Goal: Transaction & Acquisition: Download file/media

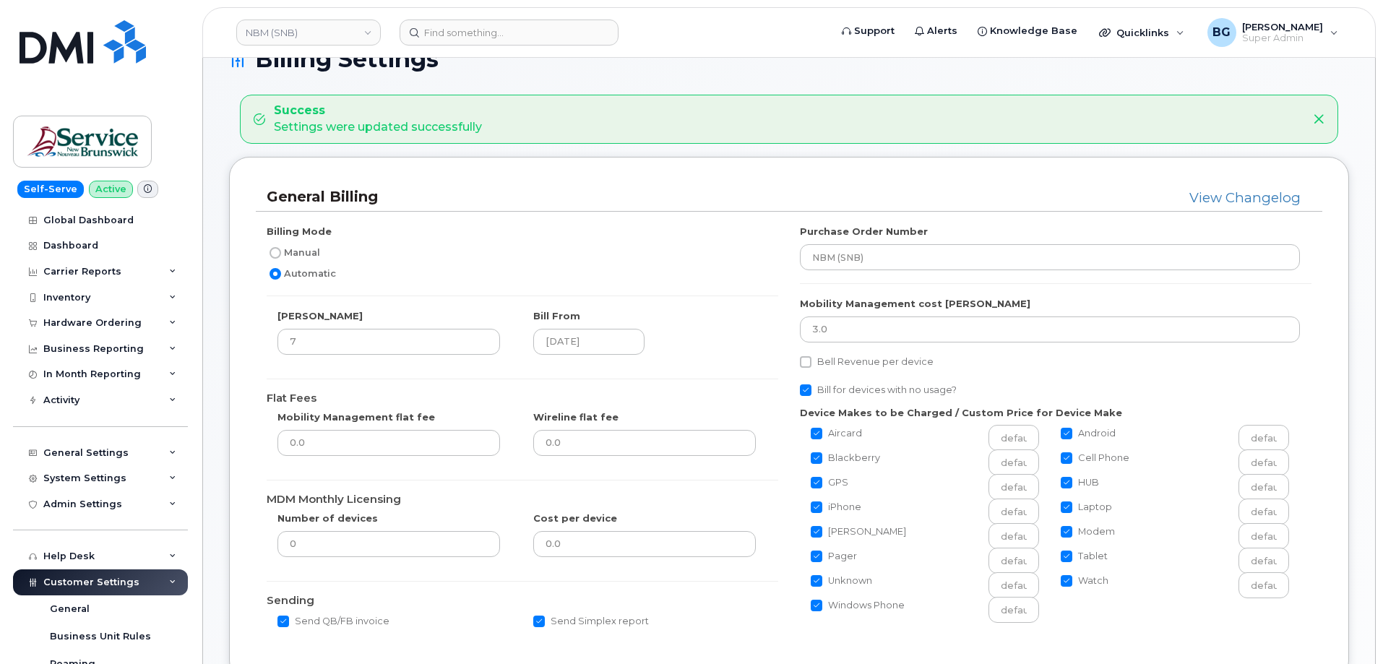
scroll to position [48, 0]
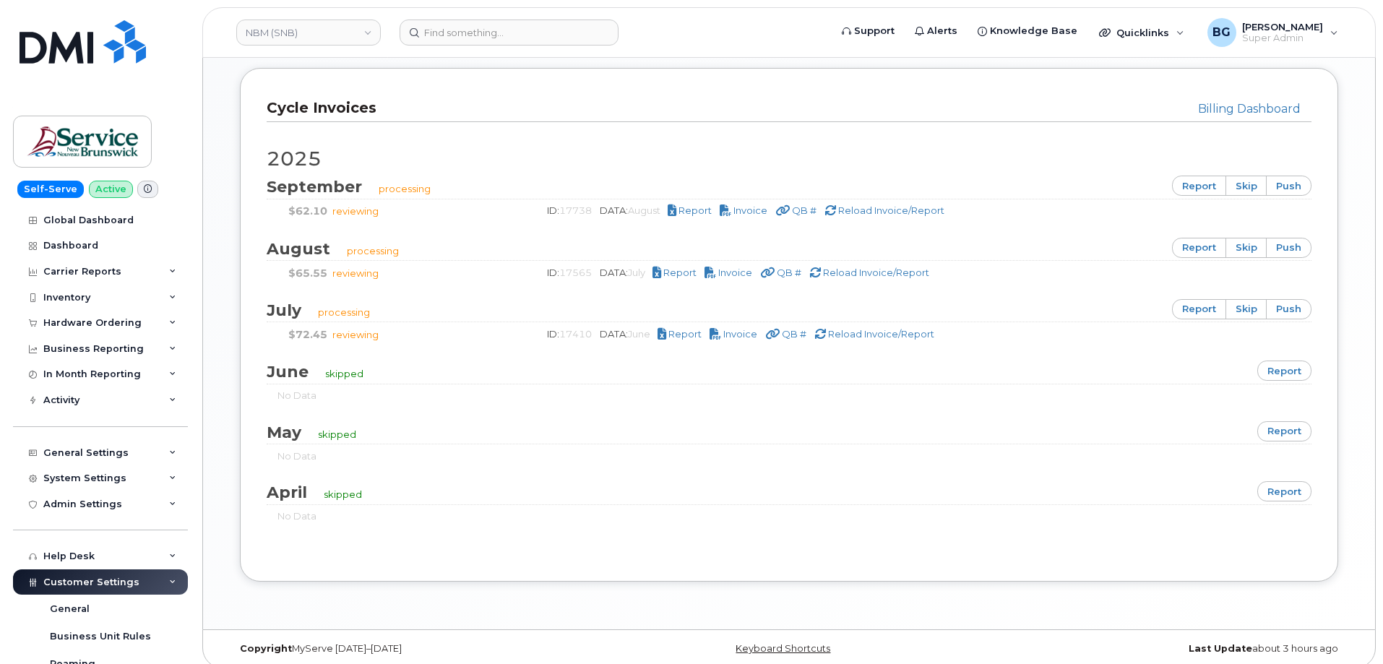
scroll to position [900, 0]
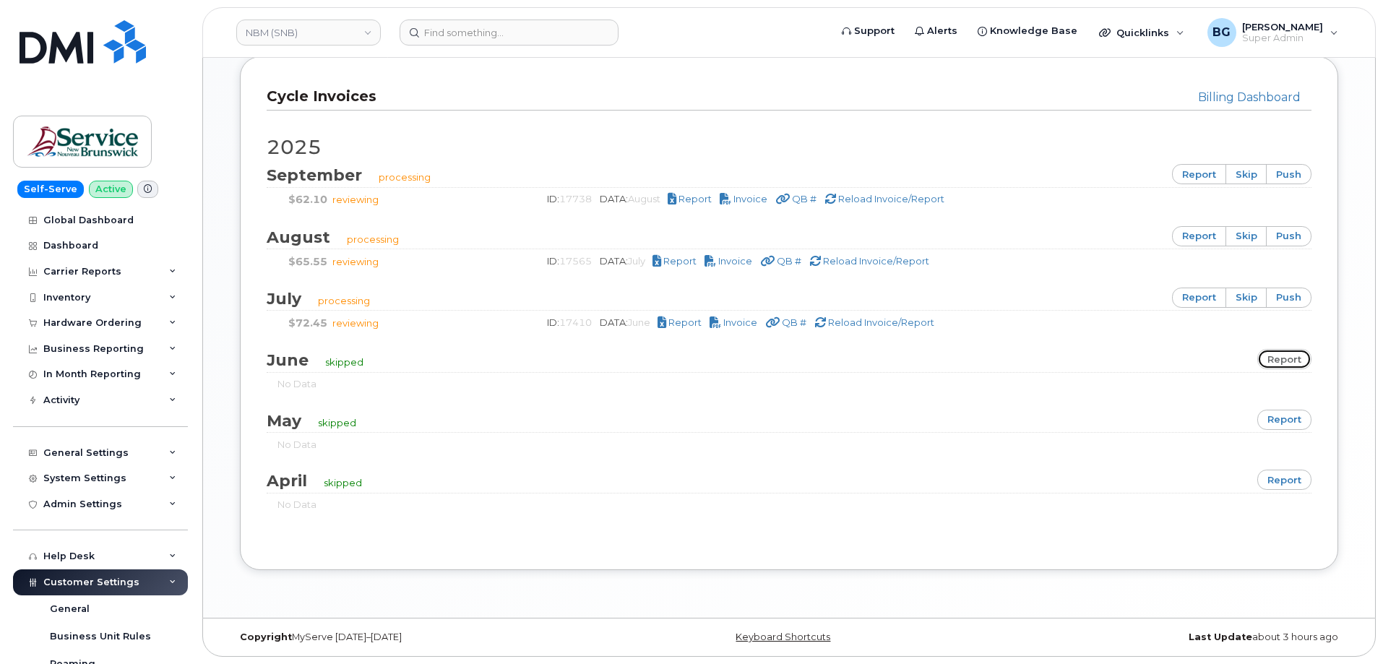
click at [1279, 356] on link "report" at bounding box center [1285, 359] width 54 height 20
click at [1198, 294] on link "report" at bounding box center [1199, 298] width 54 height 20
click at [1200, 233] on link "report" at bounding box center [1199, 236] width 54 height 20
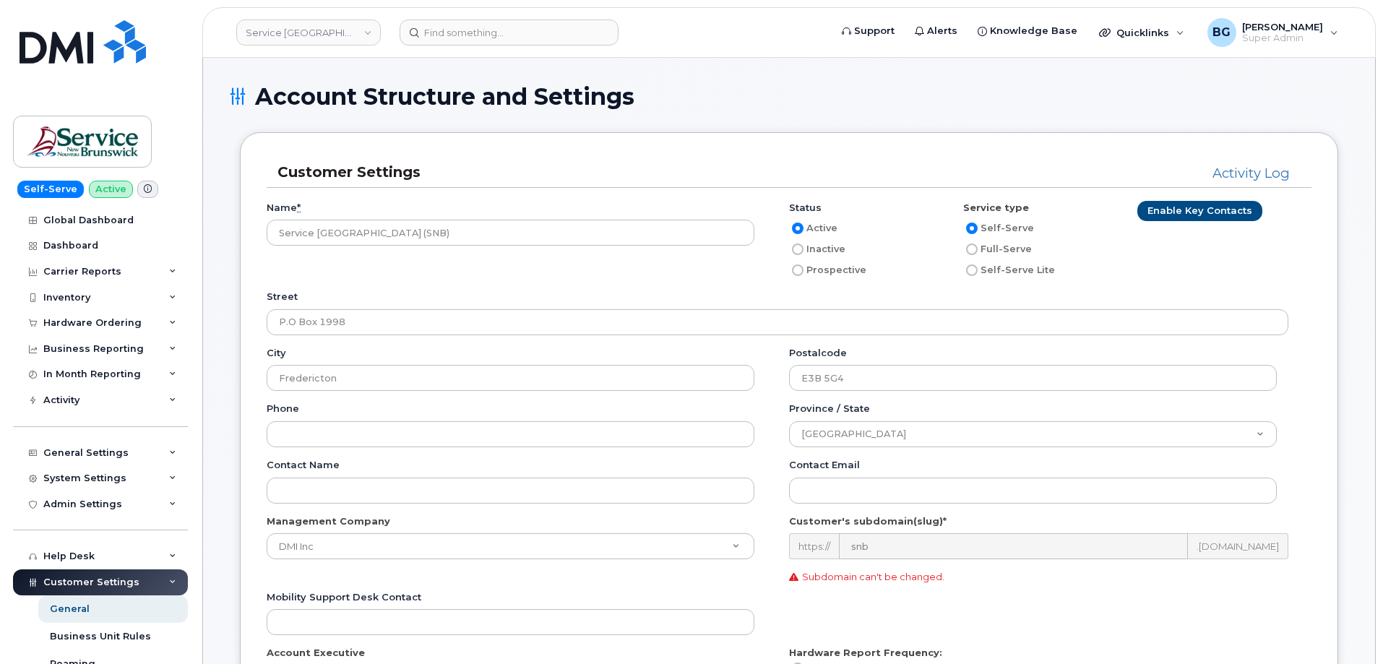
scroll to position [3035, 0]
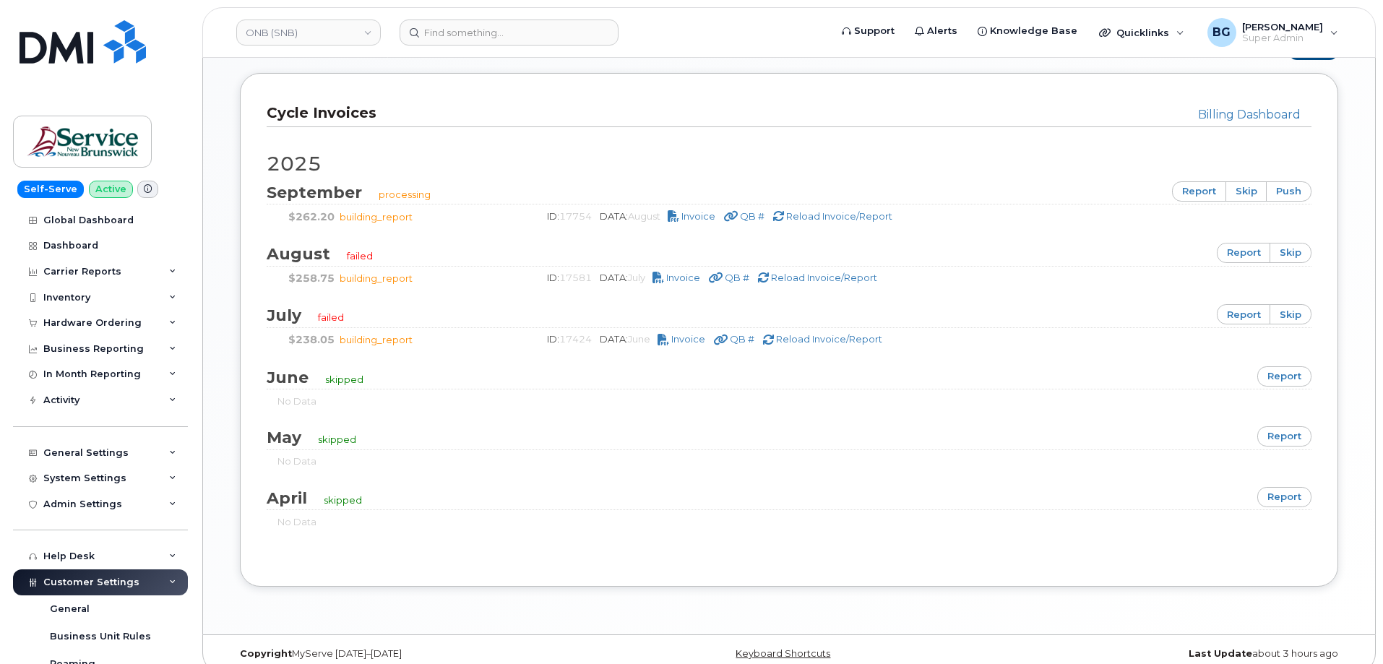
scroll to position [892, 0]
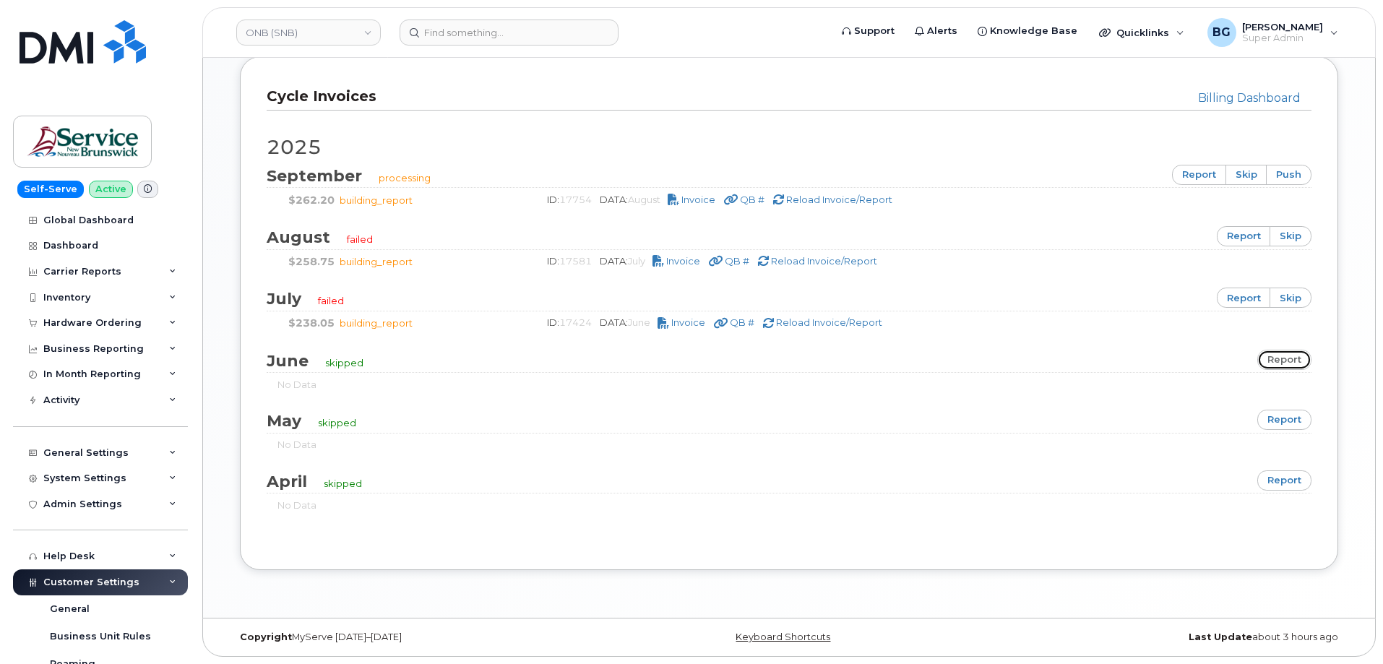
click at [1291, 364] on link "report" at bounding box center [1285, 360] width 54 height 20
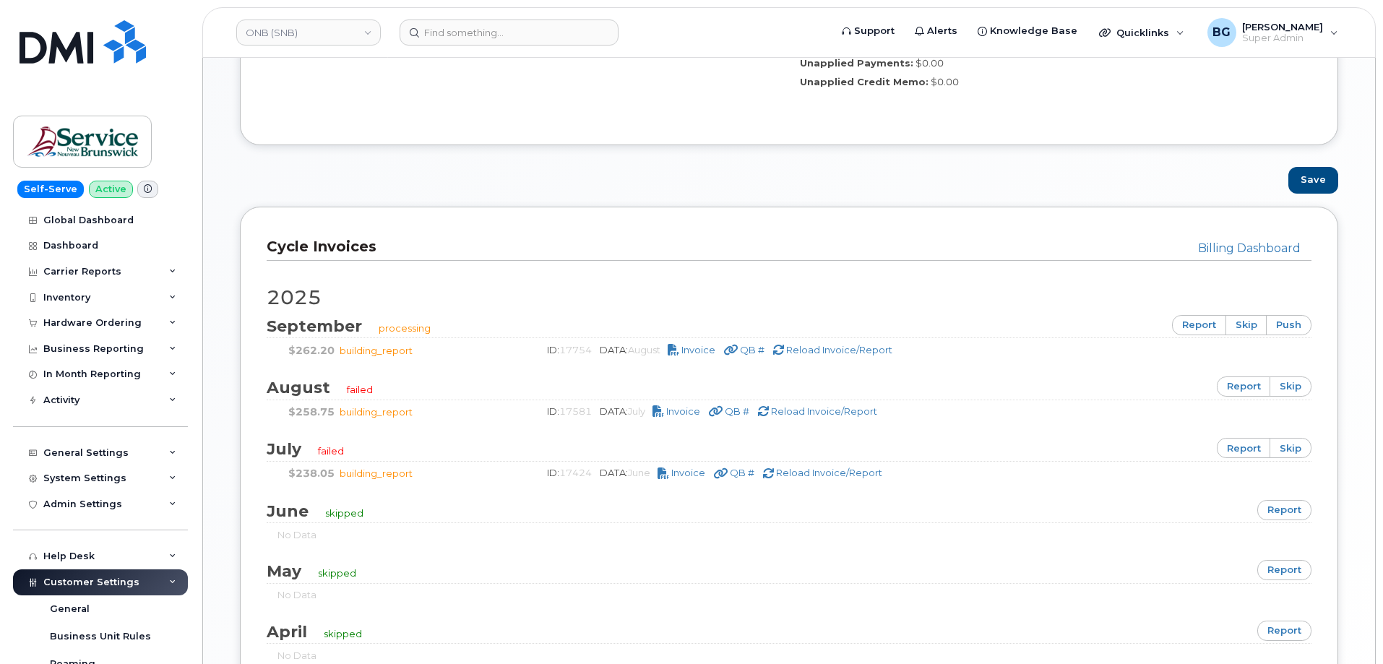
scroll to position [867, 0]
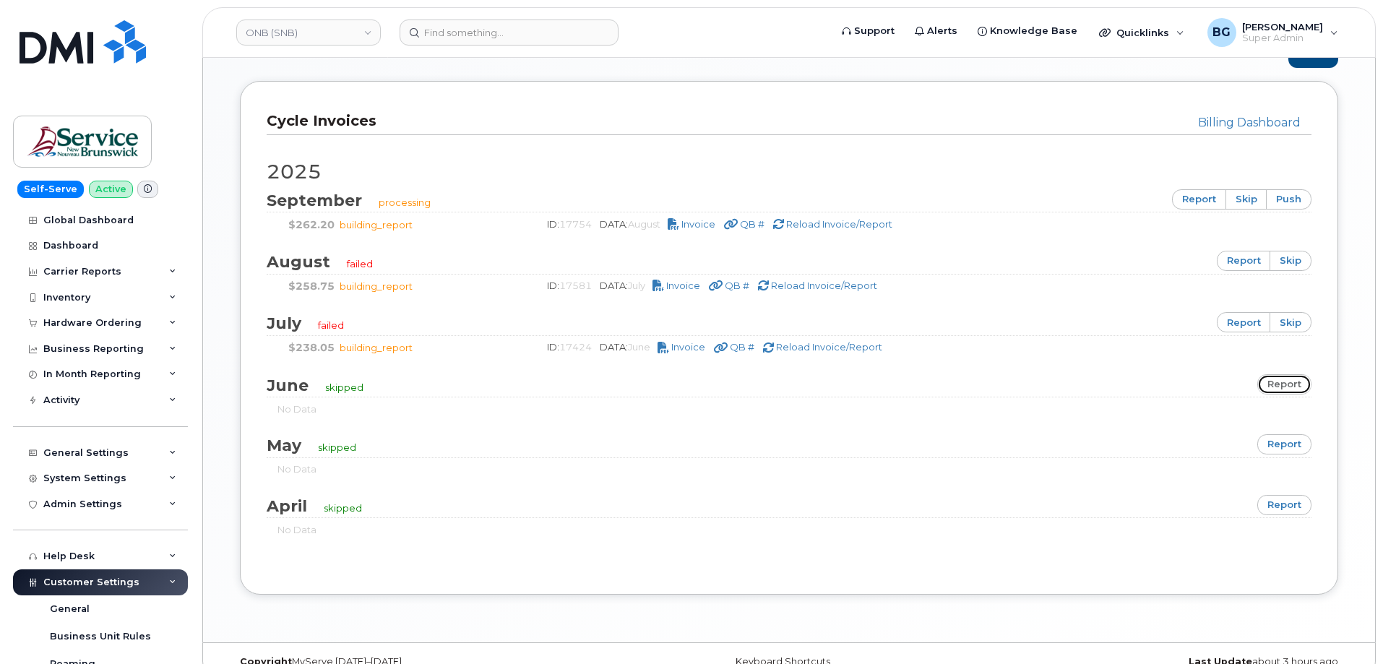
click at [1284, 379] on link "report" at bounding box center [1285, 384] width 54 height 20
click at [1233, 324] on link "report" at bounding box center [1244, 322] width 54 height 20
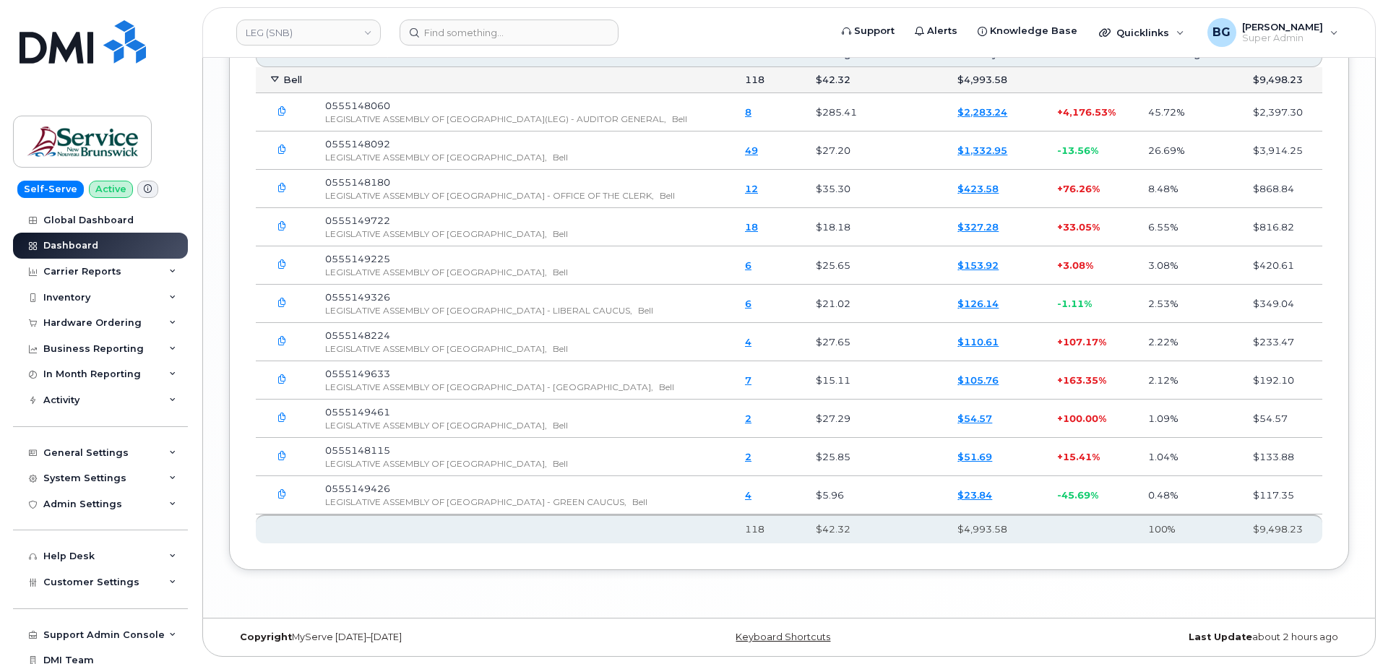
scroll to position [2189, 0]
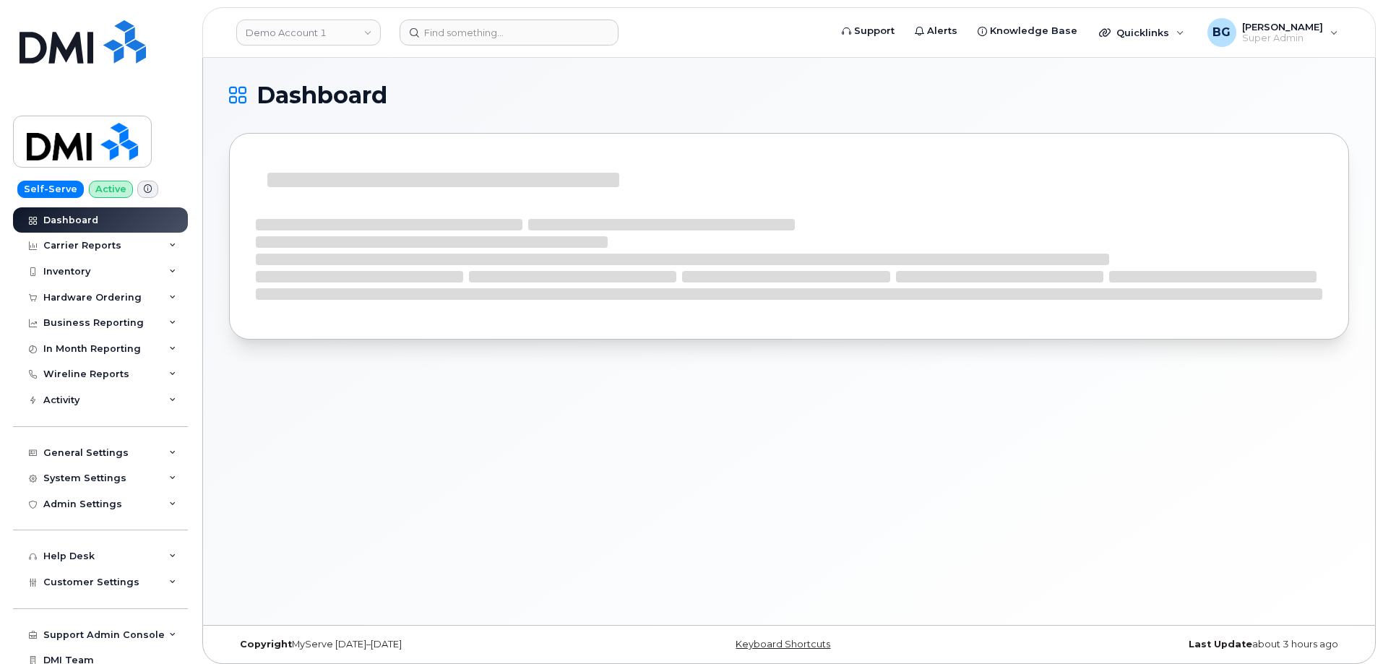
click at [280, 31] on link "Demo Account 1" at bounding box center [308, 33] width 145 height 26
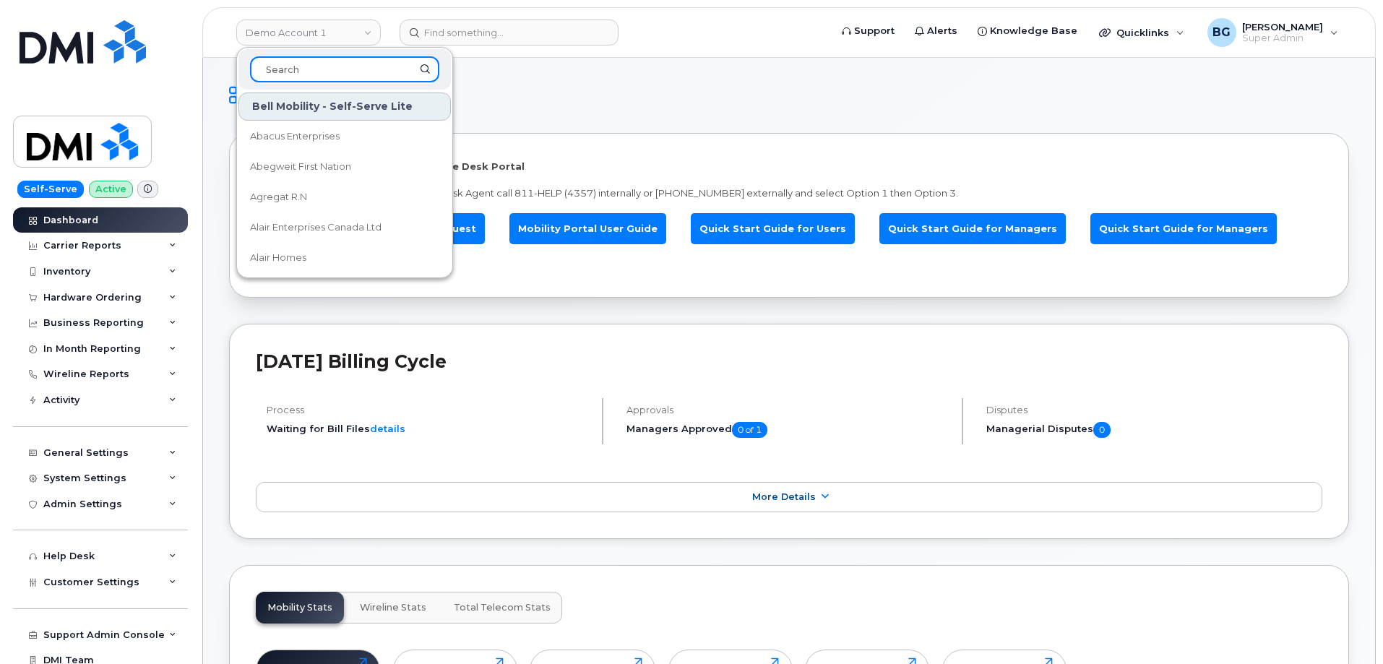
click at [314, 67] on input at bounding box center [344, 69] width 189 height 26
type input "snb"
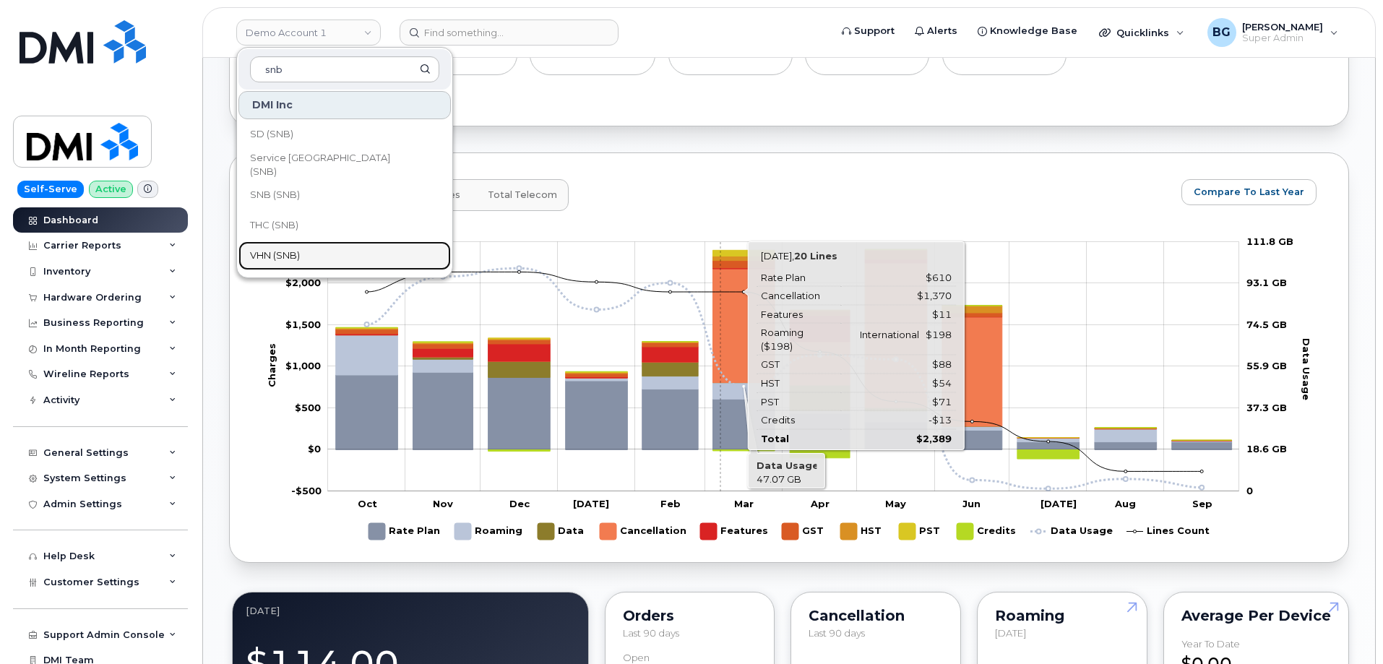
scroll to position [771, 0]
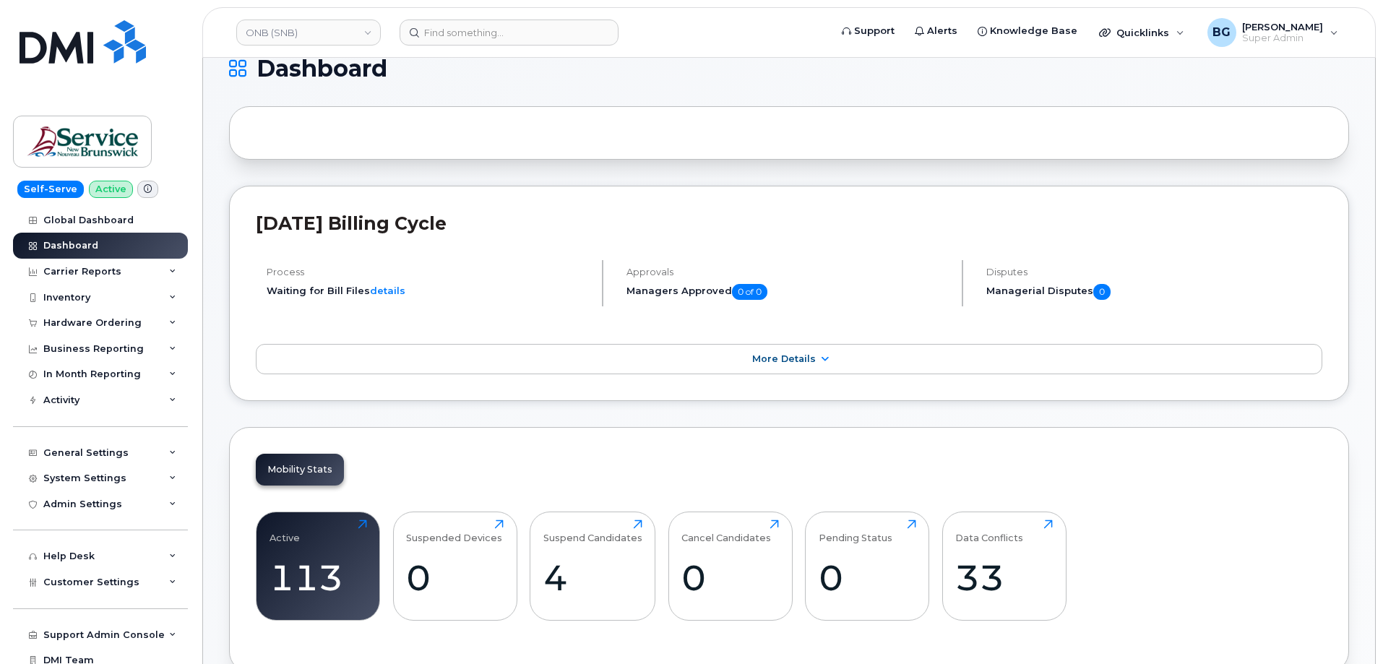
scroll to position [338, 0]
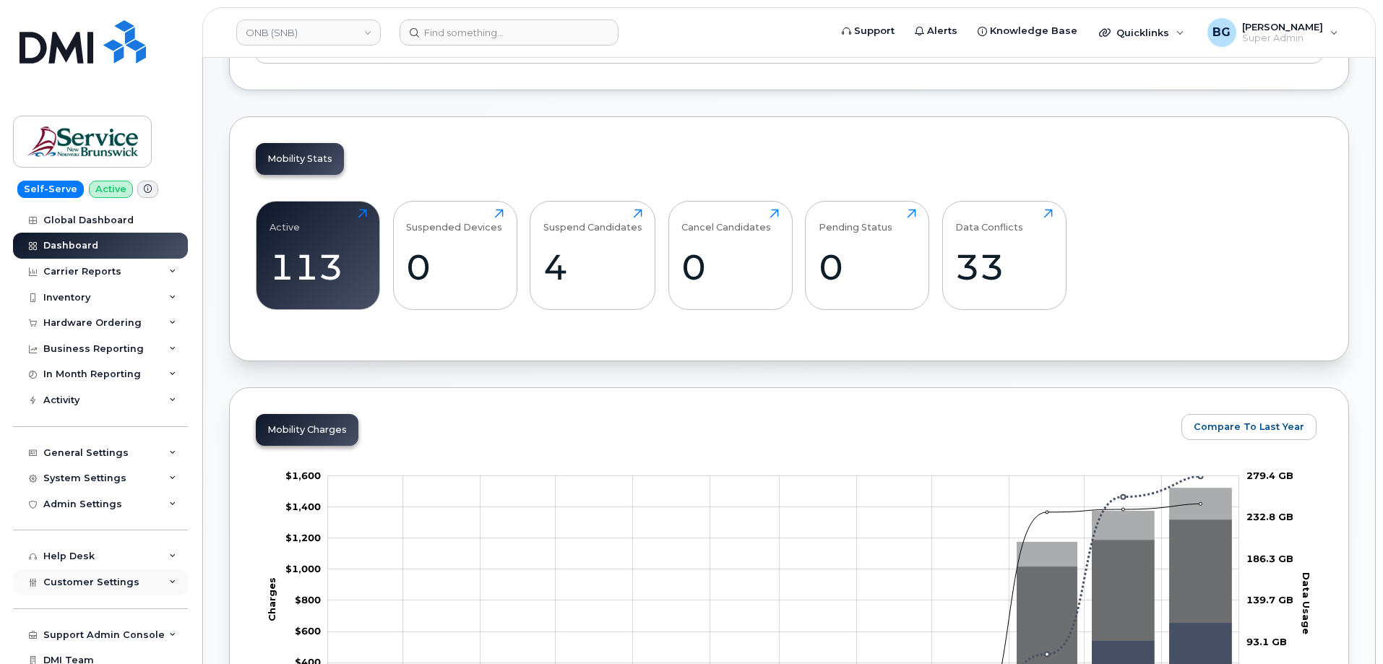
click at [69, 575] on div "Customer Settings" at bounding box center [100, 583] width 175 height 26
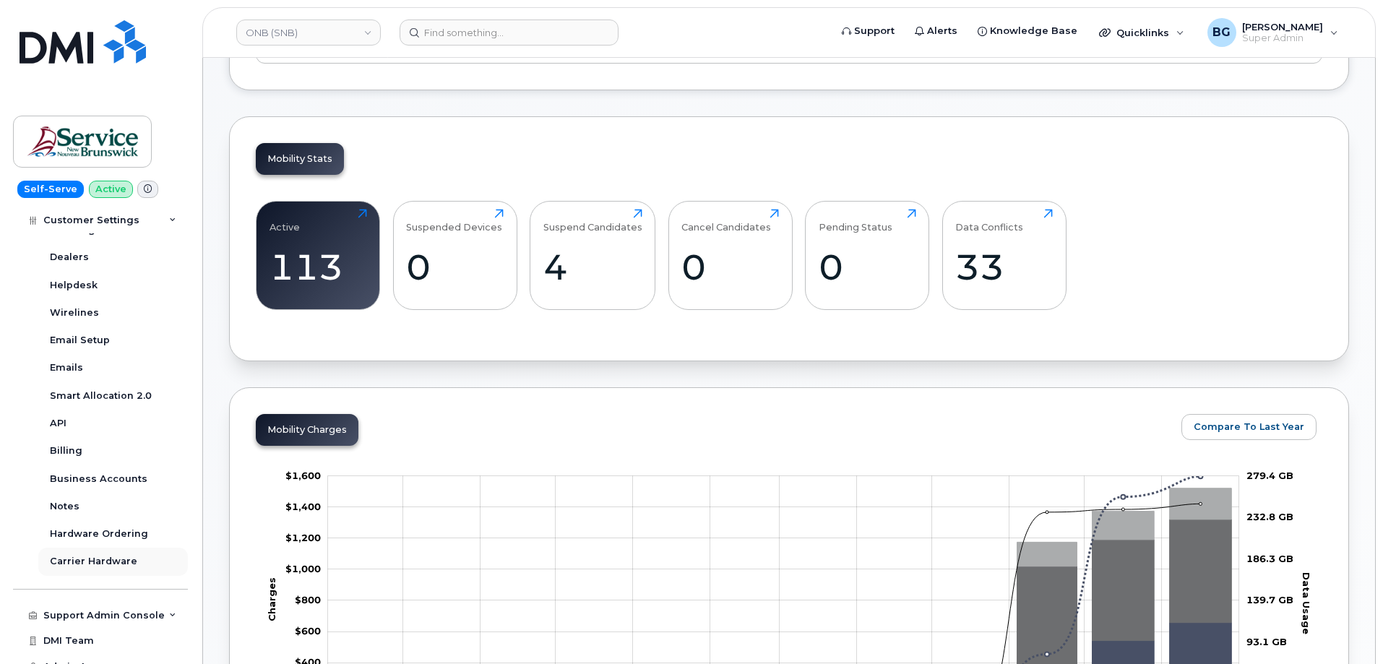
scroll to position [450, 0]
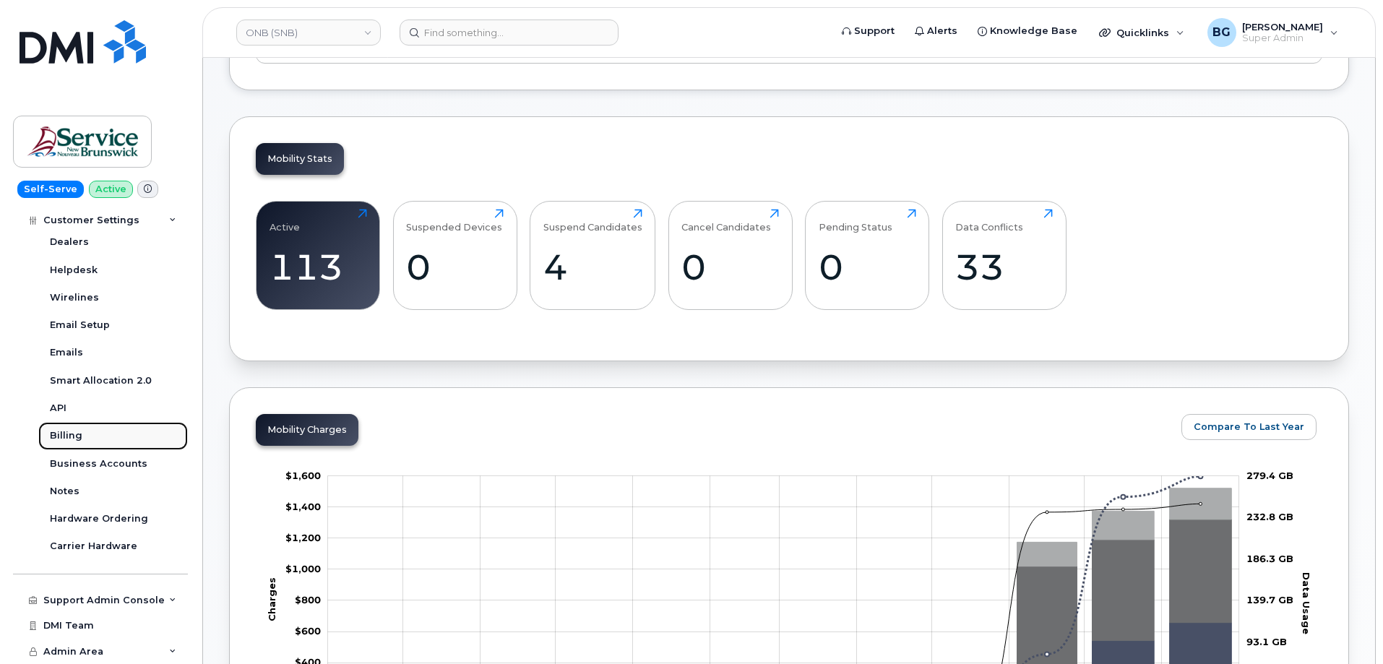
click at [60, 430] on div "Billing" at bounding box center [66, 435] width 33 height 13
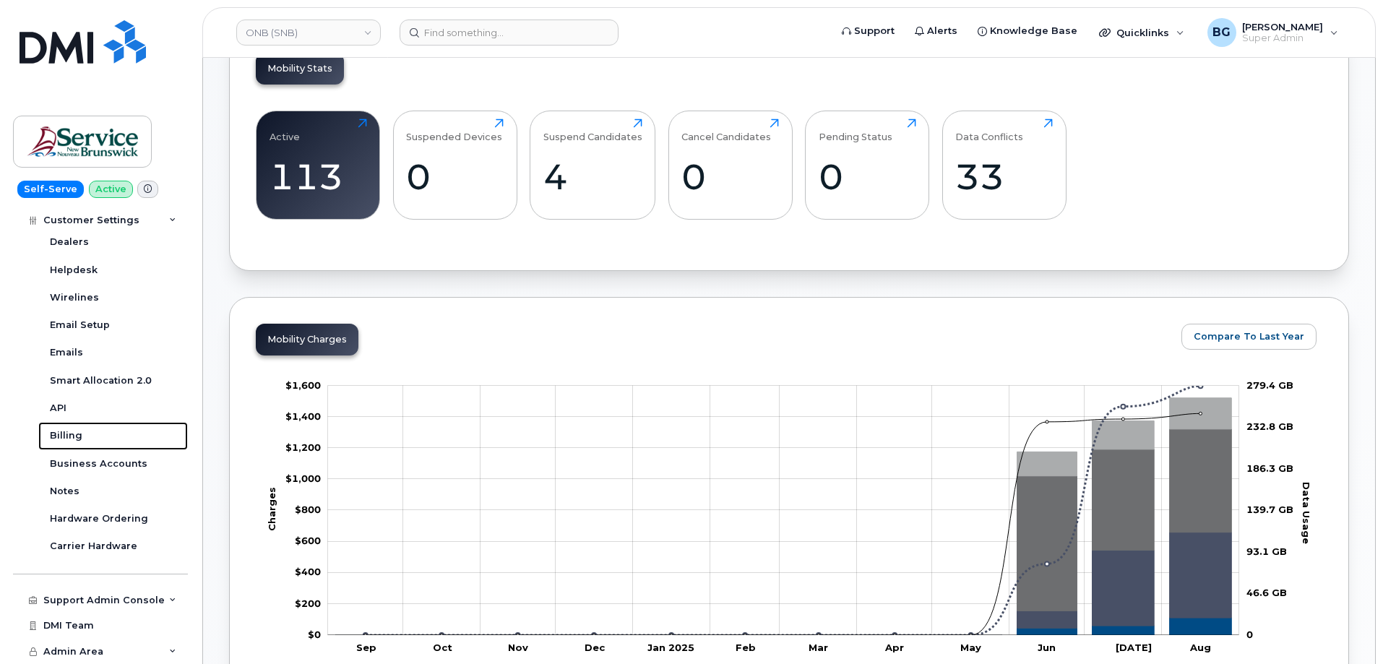
scroll to position [434, 0]
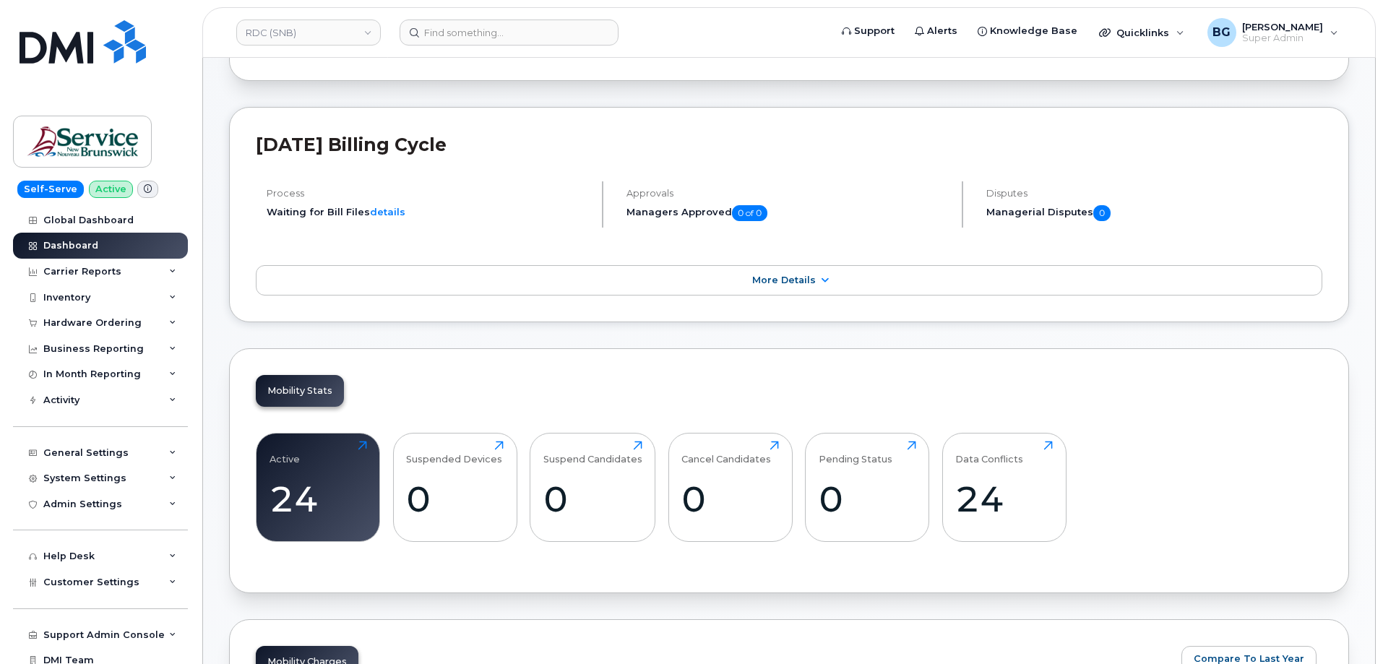
scroll to position [241, 0]
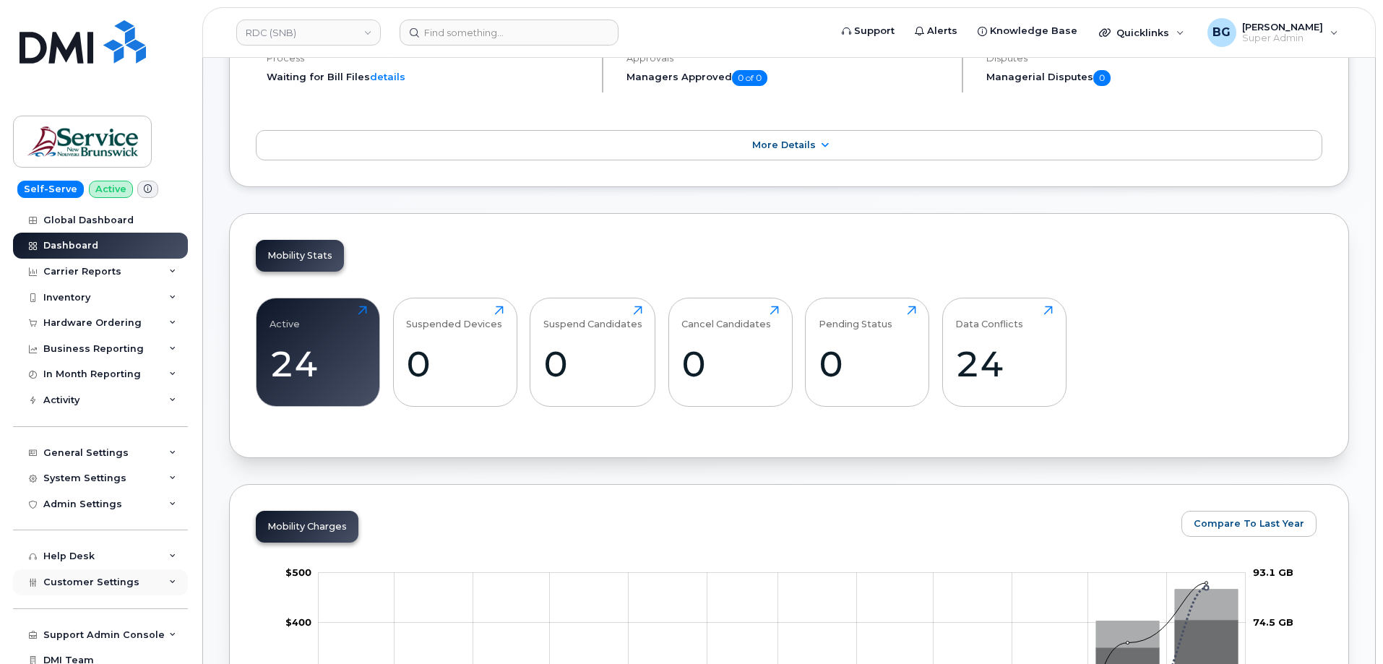
click at [68, 578] on span "Customer Settings" at bounding box center [91, 582] width 96 height 11
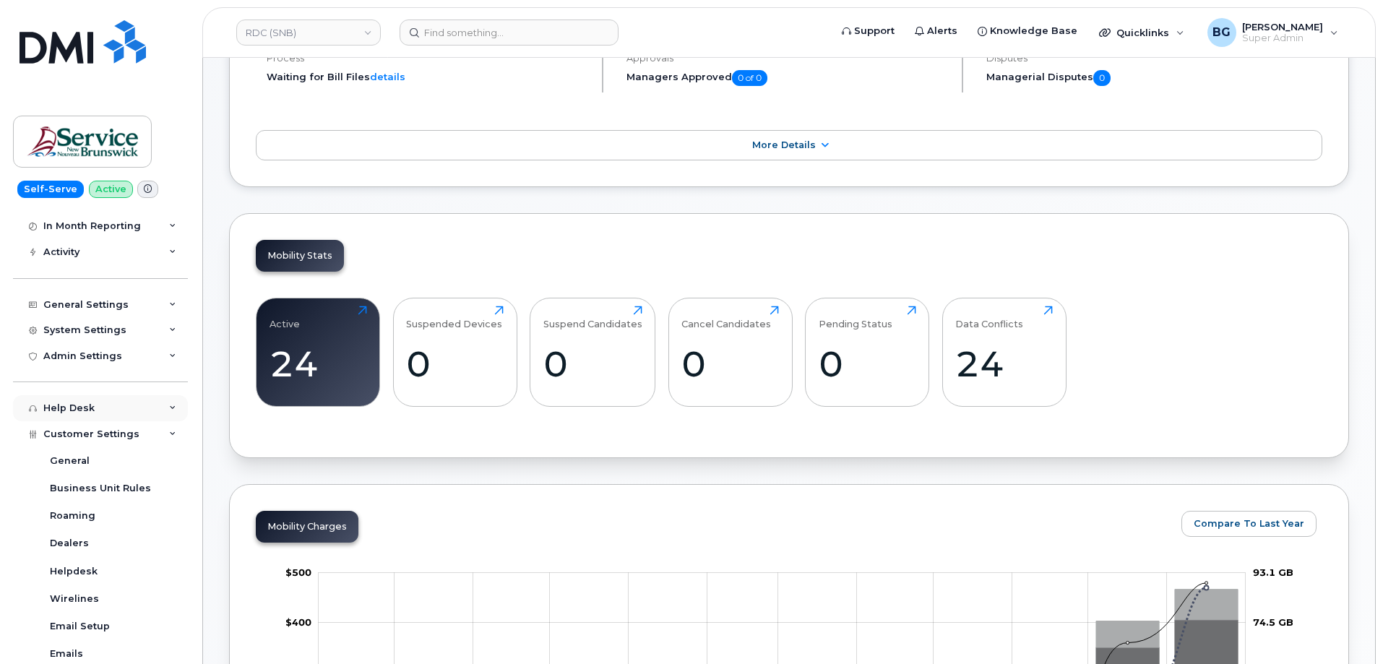
scroll to position [289, 0]
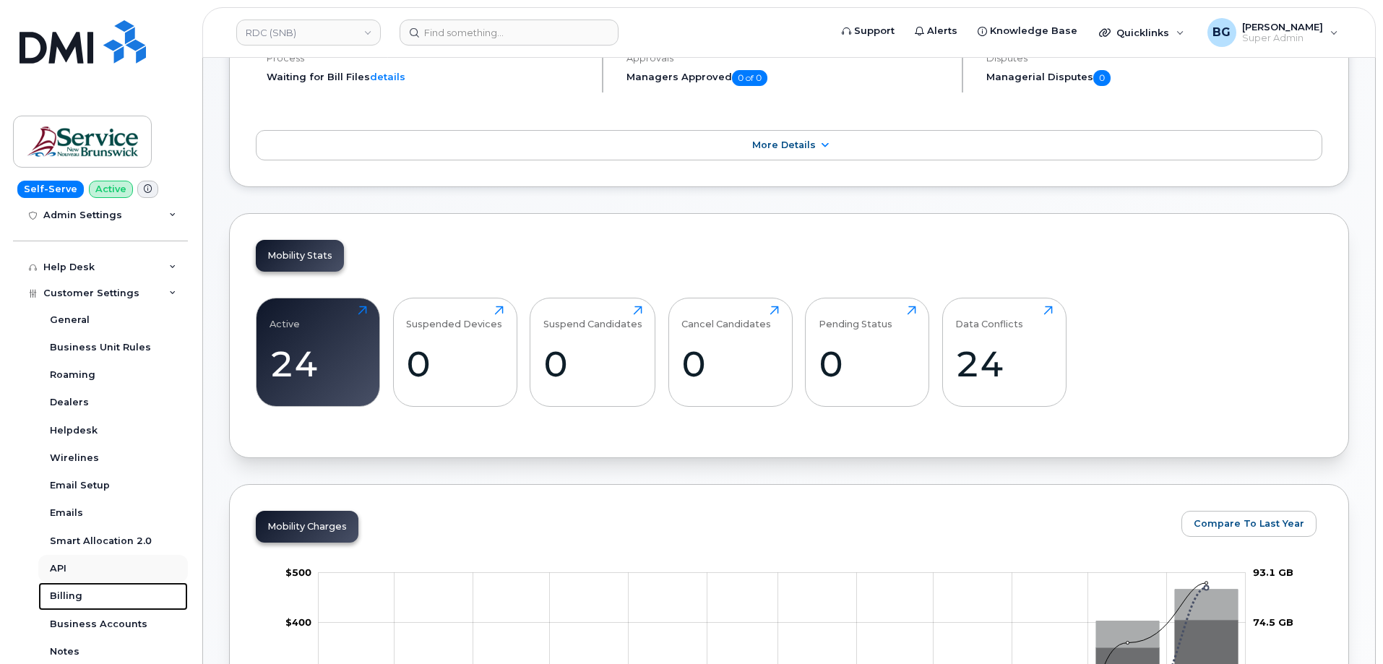
drag, startPoint x: 67, startPoint y: 596, endPoint x: 181, endPoint y: 575, distance: 115.3
click at [67, 595] on div "Billing" at bounding box center [66, 596] width 33 height 13
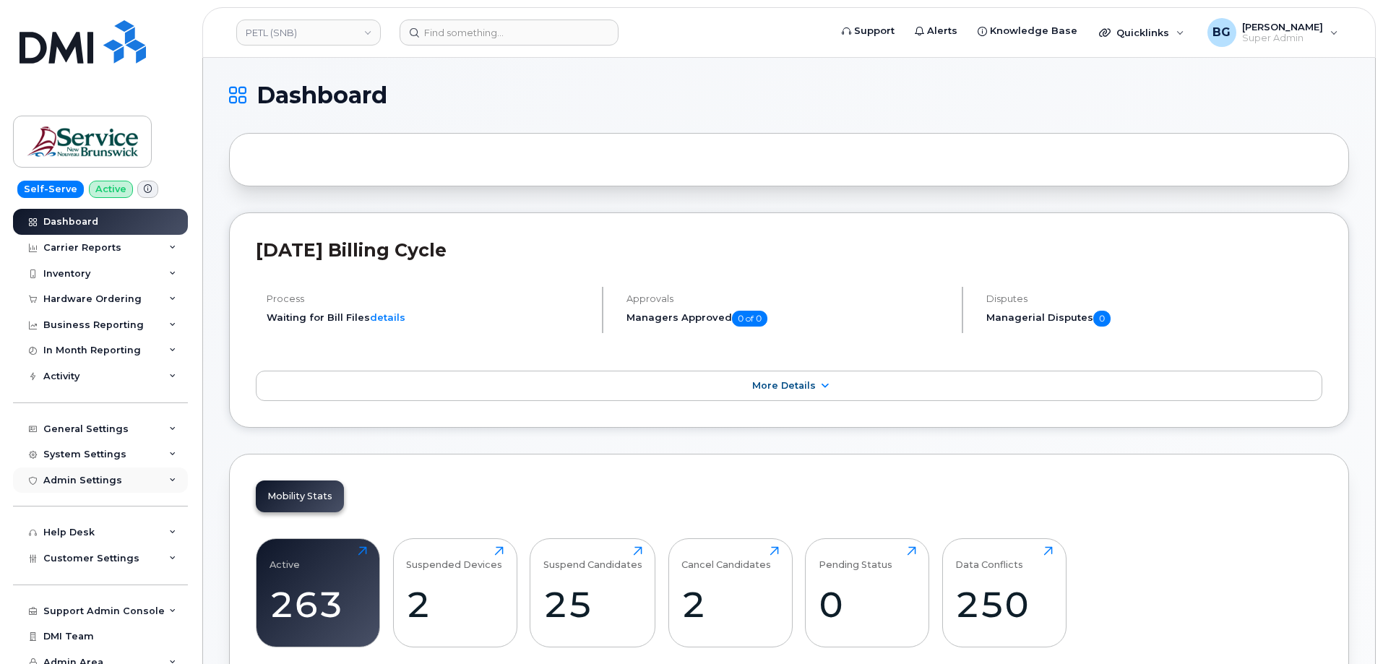
scroll to position [34, 0]
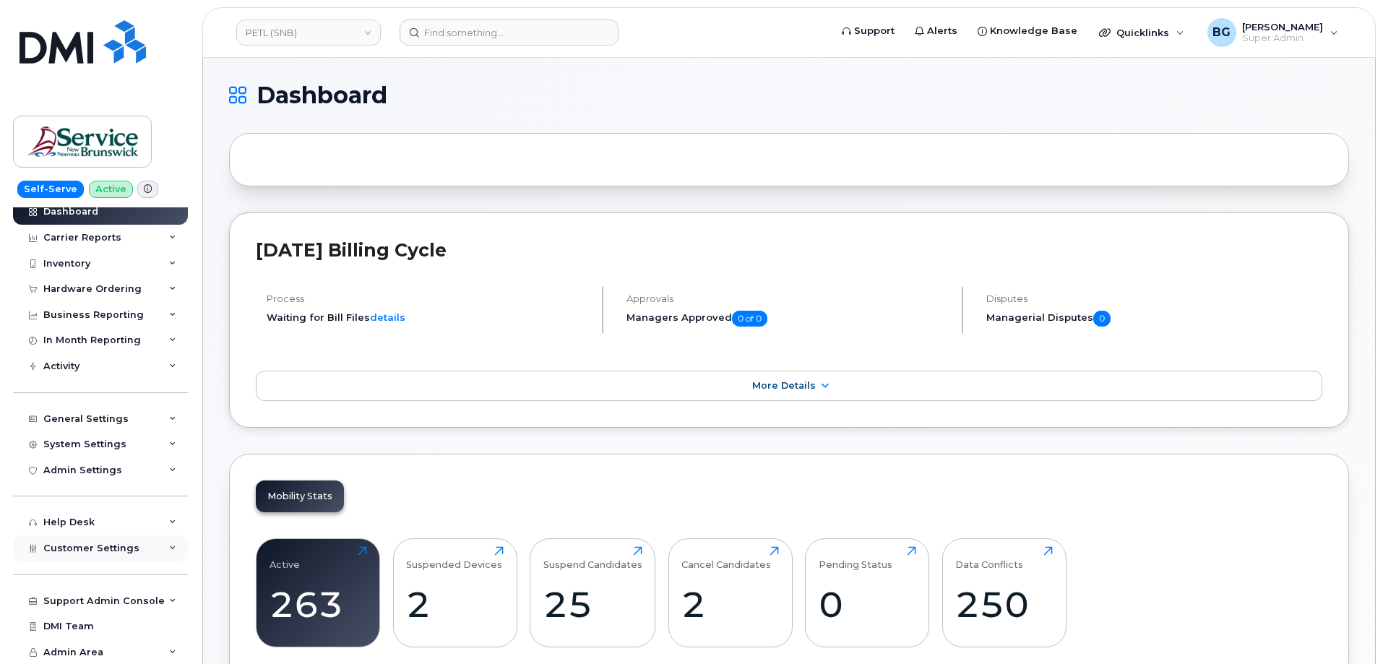
click at [78, 546] on span "Customer Settings" at bounding box center [91, 548] width 96 height 11
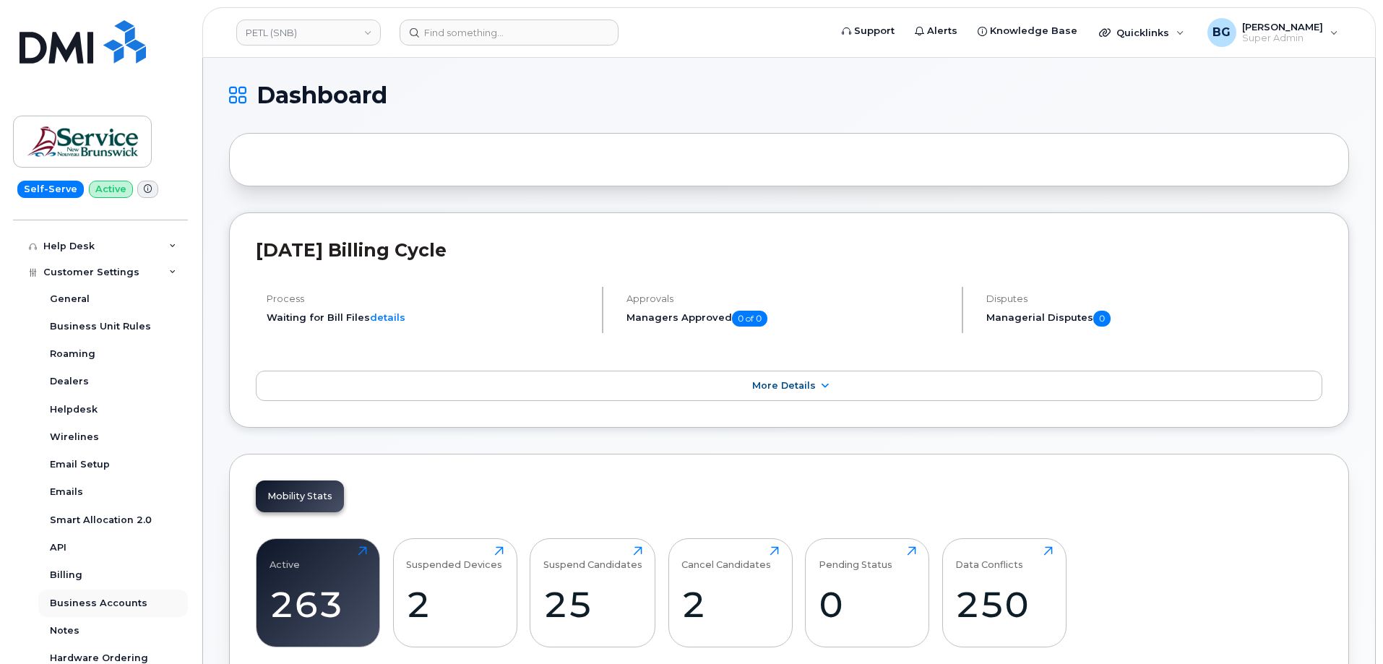
scroll to position [323, 0]
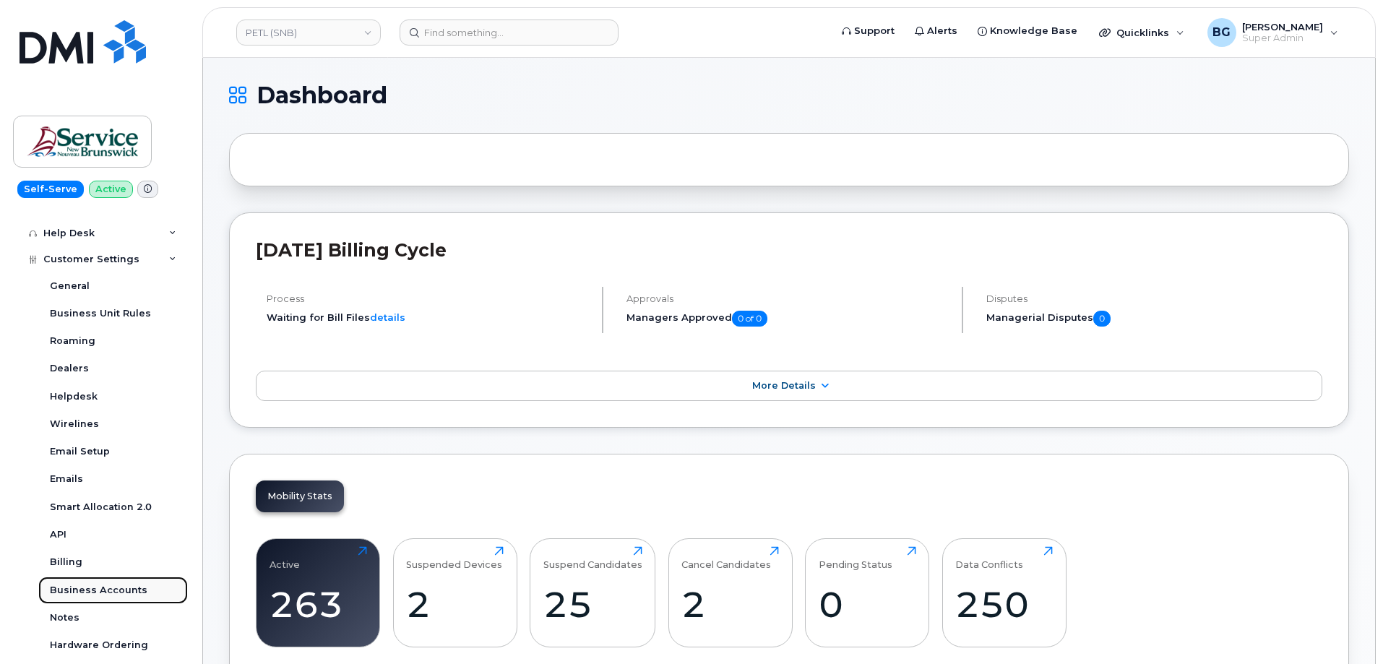
click at [73, 590] on div "Business Accounts" at bounding box center [99, 590] width 98 height 13
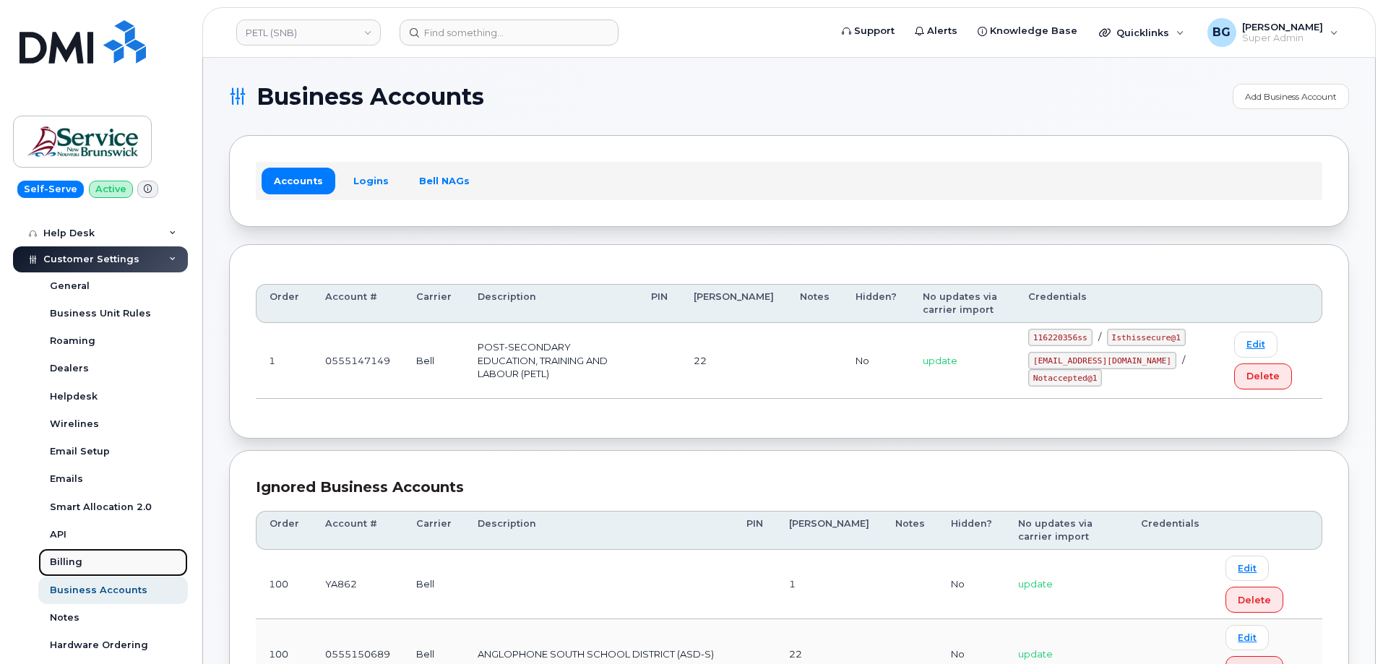
click at [61, 557] on div "Billing" at bounding box center [66, 562] width 33 height 13
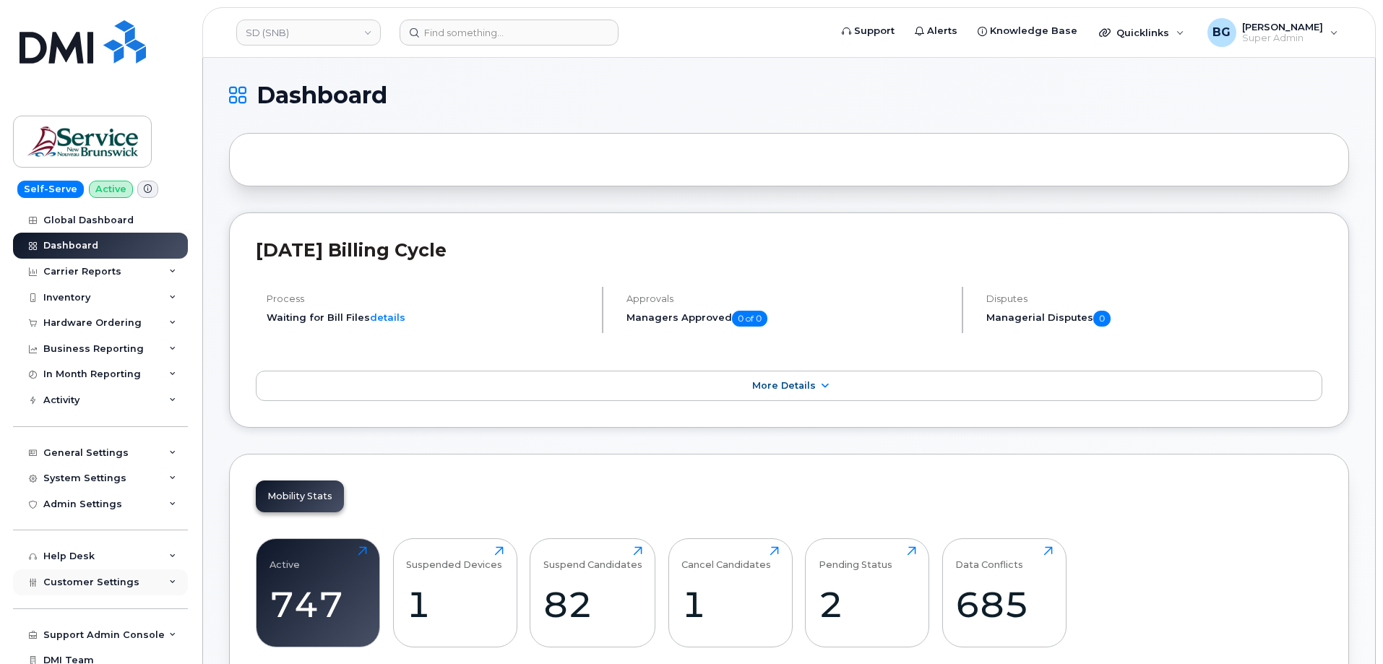
click at [93, 578] on span "Customer Settings" at bounding box center [91, 582] width 96 height 11
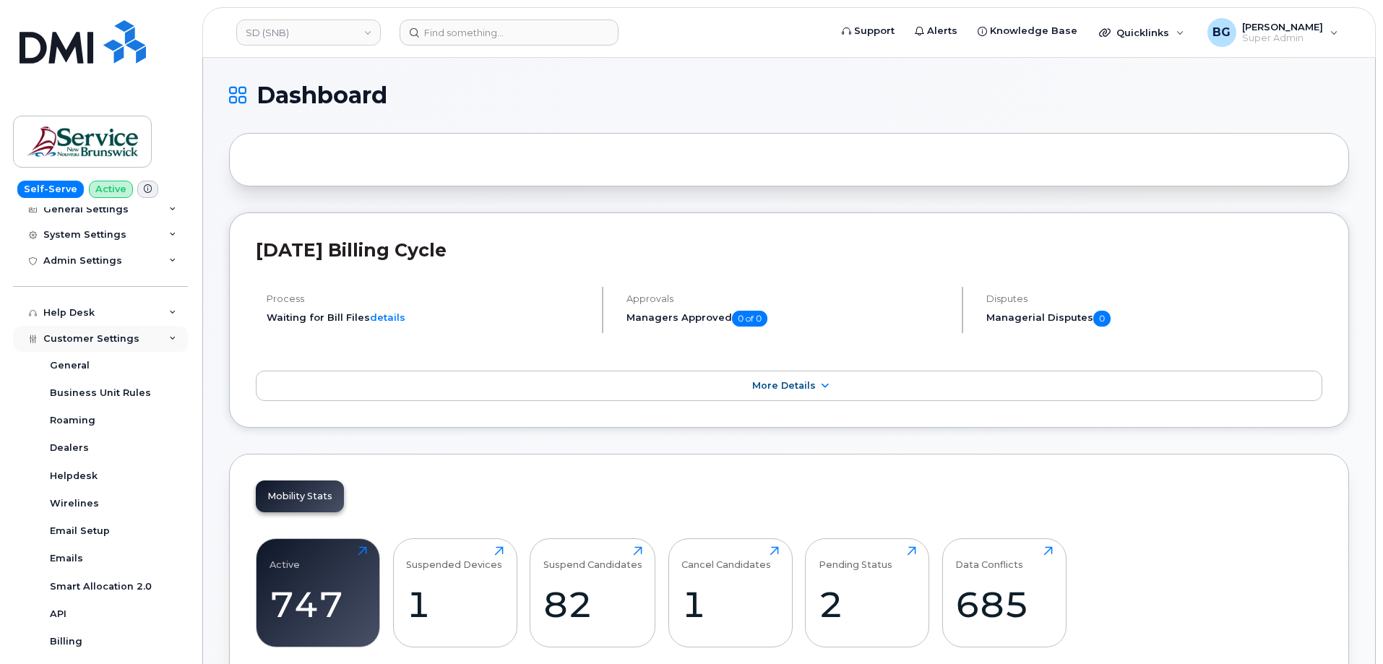
scroll to position [289, 0]
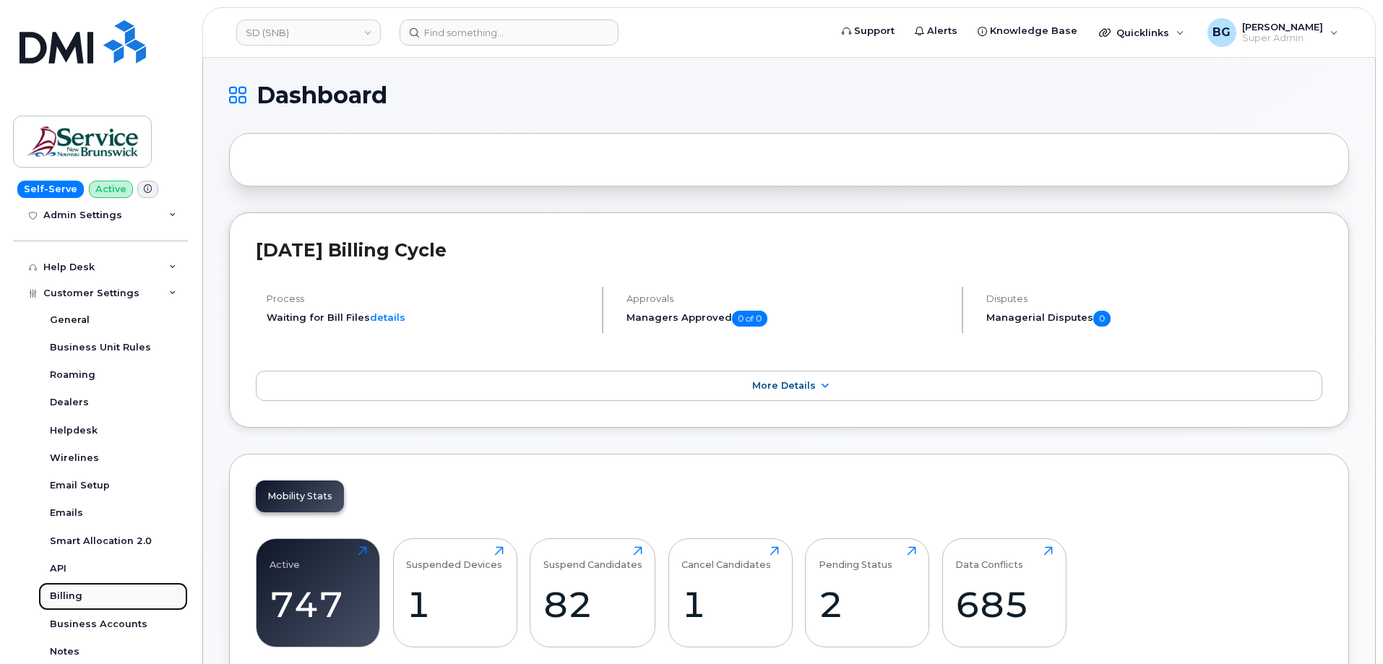
click at [70, 588] on link "Billing" at bounding box center [113, 596] width 150 height 27
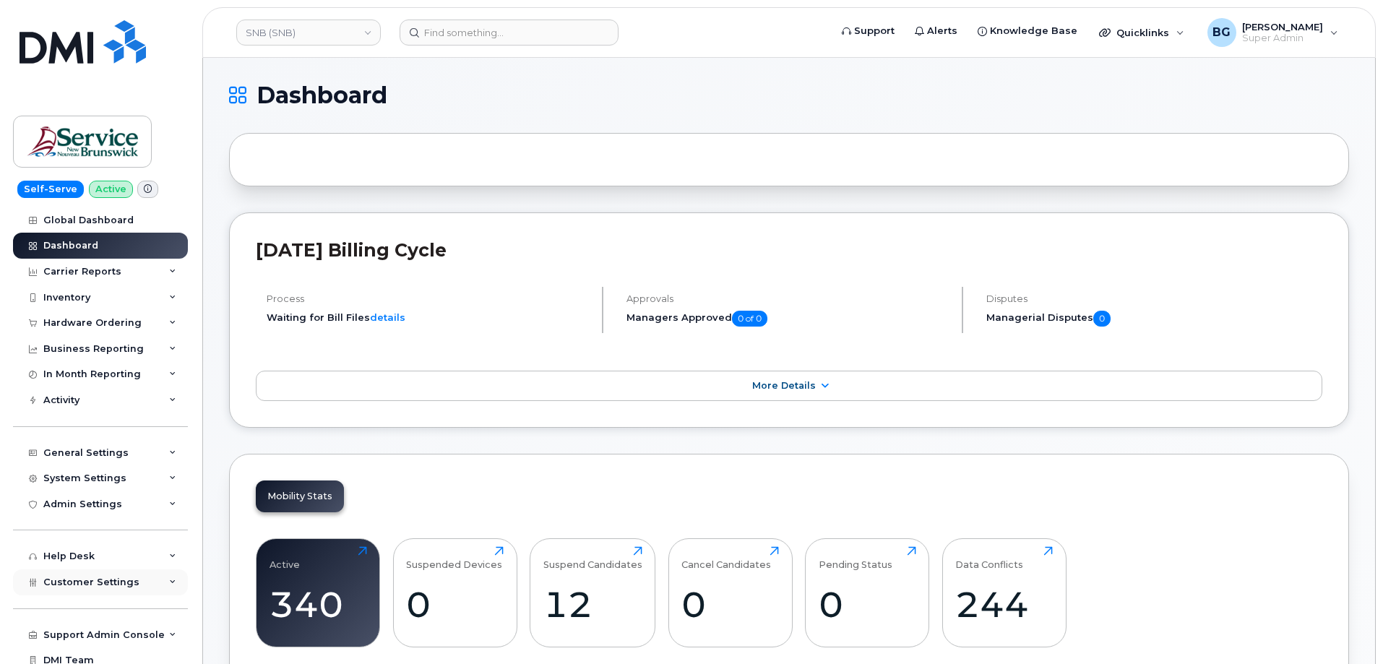
scroll to position [34, 0]
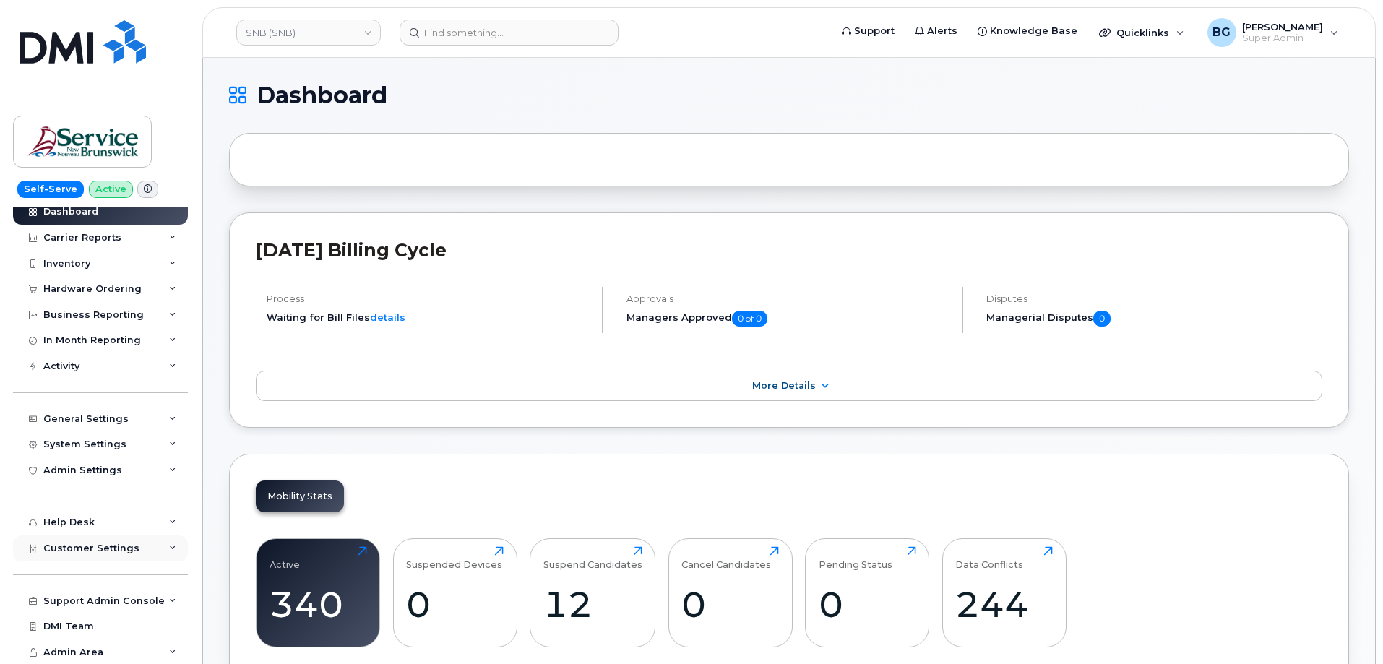
click at [61, 545] on span "Customer Settings" at bounding box center [91, 548] width 96 height 11
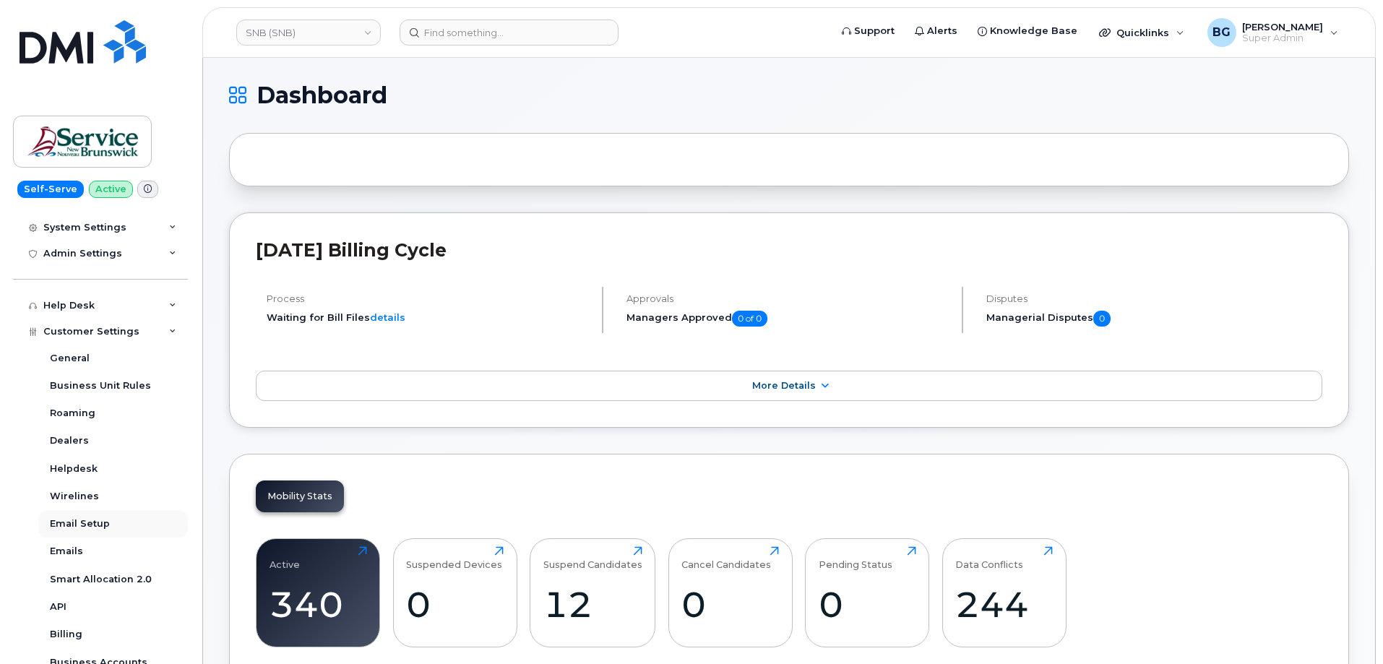
scroll to position [275, 0]
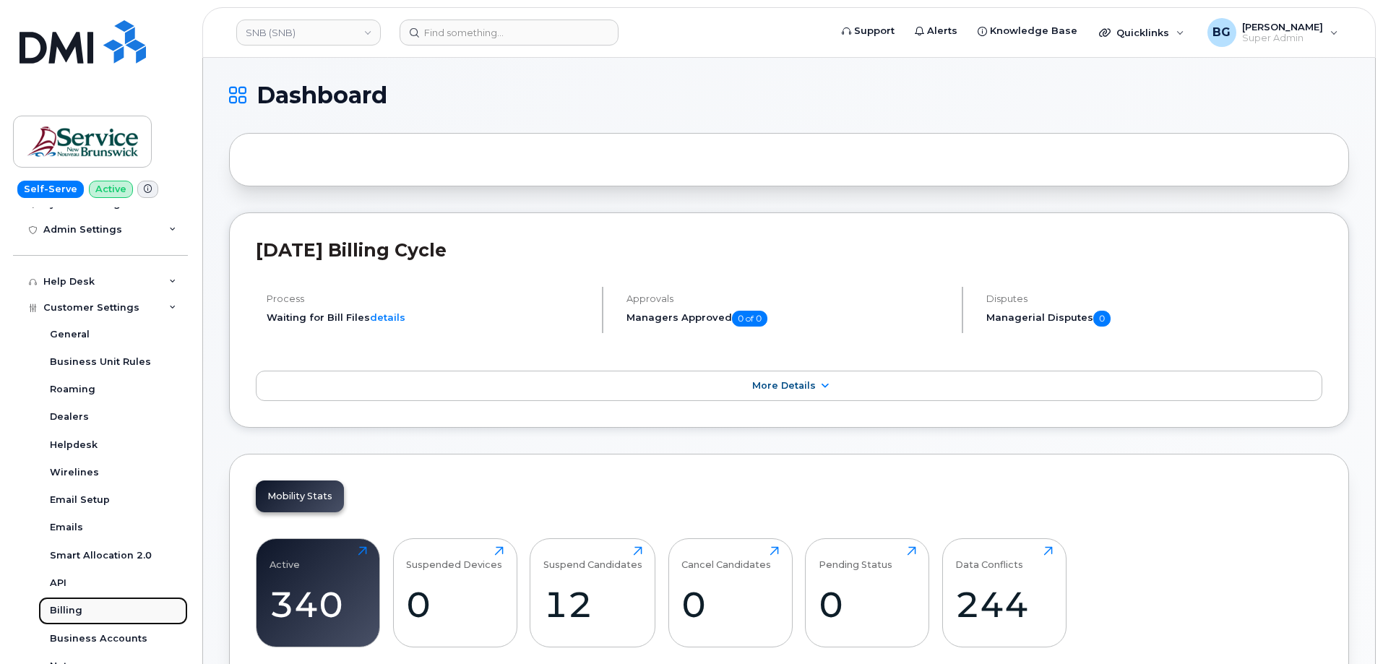
click at [69, 609] on div "Billing" at bounding box center [66, 610] width 33 height 13
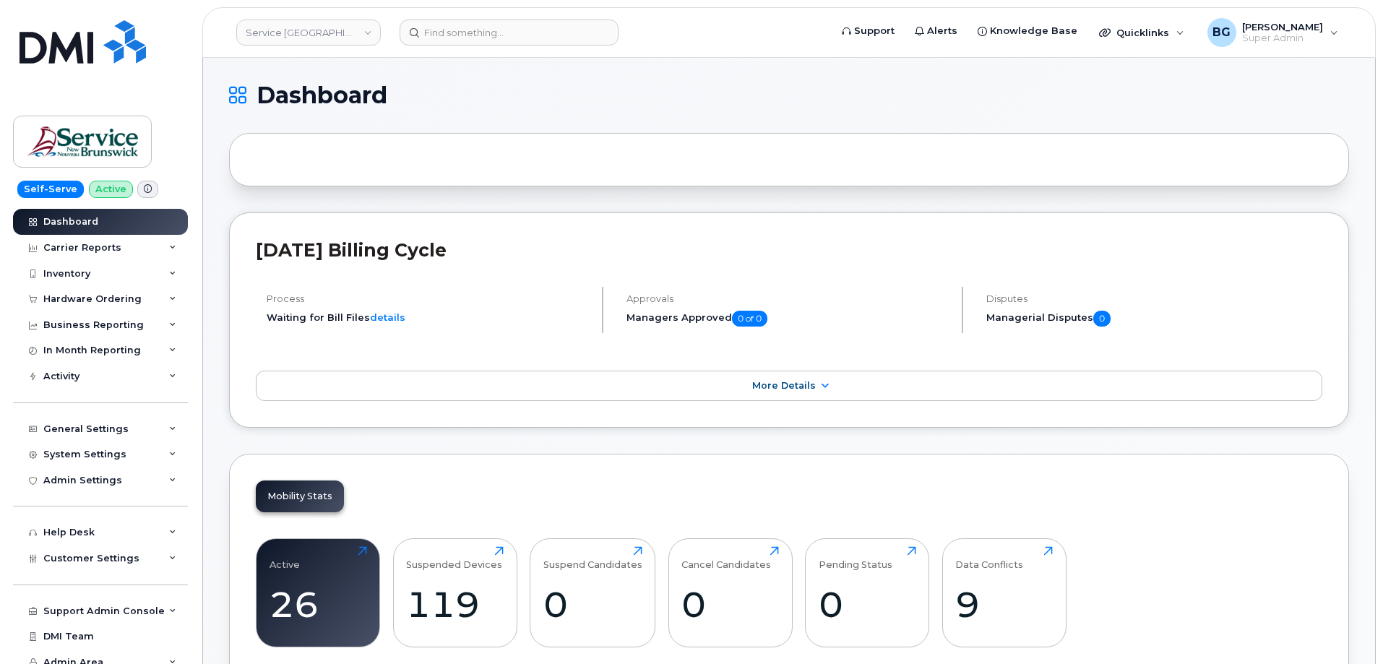
scroll to position [34, 0]
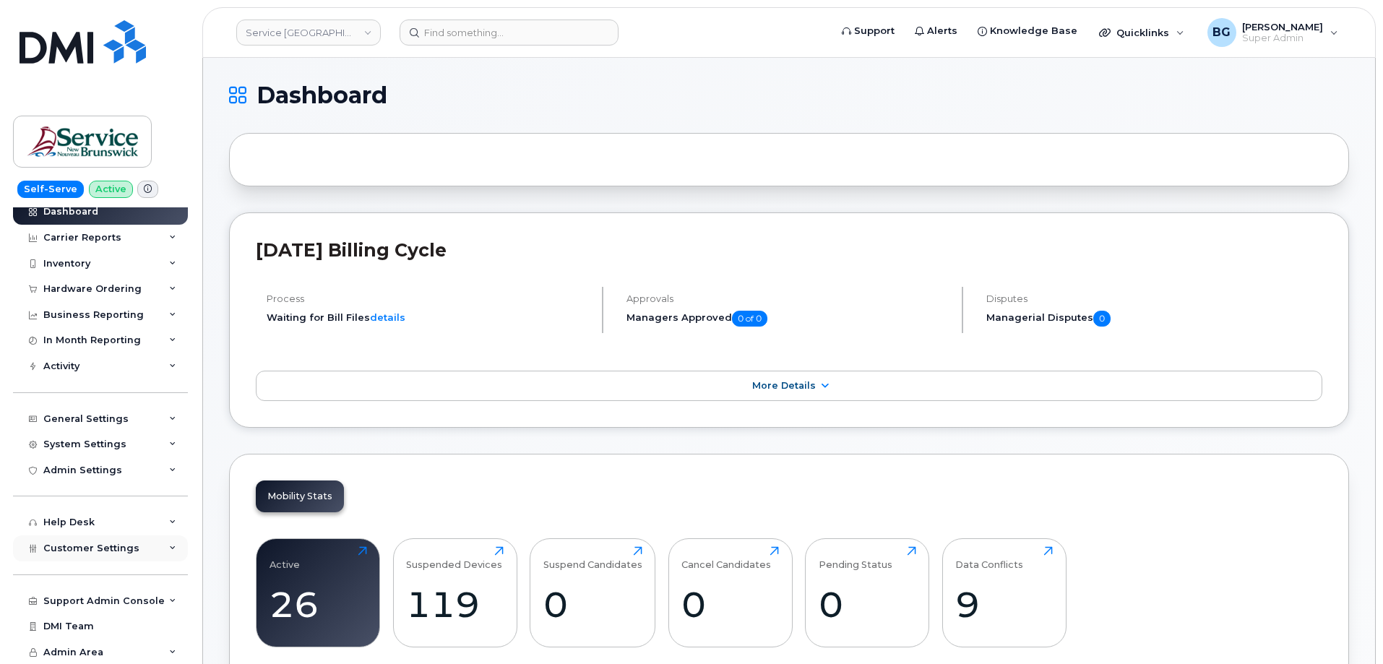
click at [58, 550] on span "Customer Settings" at bounding box center [91, 548] width 96 height 11
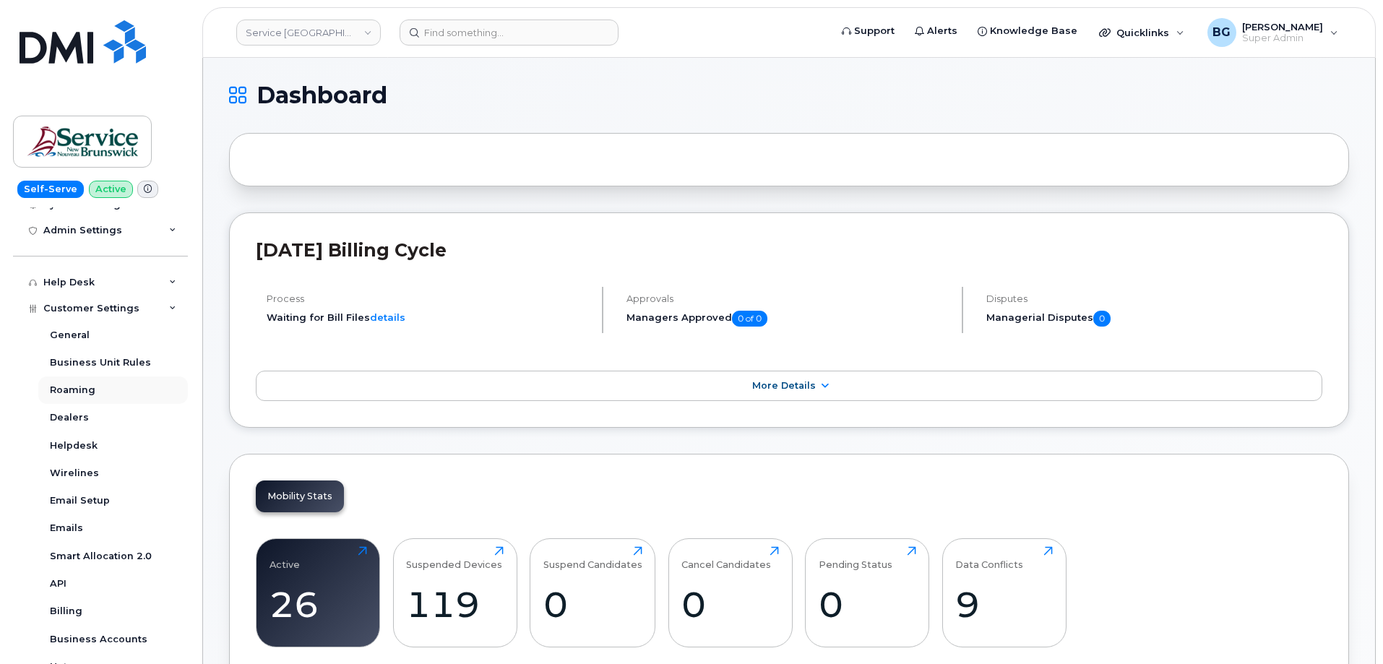
scroll to position [275, 0]
click at [53, 606] on div "Billing" at bounding box center [66, 610] width 33 height 13
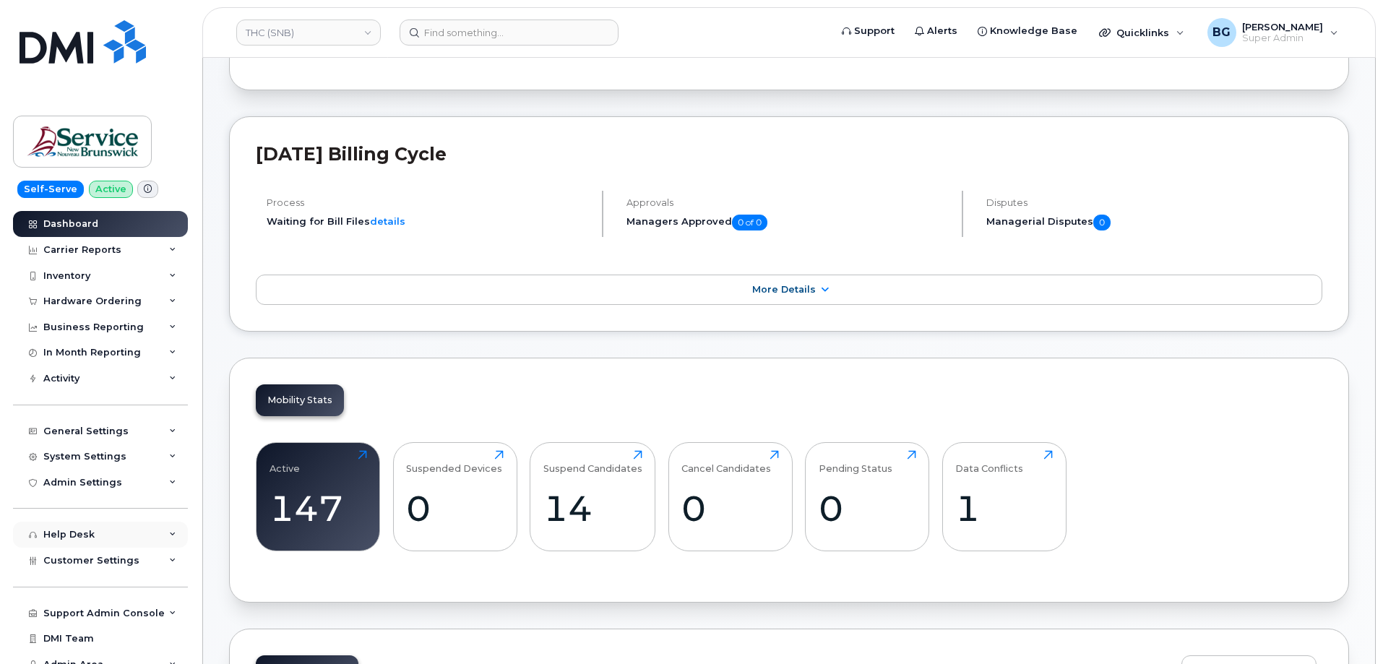
scroll to position [34, 0]
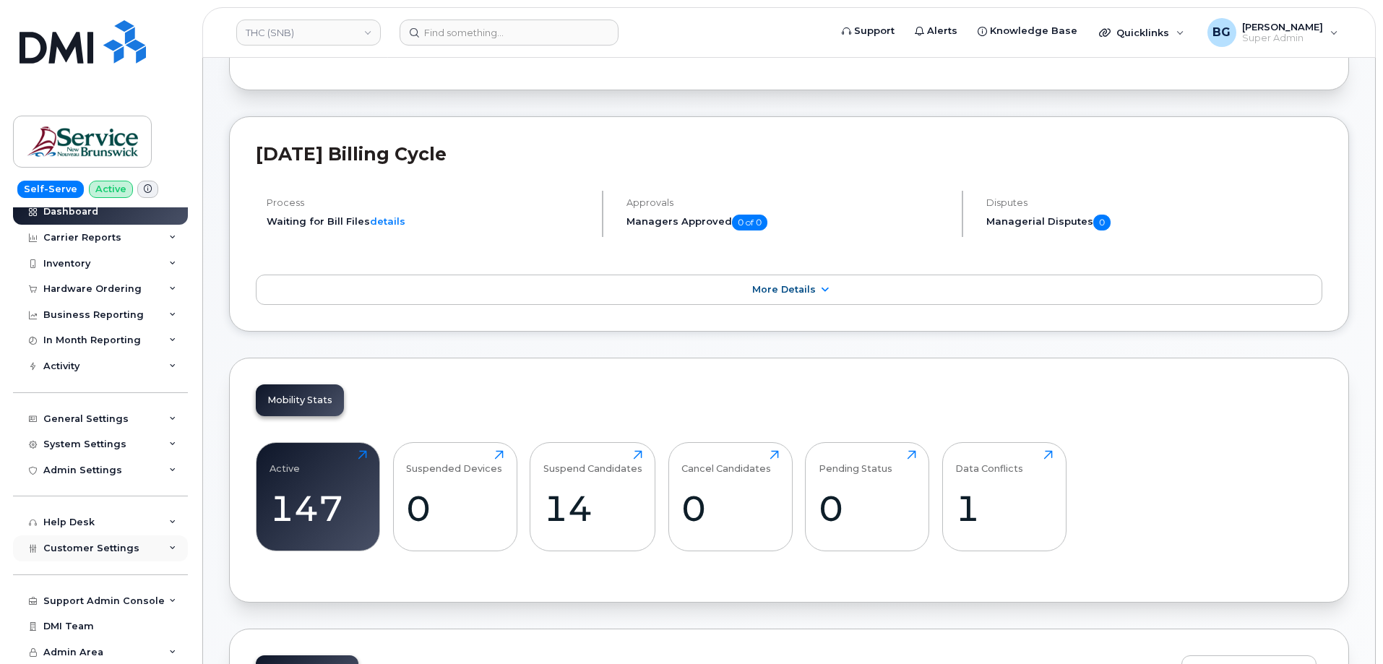
click at [60, 541] on div "Customer Settings" at bounding box center [100, 549] width 175 height 26
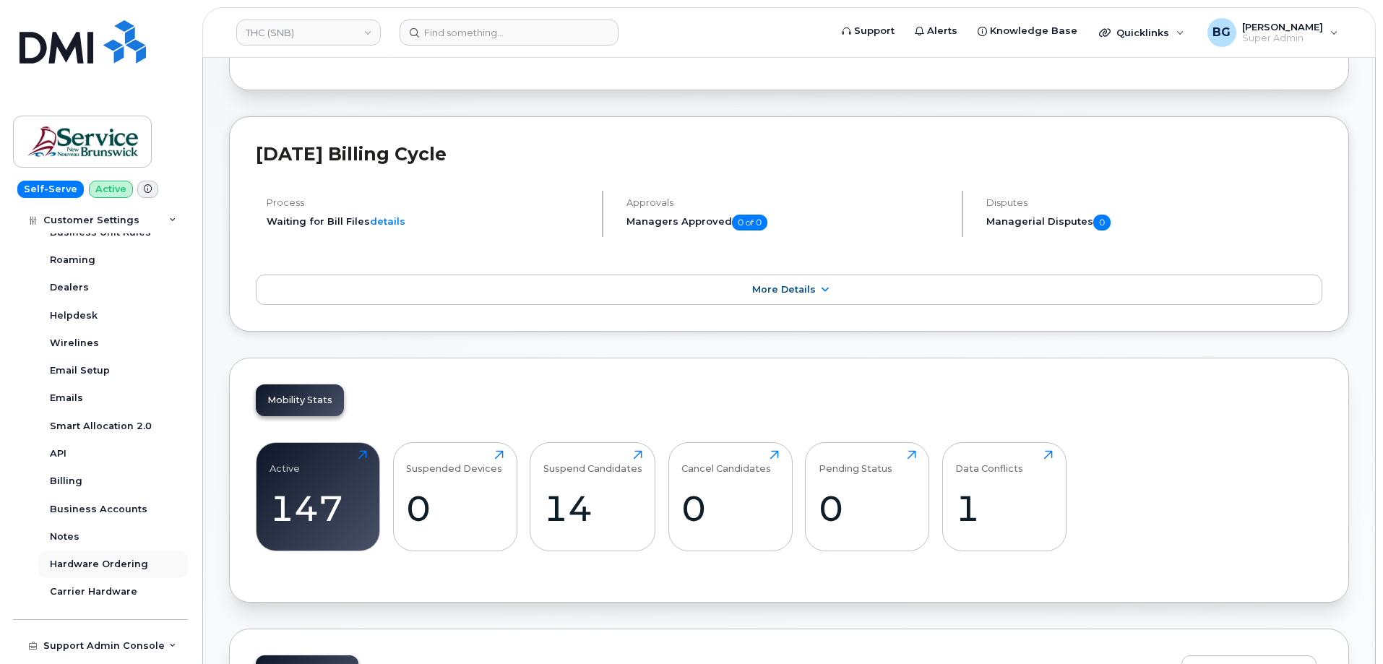
scroll to position [419, 0]
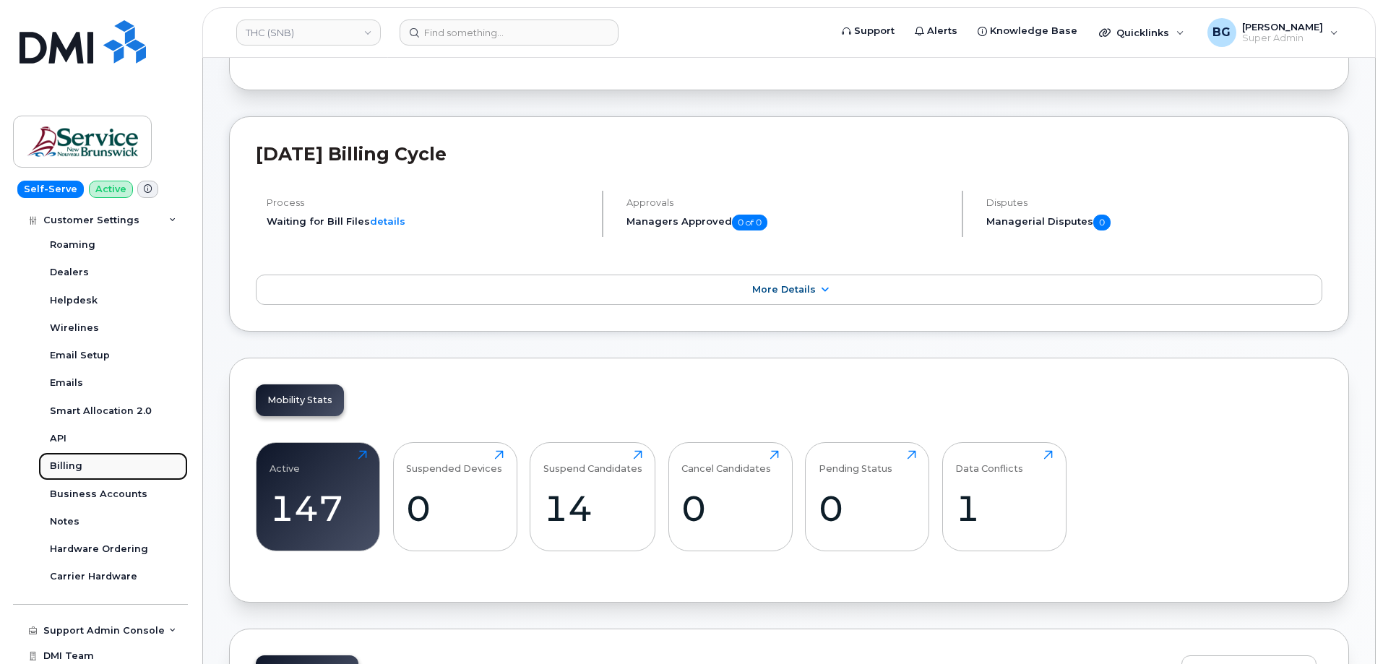
click at [69, 458] on link "Billing" at bounding box center [113, 465] width 150 height 27
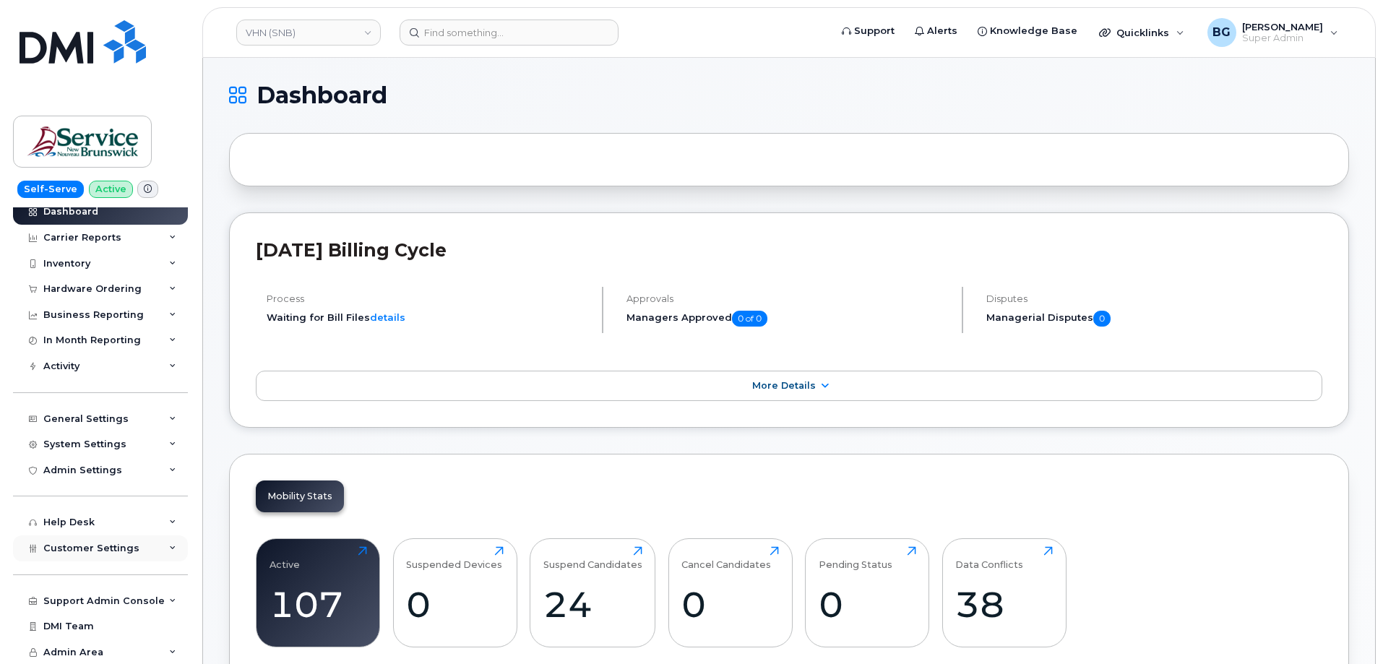
click at [64, 554] on div "Customer Settings" at bounding box center [100, 549] width 175 height 26
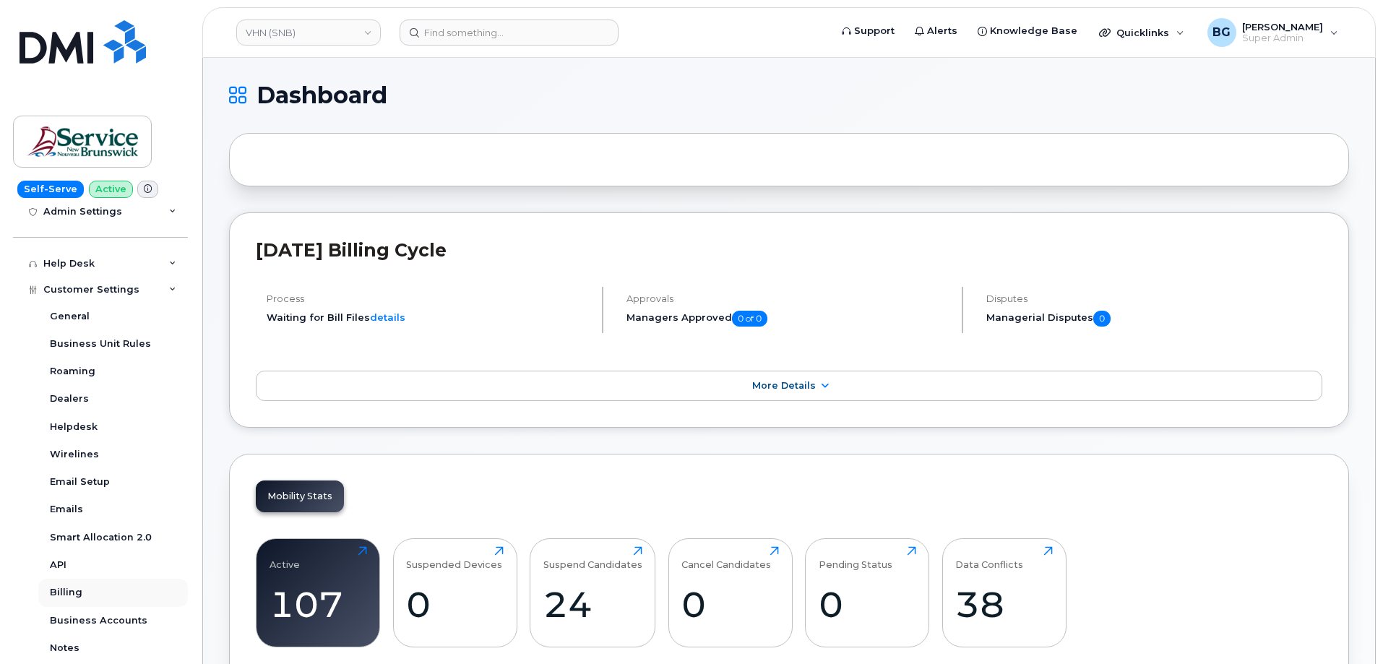
scroll to position [323, 0]
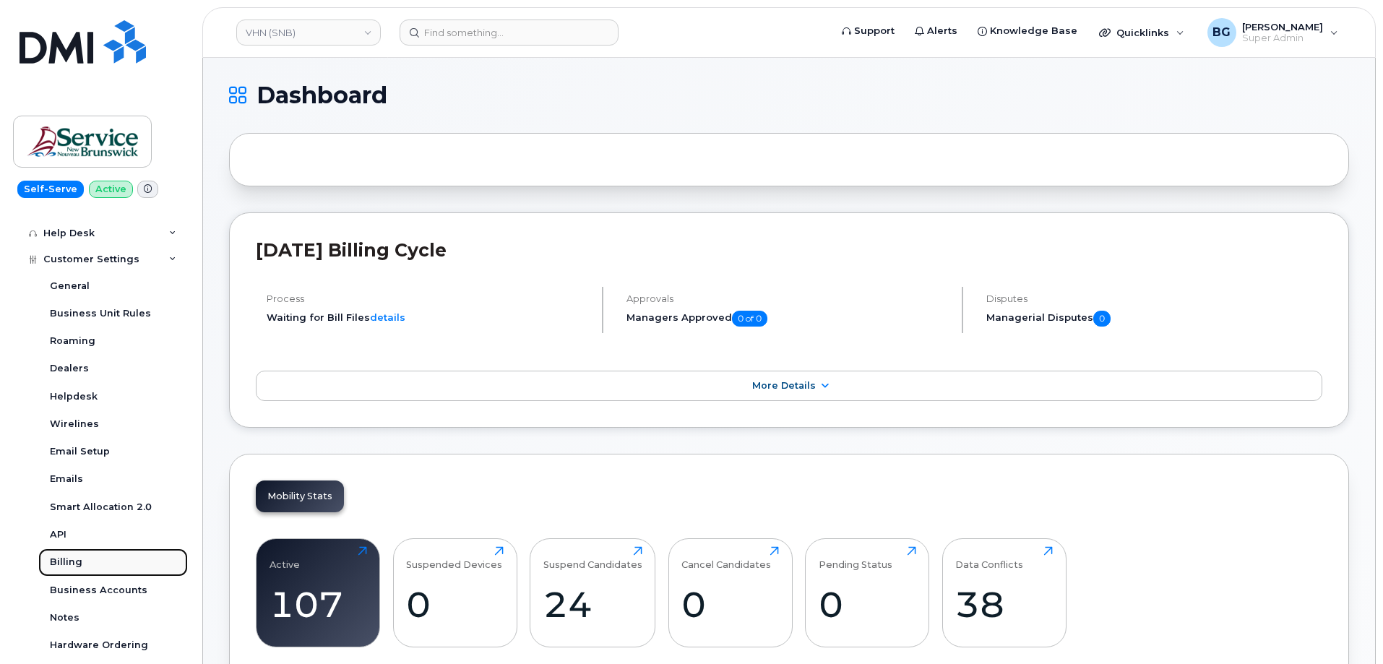
click at [65, 556] on div "Billing" at bounding box center [66, 562] width 33 height 13
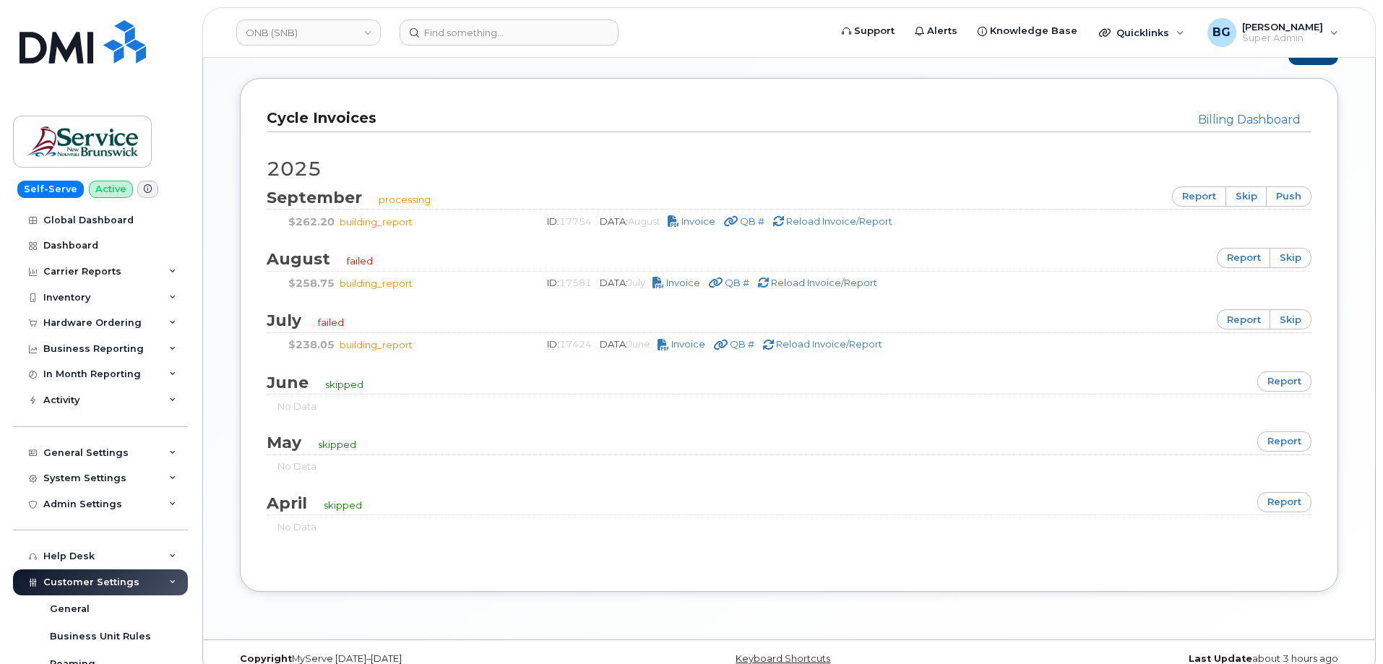
scroll to position [892, 0]
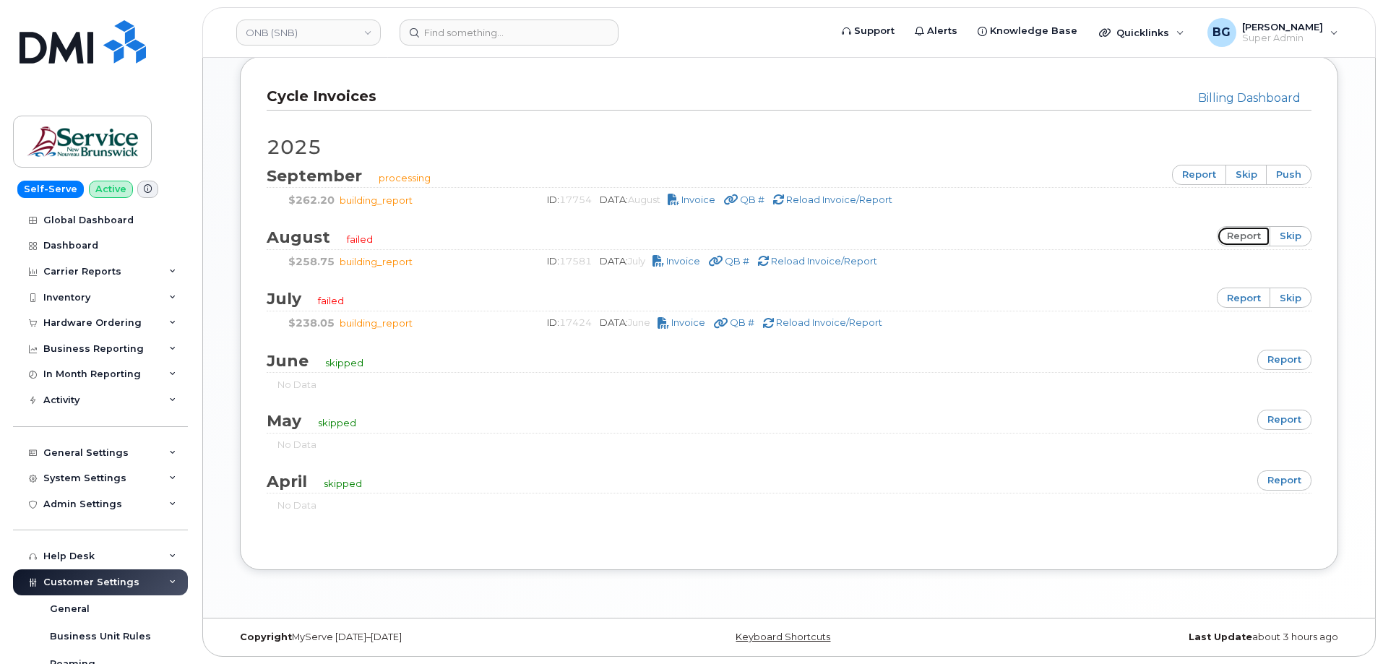
click at [1243, 234] on link "report" at bounding box center [1244, 236] width 54 height 20
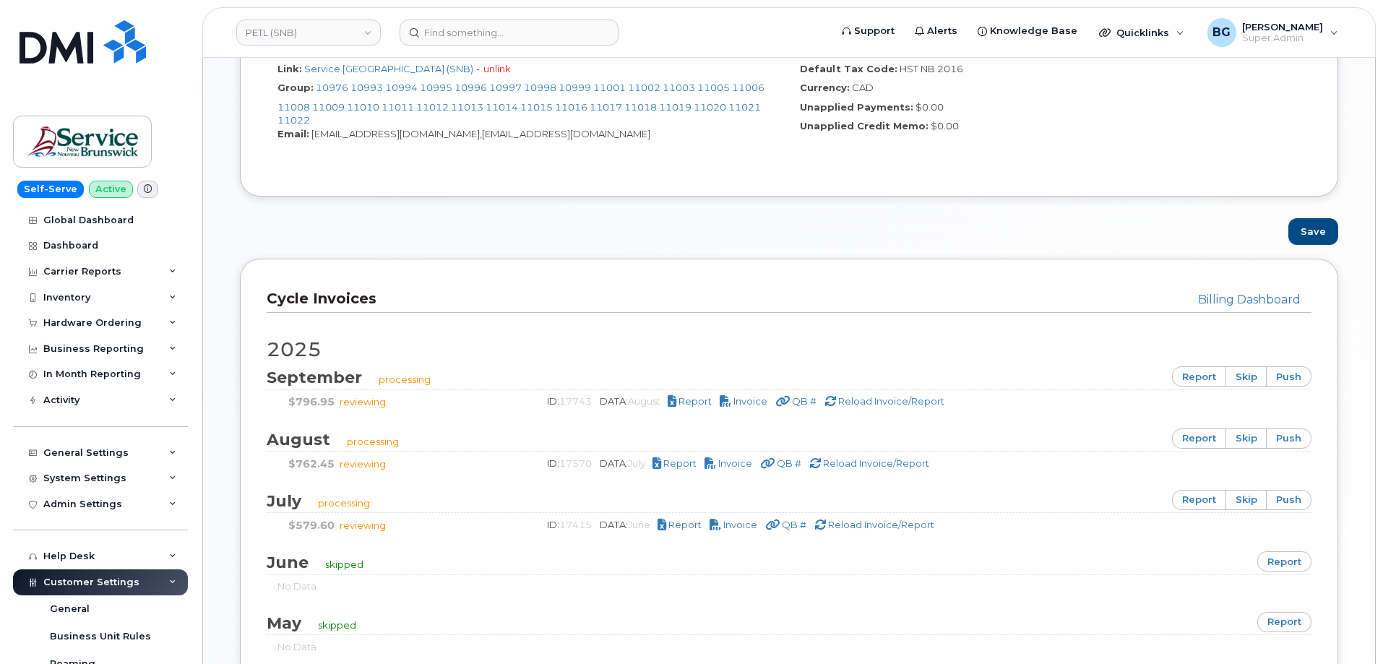
scroll to position [867, 0]
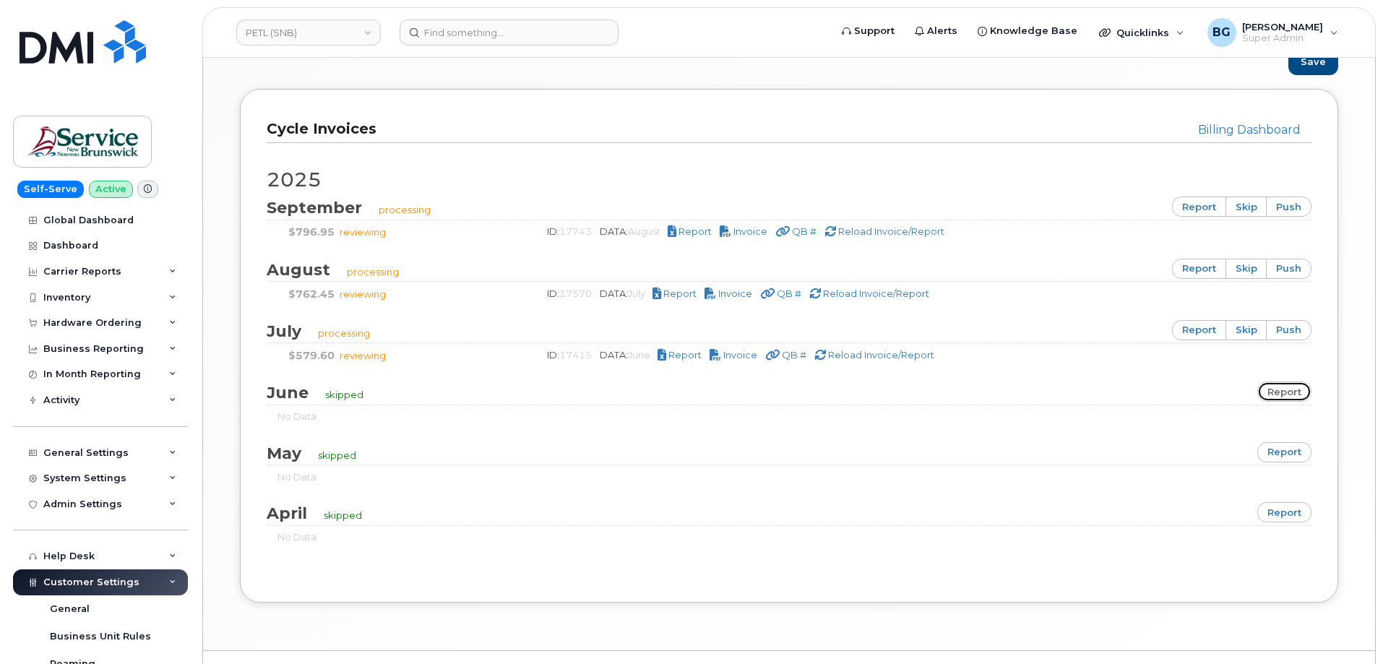
click at [1298, 391] on link "report" at bounding box center [1285, 392] width 54 height 20
click at [1198, 326] on link "report" at bounding box center [1199, 330] width 54 height 20
click at [1197, 265] on link "report" at bounding box center [1199, 269] width 54 height 20
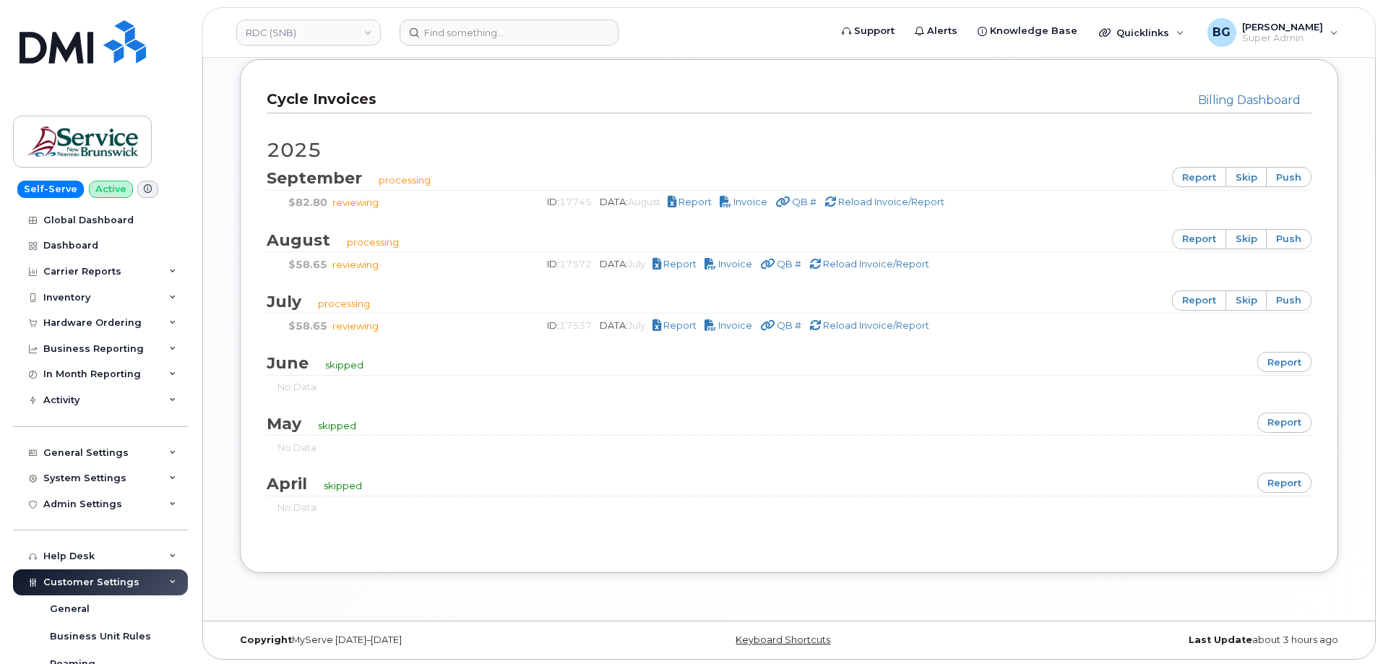
scroll to position [900, 0]
click at [1281, 362] on link "report" at bounding box center [1285, 359] width 54 height 20
click at [1196, 301] on link "report" at bounding box center [1199, 298] width 54 height 20
click at [1198, 231] on link "report" at bounding box center [1199, 236] width 54 height 20
click at [1201, 298] on link "report" at bounding box center [1199, 298] width 54 height 20
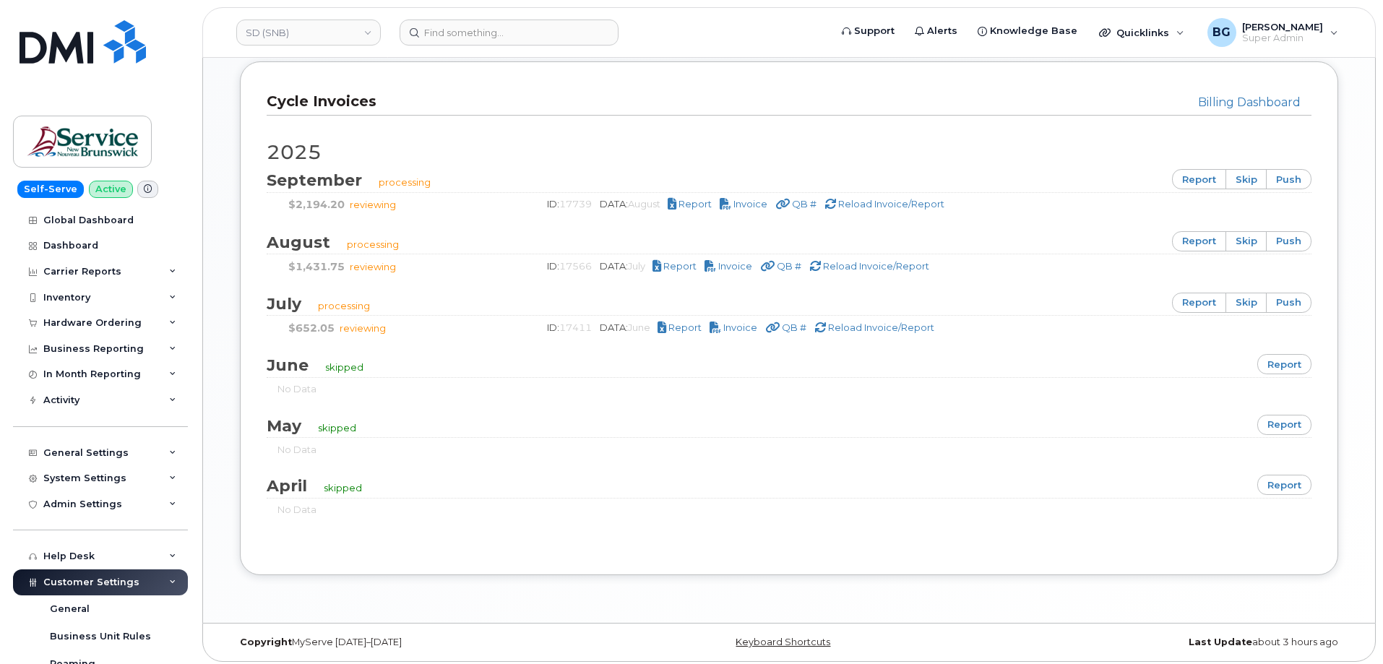
scroll to position [900, 0]
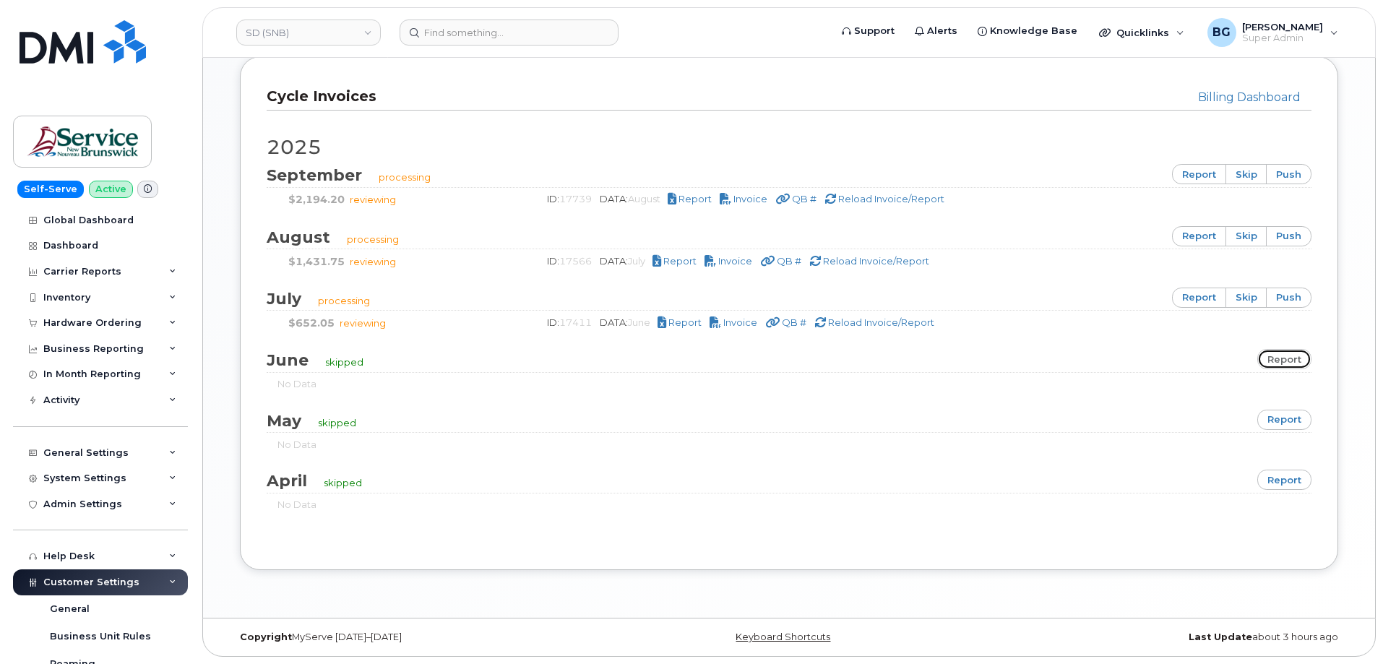
click at [1286, 362] on link "report" at bounding box center [1285, 359] width 54 height 20
click at [1198, 293] on link "report" at bounding box center [1199, 298] width 54 height 20
click at [1201, 230] on link "report" at bounding box center [1199, 236] width 54 height 20
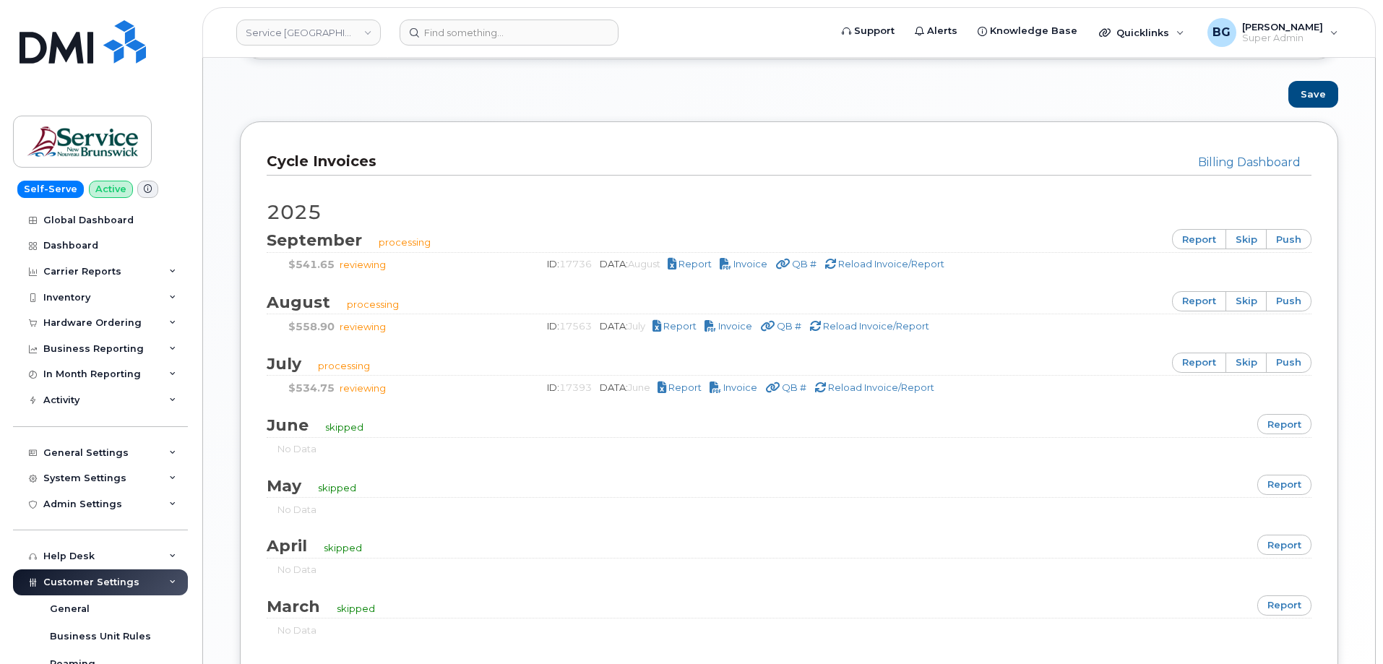
scroll to position [916, 0]
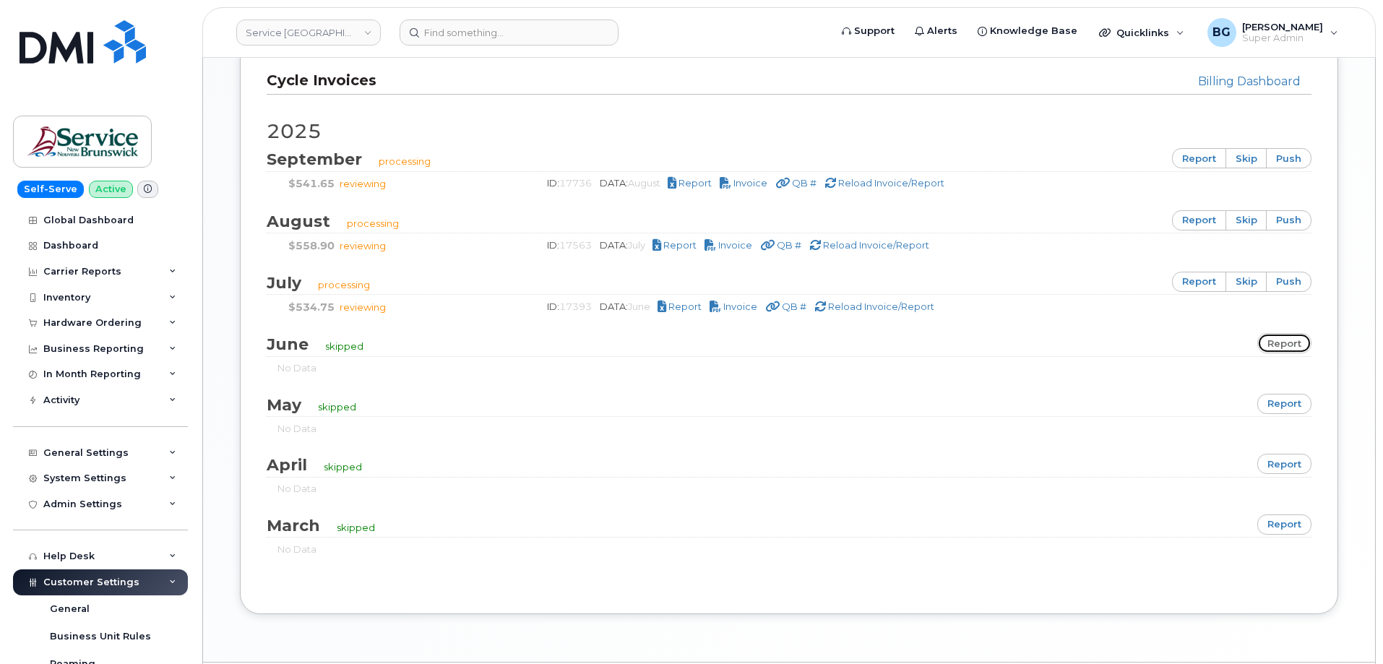
click at [1278, 338] on link "report" at bounding box center [1285, 343] width 54 height 20
click at [1196, 281] on link "report" at bounding box center [1199, 282] width 54 height 20
click at [1198, 220] on link "report" at bounding box center [1199, 220] width 54 height 20
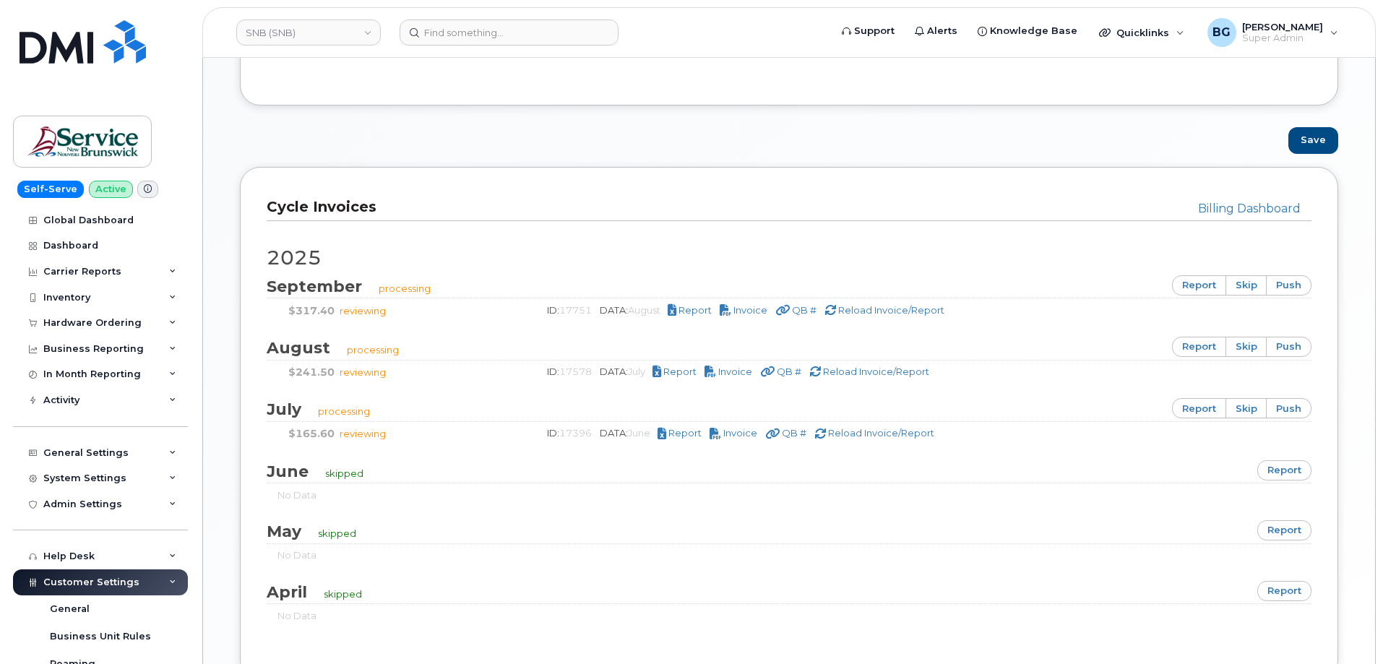
scroll to position [867, 0]
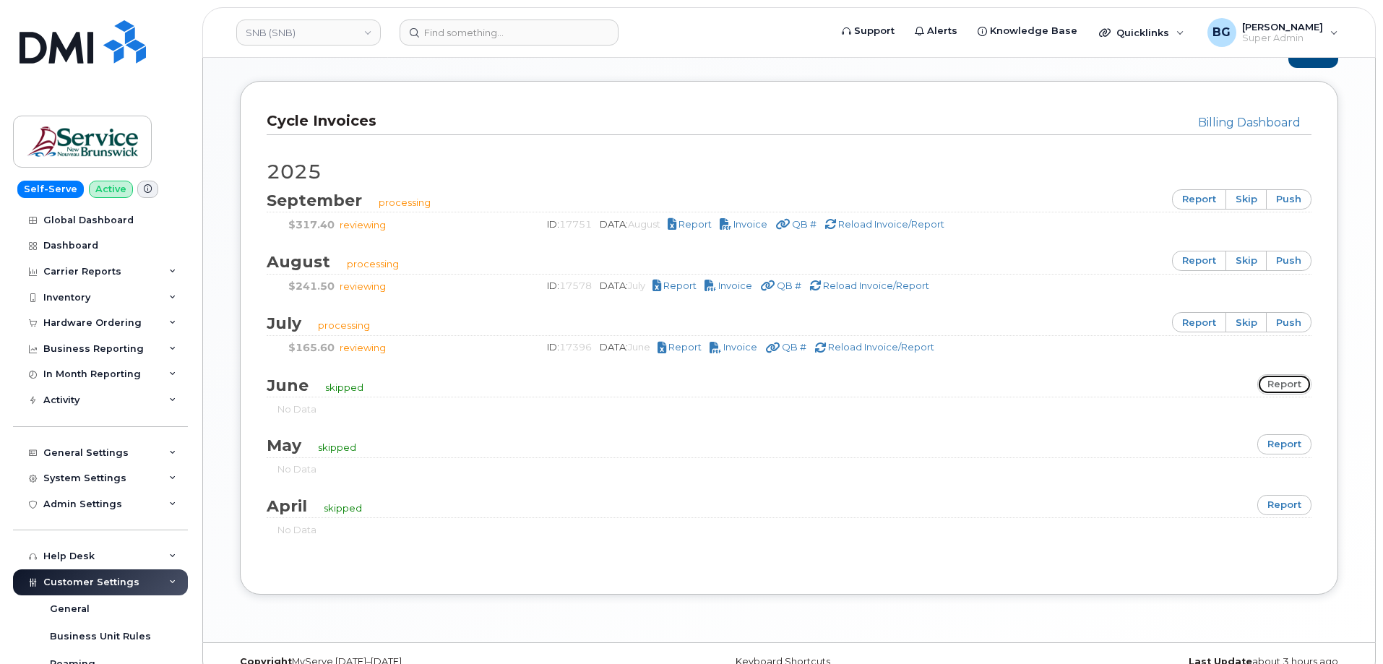
click at [1285, 376] on link "report" at bounding box center [1285, 384] width 54 height 20
click at [1195, 322] on link "report" at bounding box center [1199, 322] width 54 height 20
click at [1198, 260] on link "report" at bounding box center [1199, 261] width 54 height 20
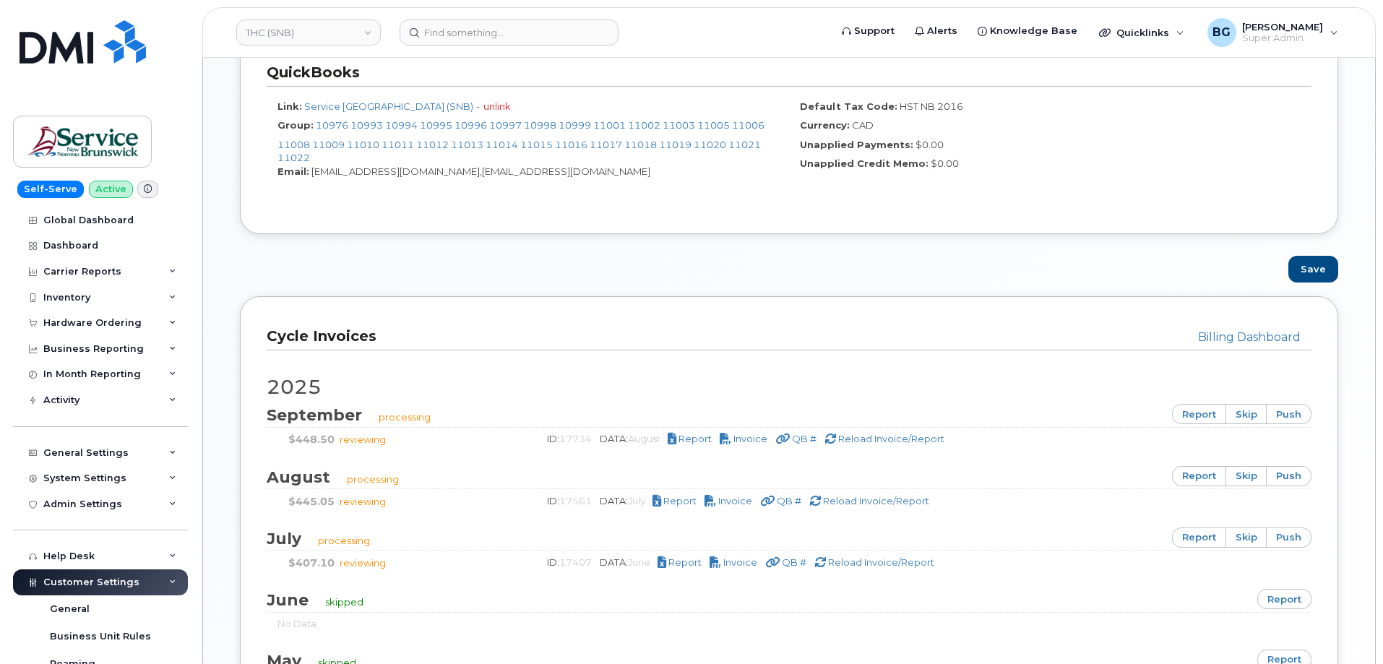
scroll to position [723, 0]
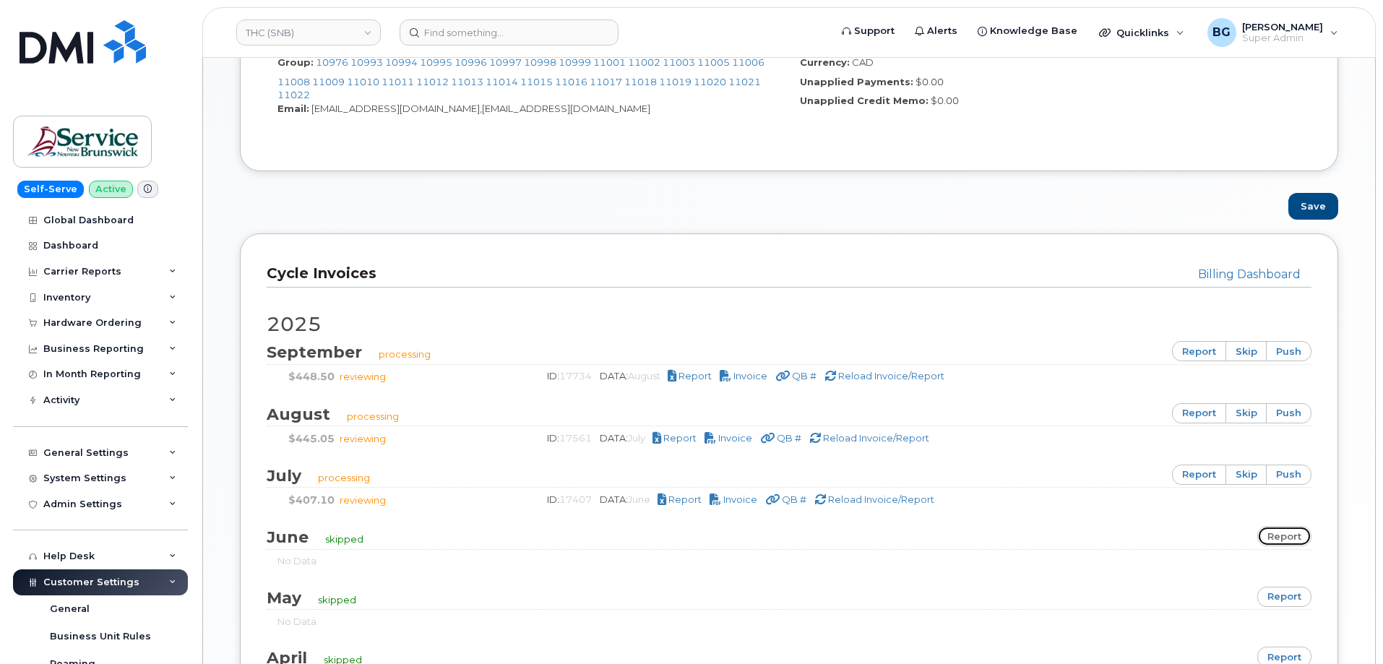
click at [1284, 538] on link "report" at bounding box center [1285, 536] width 54 height 20
click at [1192, 472] on link "report" at bounding box center [1199, 475] width 54 height 20
click at [1198, 412] on link "report" at bounding box center [1199, 413] width 54 height 20
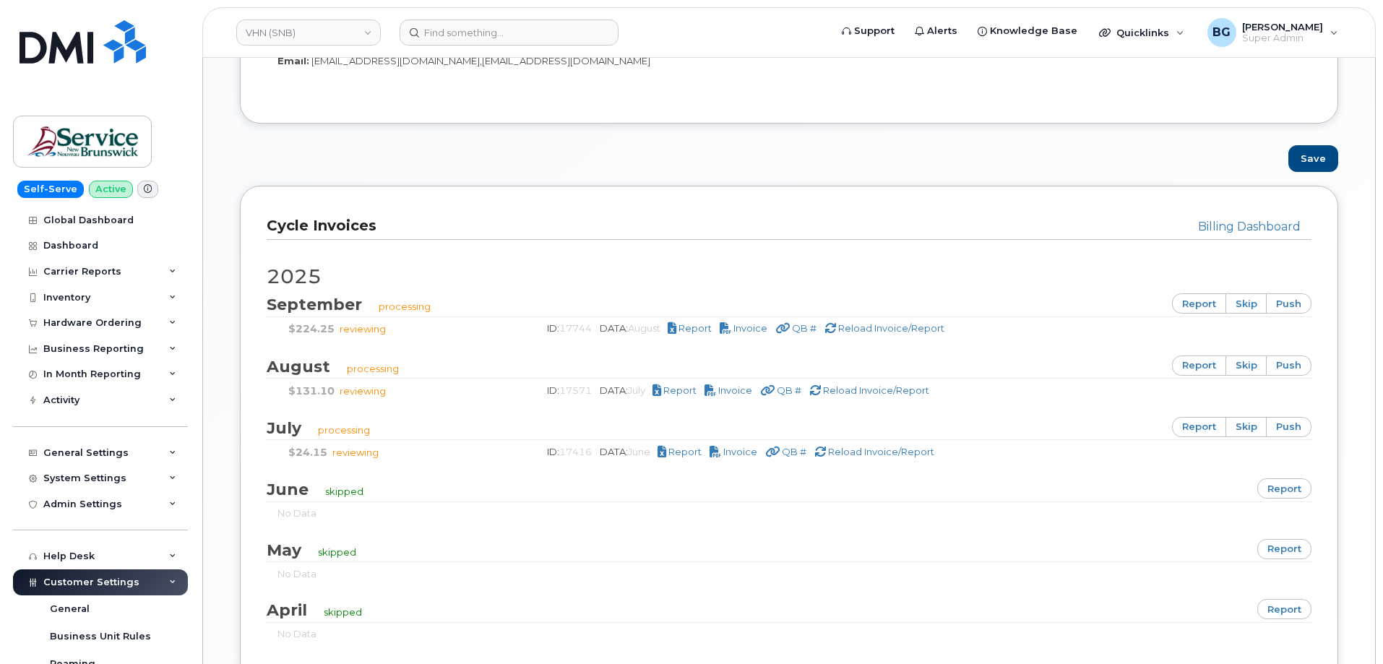
scroll to position [867, 0]
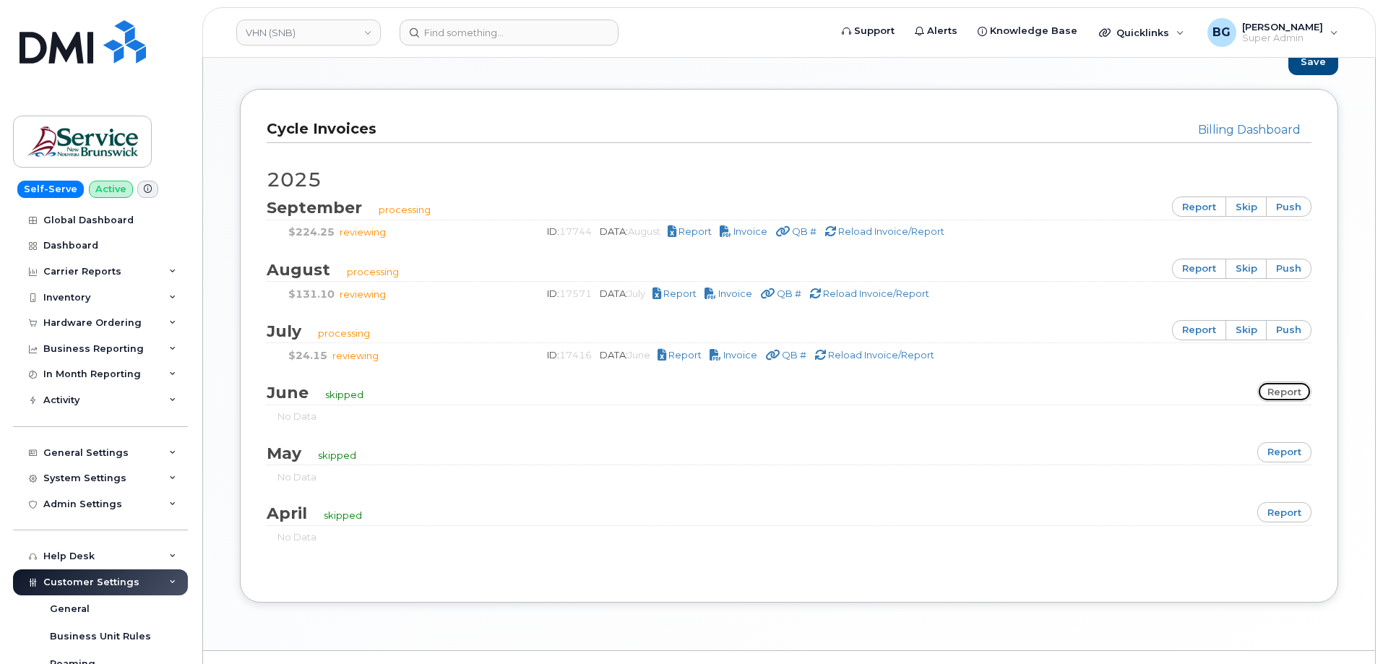
click at [1286, 390] on link "report" at bounding box center [1285, 392] width 54 height 20
click at [1195, 326] on link "report" at bounding box center [1199, 330] width 54 height 20
drag, startPoint x: 1193, startPoint y: 271, endPoint x: 1193, endPoint y: 280, distance: 8.7
click at [1193, 271] on link "report" at bounding box center [1199, 269] width 54 height 20
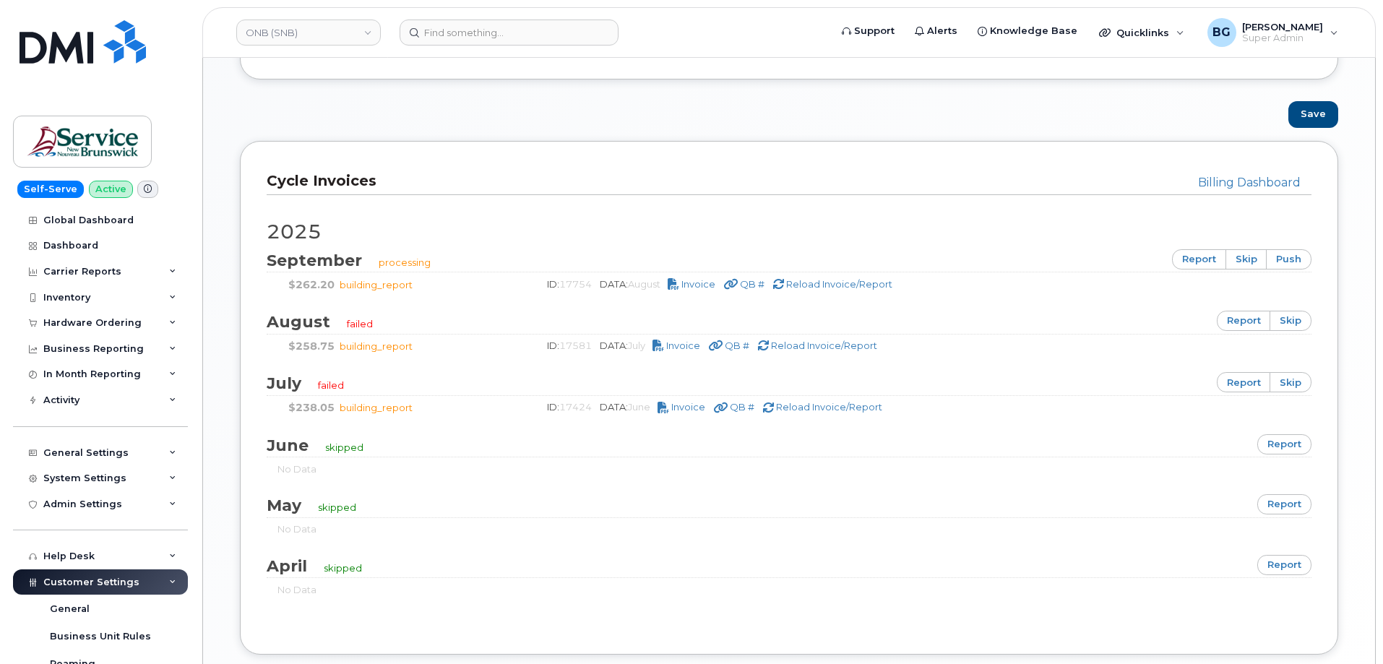
scroll to position [819, 0]
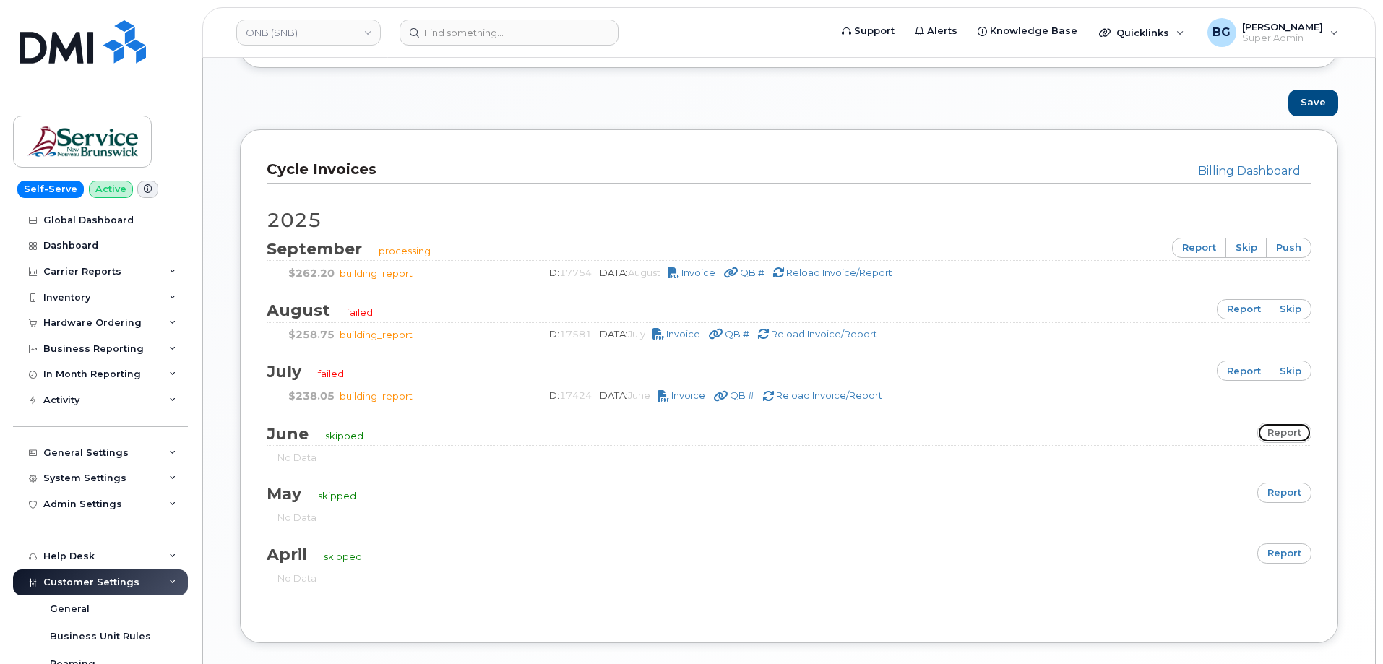
click at [1277, 434] on link "report" at bounding box center [1285, 433] width 54 height 20
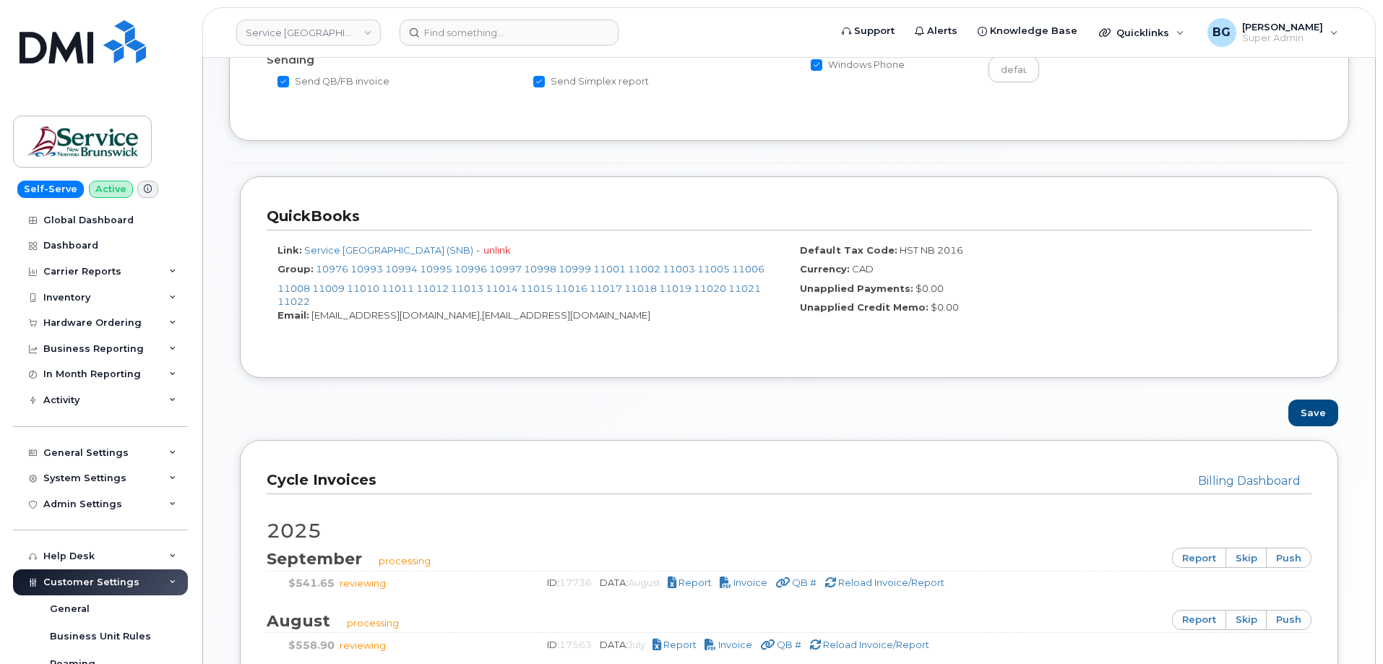
scroll to position [723, 0]
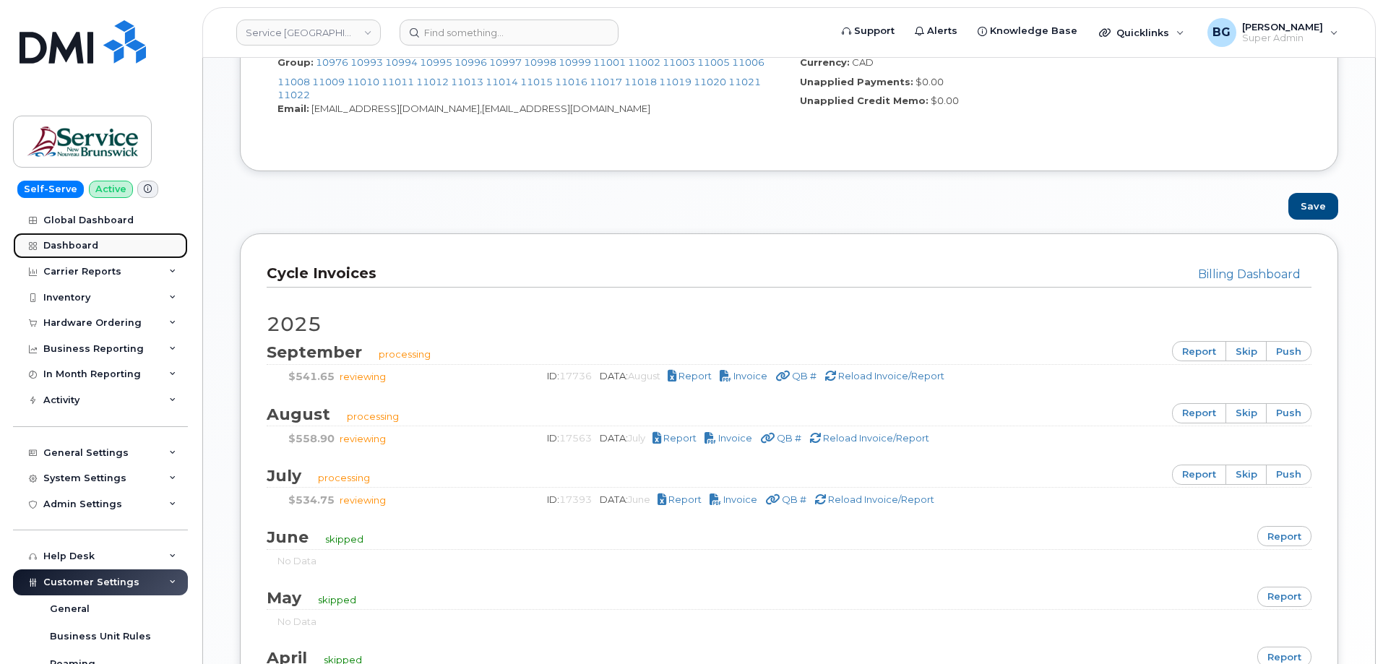
click at [71, 244] on div "Dashboard" at bounding box center [70, 246] width 55 height 12
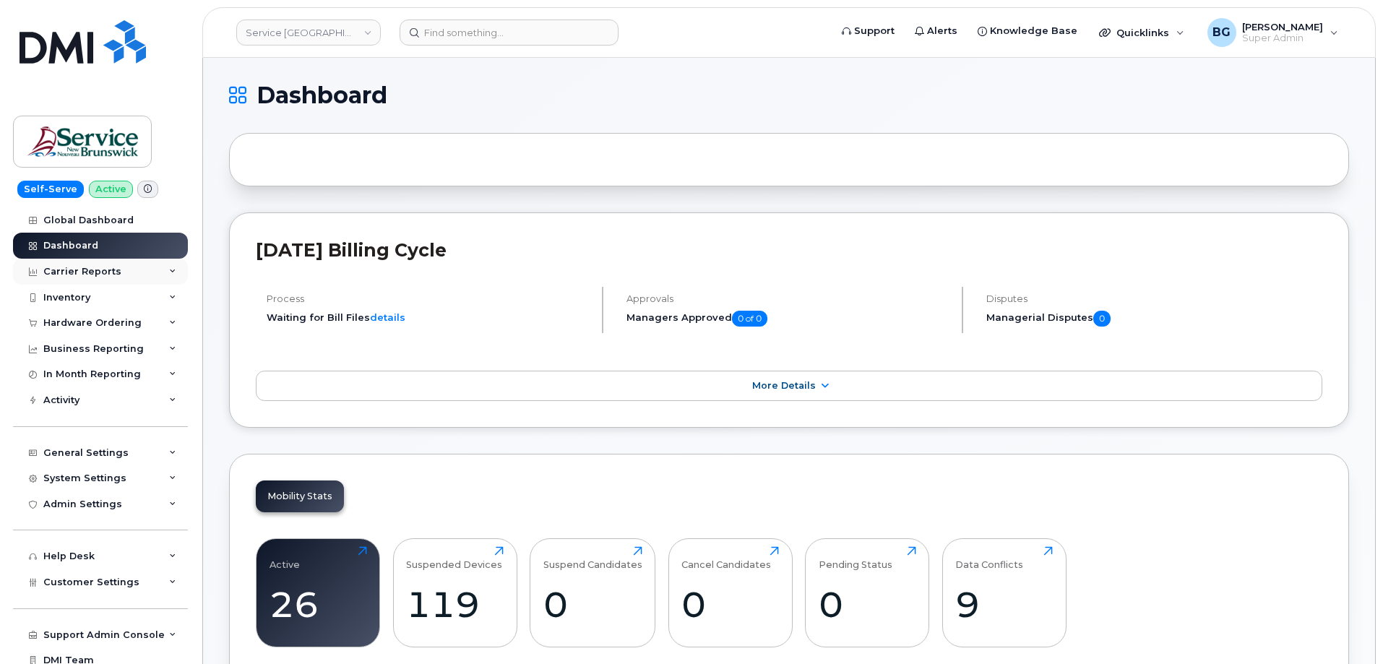
click at [90, 271] on div "Carrier Reports" at bounding box center [82, 272] width 78 height 12
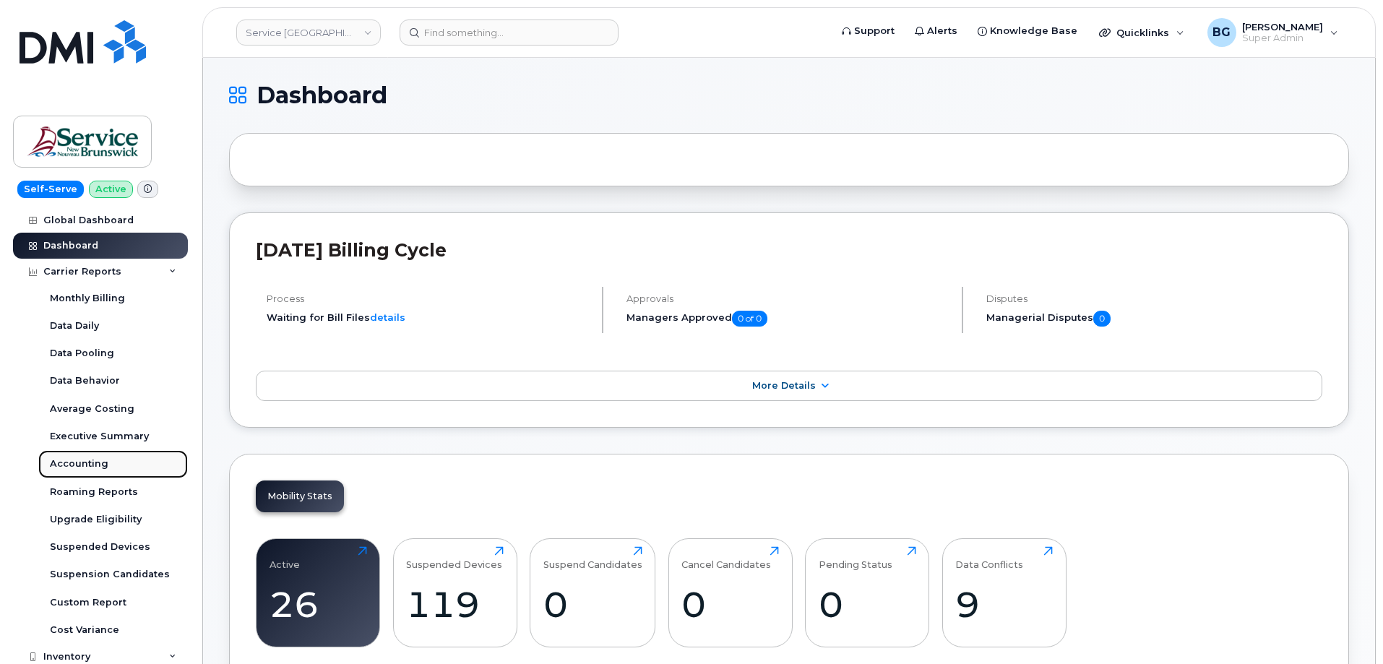
click at [73, 462] on div "Accounting" at bounding box center [79, 463] width 59 height 13
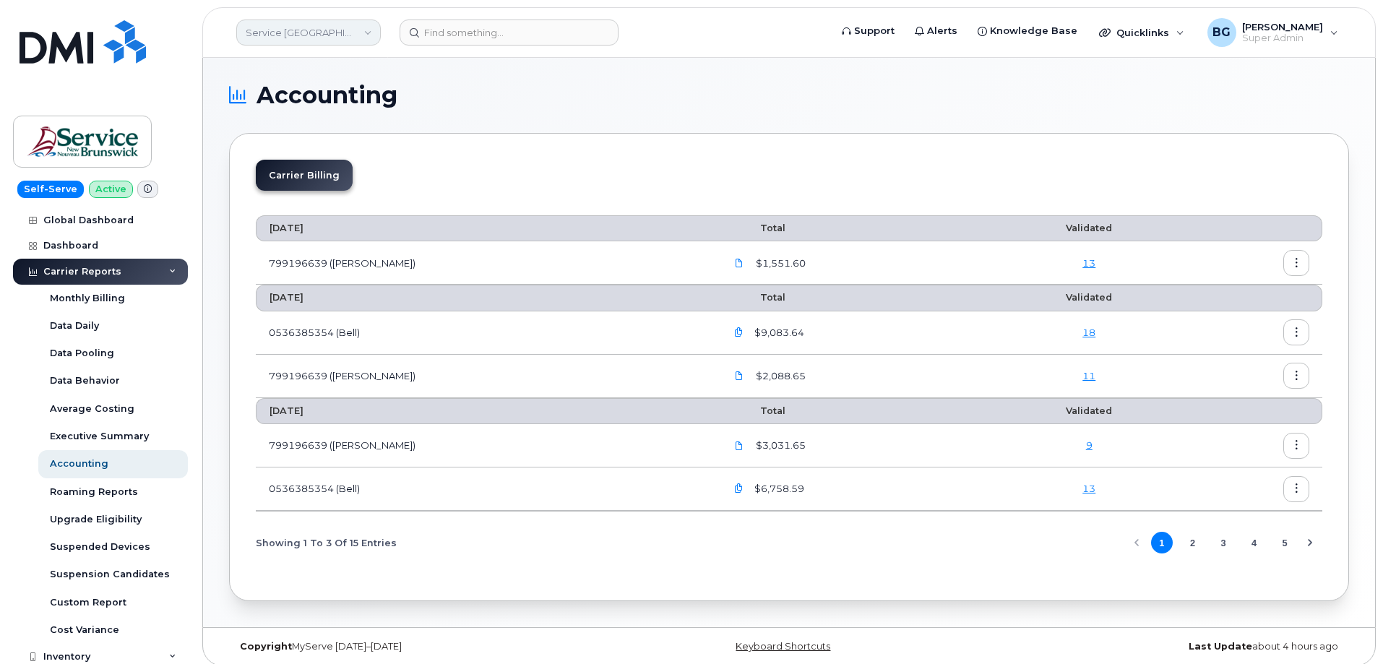
click at [305, 35] on link "Service New Brunswick (SNB)" at bounding box center [308, 33] width 145 height 26
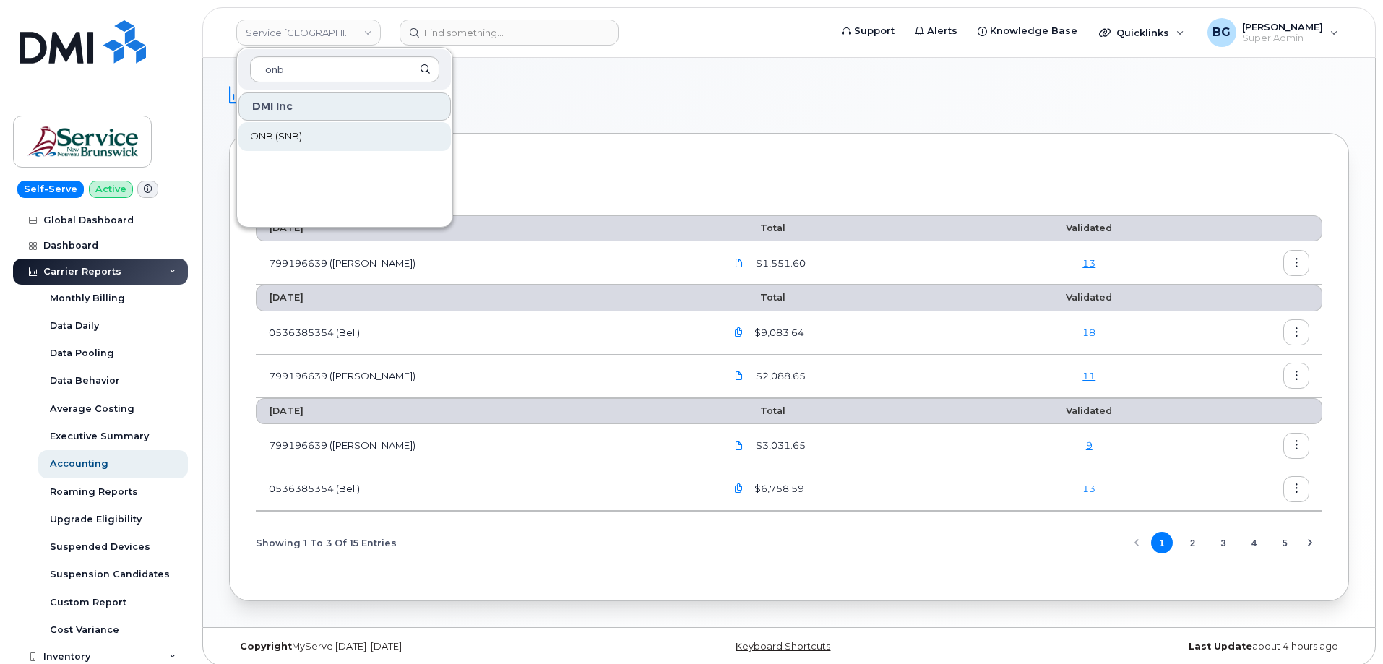
type input "onb"
click at [272, 129] on span "ONB (SNB)" at bounding box center [276, 136] width 52 height 14
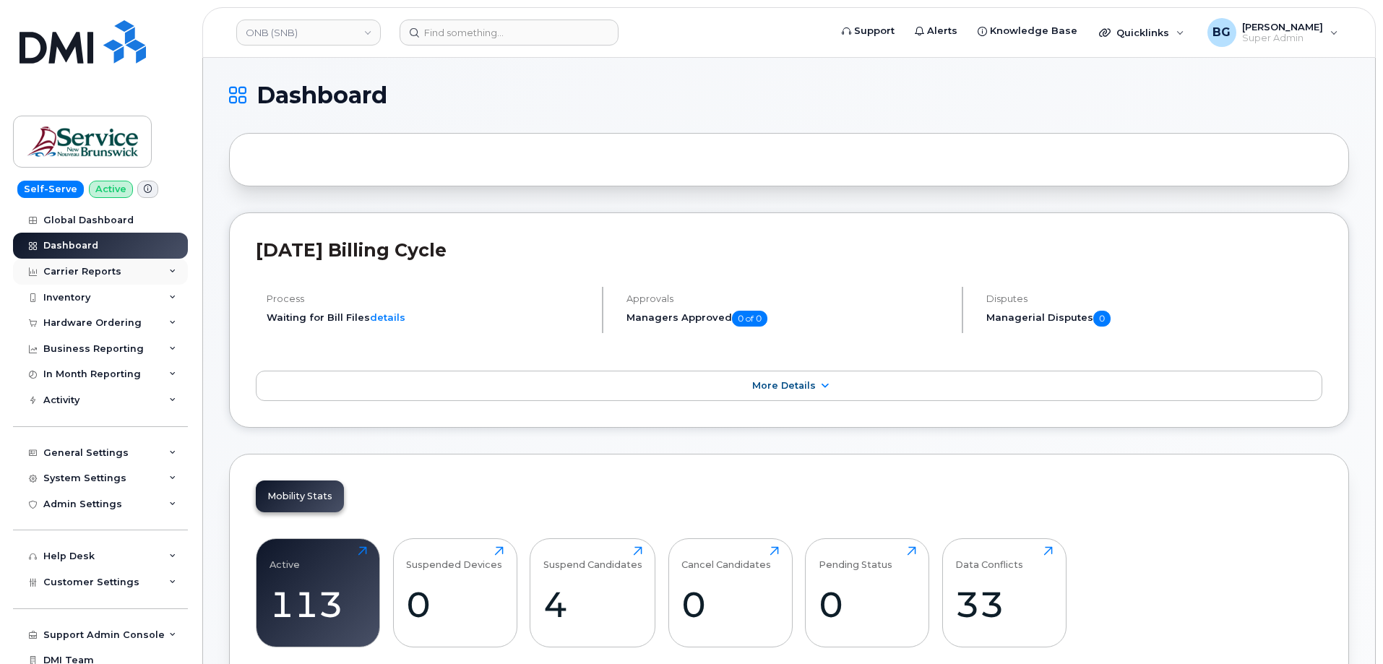
click at [77, 268] on div "Carrier Reports" at bounding box center [82, 272] width 78 height 12
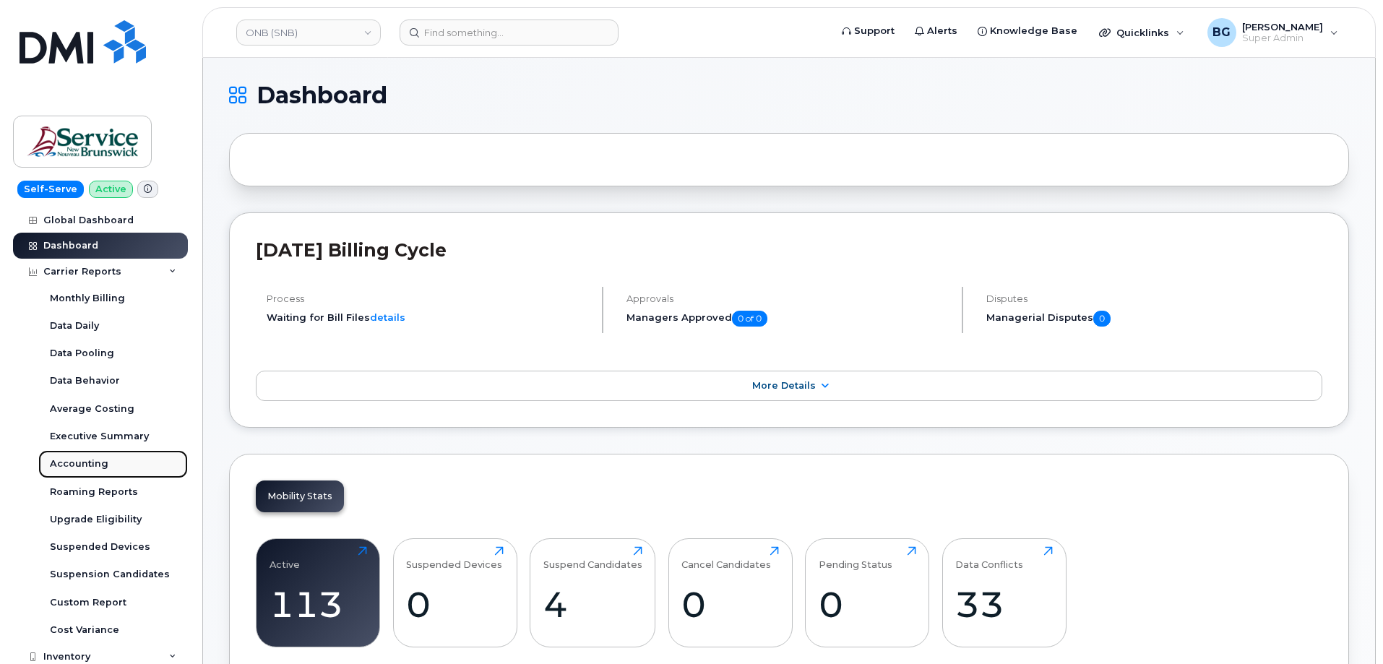
click at [70, 461] on div "Accounting" at bounding box center [79, 463] width 59 height 13
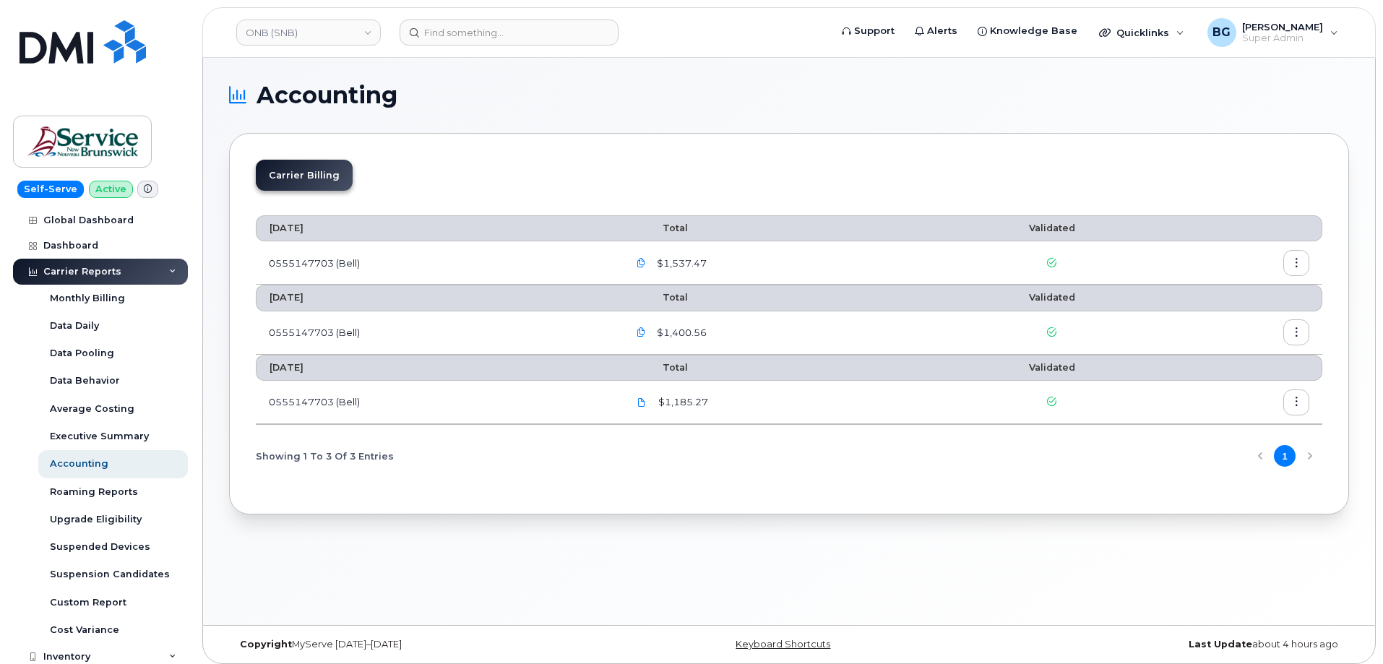
click at [1298, 262] on icon "button" at bounding box center [1296, 263] width 9 height 9
click at [1222, 322] on span "Download" at bounding box center [1231, 321] width 56 height 13
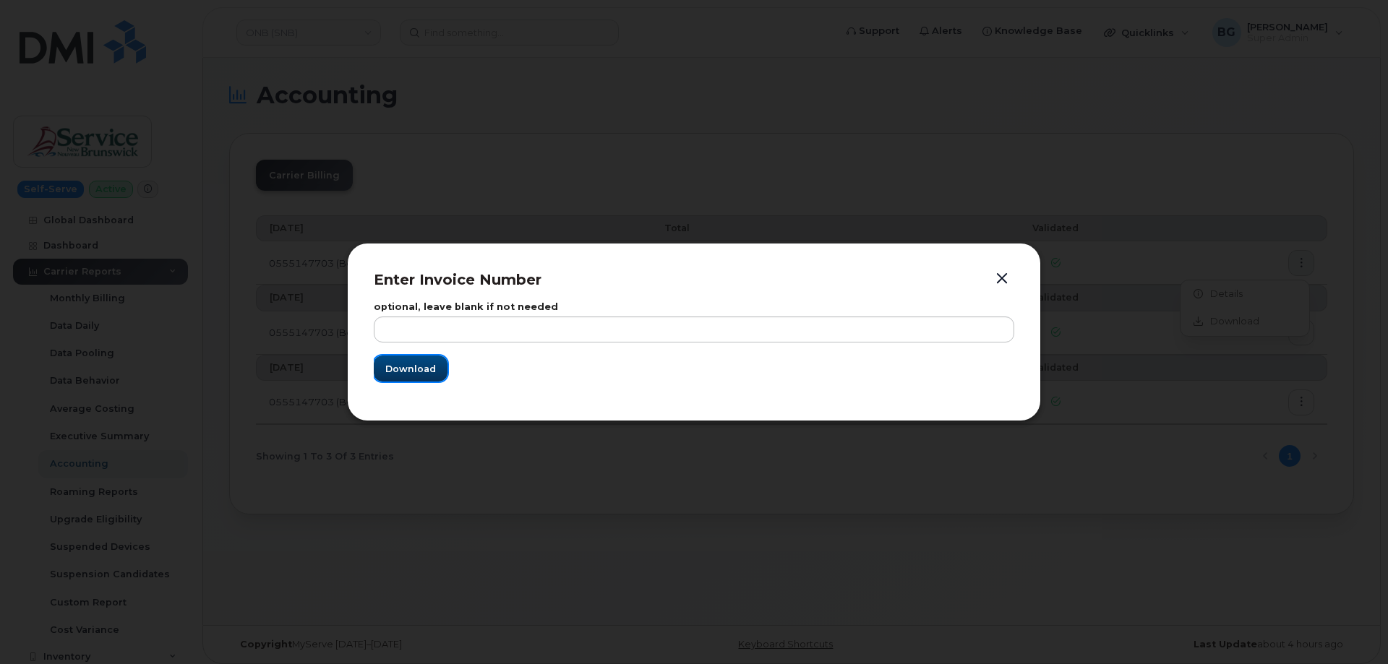
click at [401, 373] on span "Download" at bounding box center [410, 369] width 51 height 14
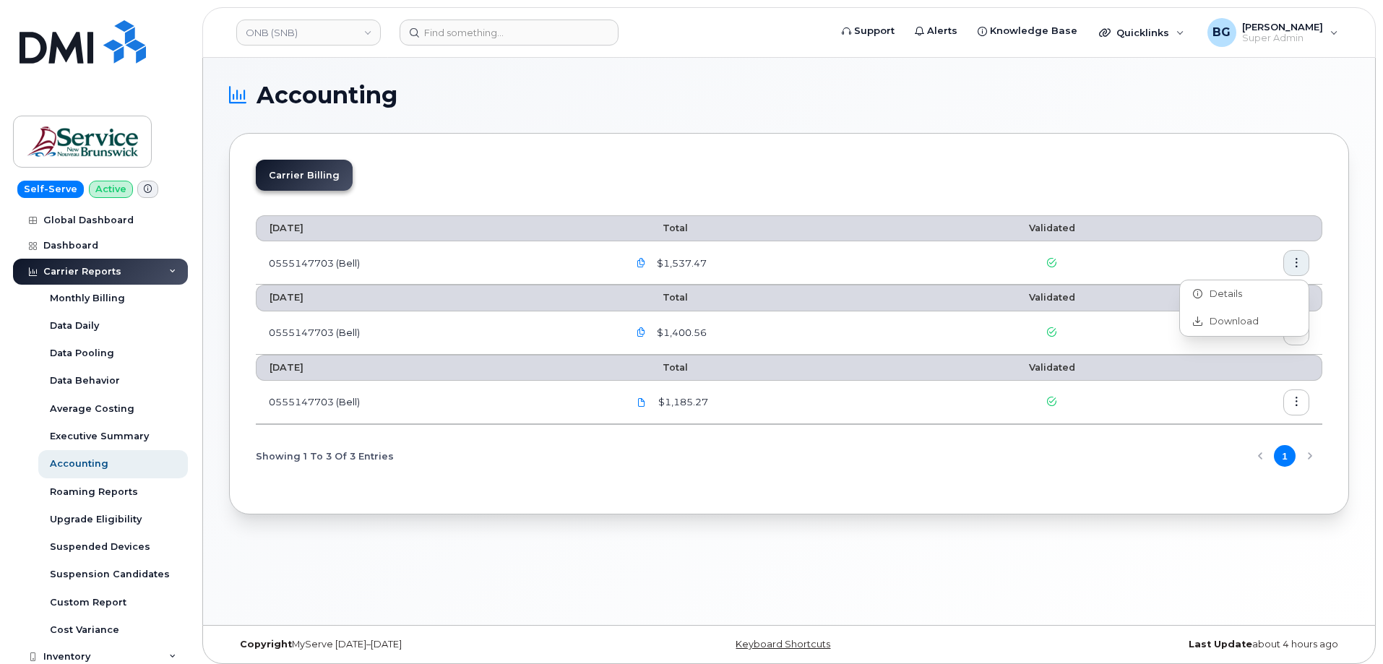
click at [1327, 341] on div "Carrier Billing [DATE] Total Validated 0555147703 (Bell) $1,537.47 [DATE] Total…" at bounding box center [789, 324] width 1120 height 382
click at [1297, 334] on icon "button" at bounding box center [1296, 332] width 9 height 9
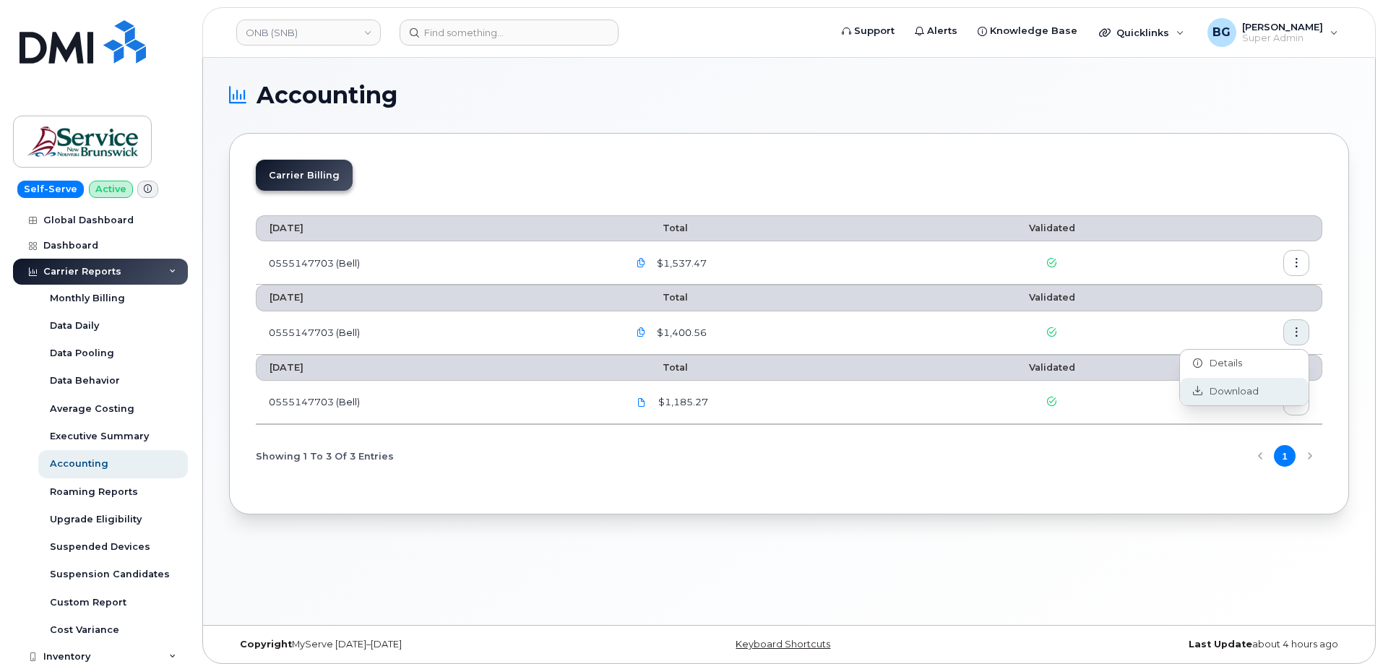
click at [1209, 396] on span "Download" at bounding box center [1231, 391] width 56 height 13
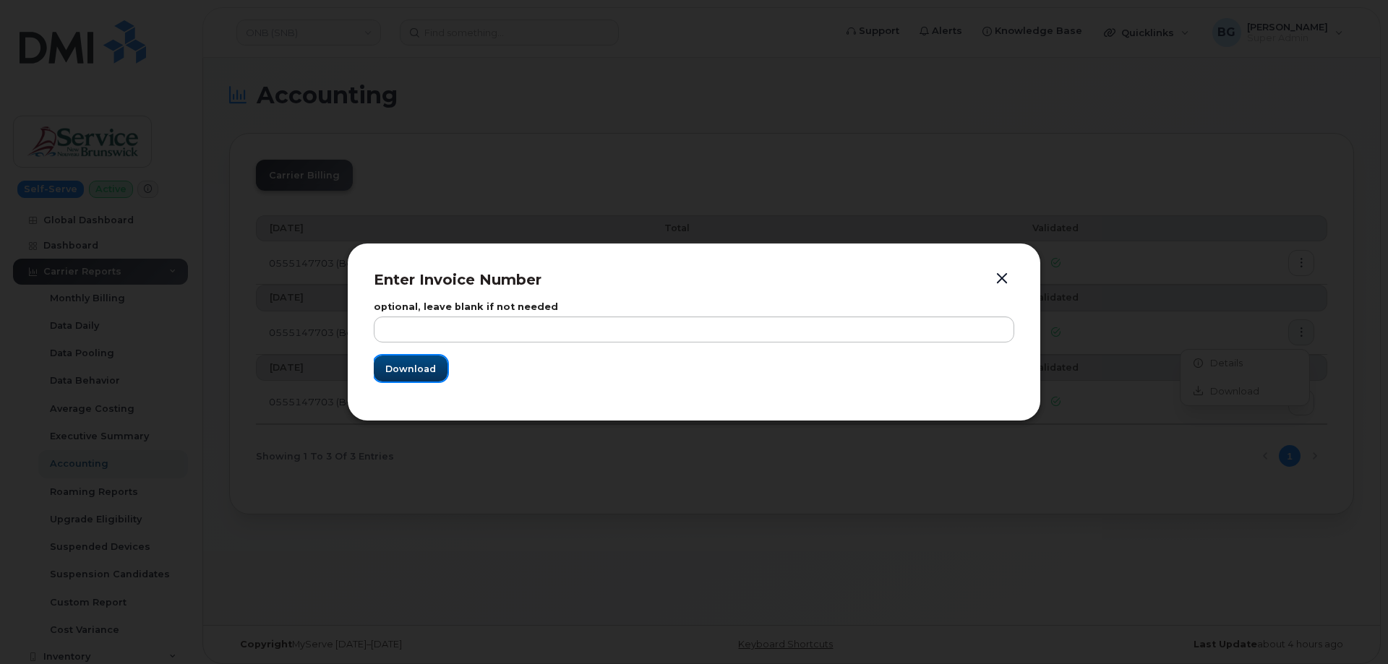
click at [414, 359] on button "Download" at bounding box center [411, 369] width 74 height 26
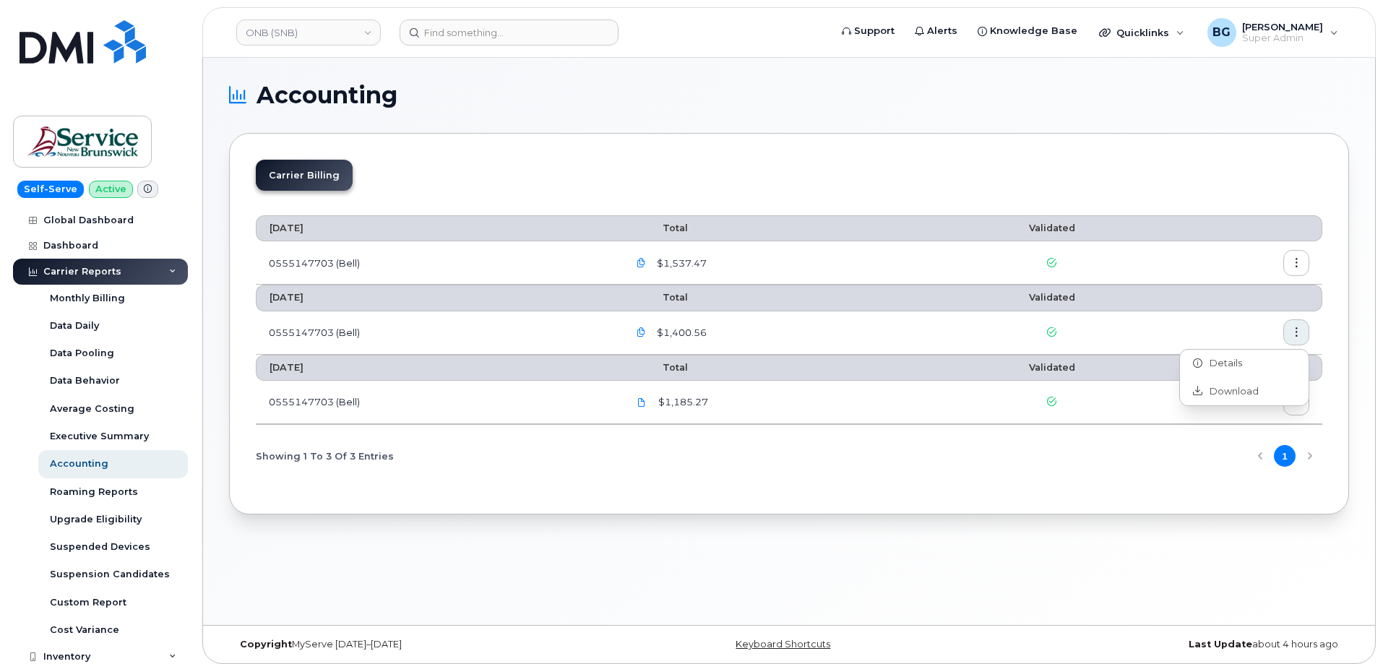
click at [1315, 411] on td at bounding box center [1243, 402] width 160 height 43
click at [1299, 405] on icon "button" at bounding box center [1296, 401] width 9 height 9
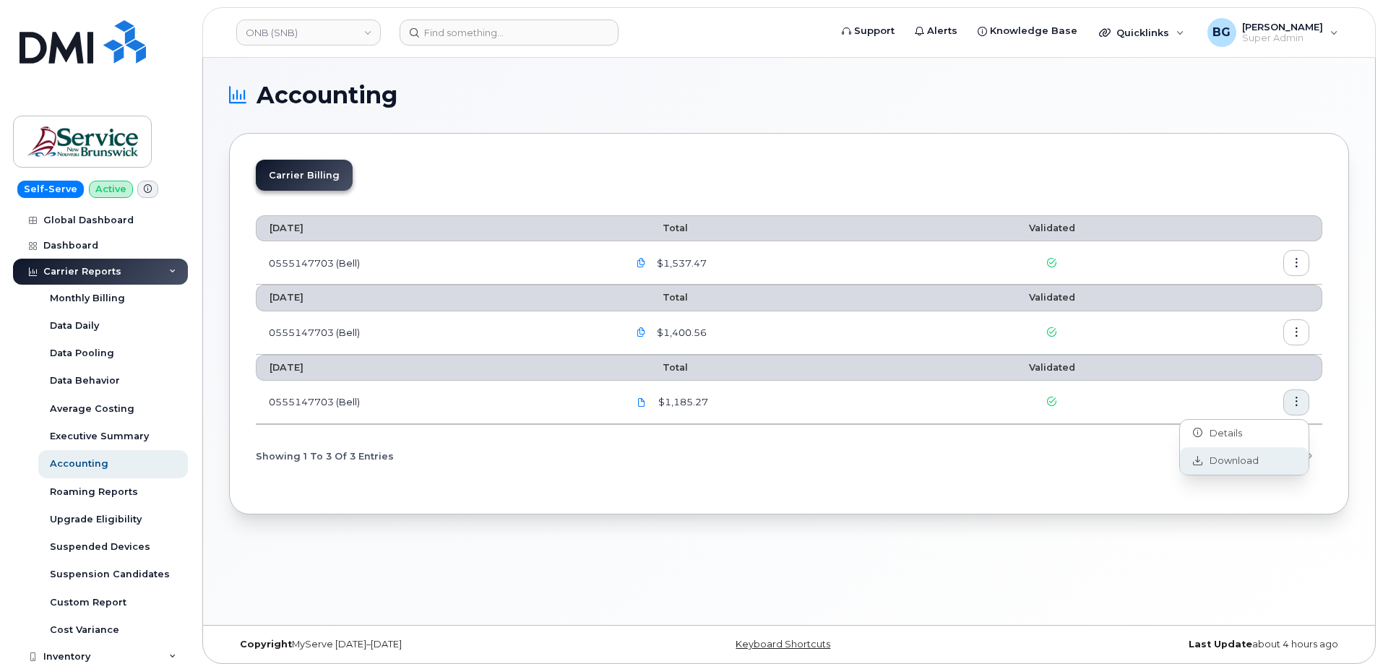
click at [1224, 461] on span "Download" at bounding box center [1231, 461] width 56 height 13
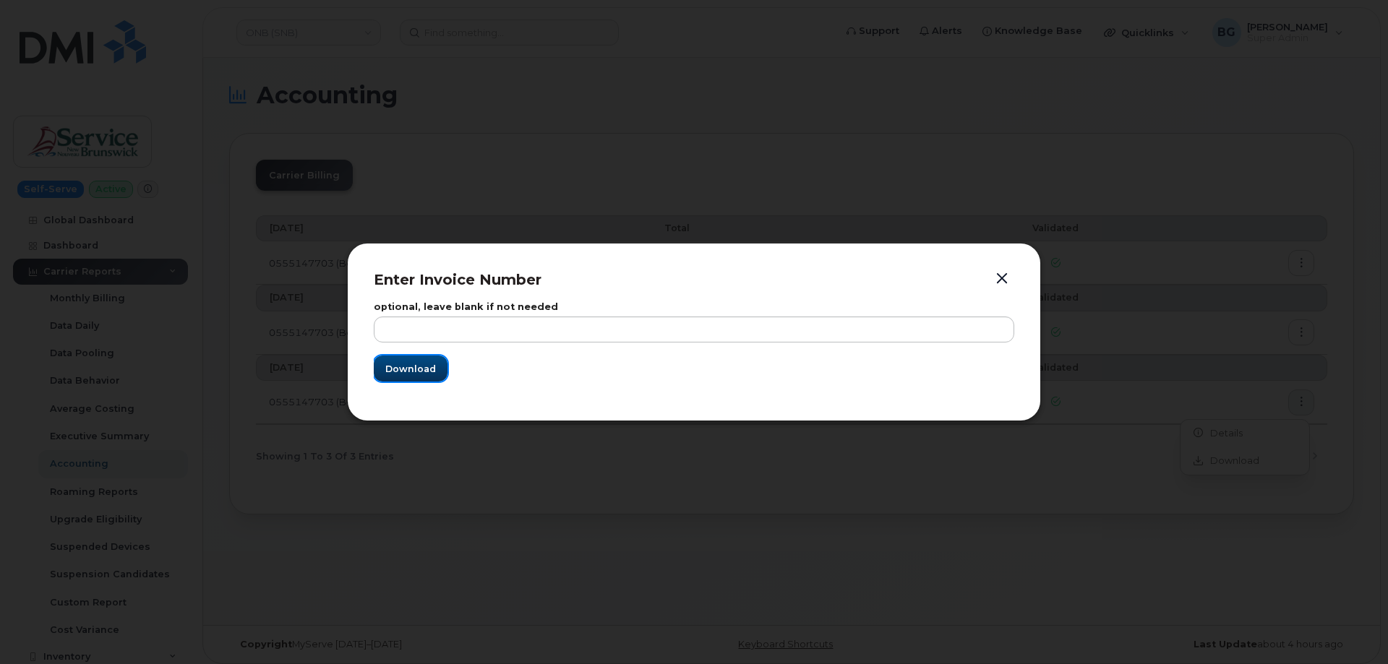
click at [415, 370] on span "Download" at bounding box center [410, 369] width 51 height 14
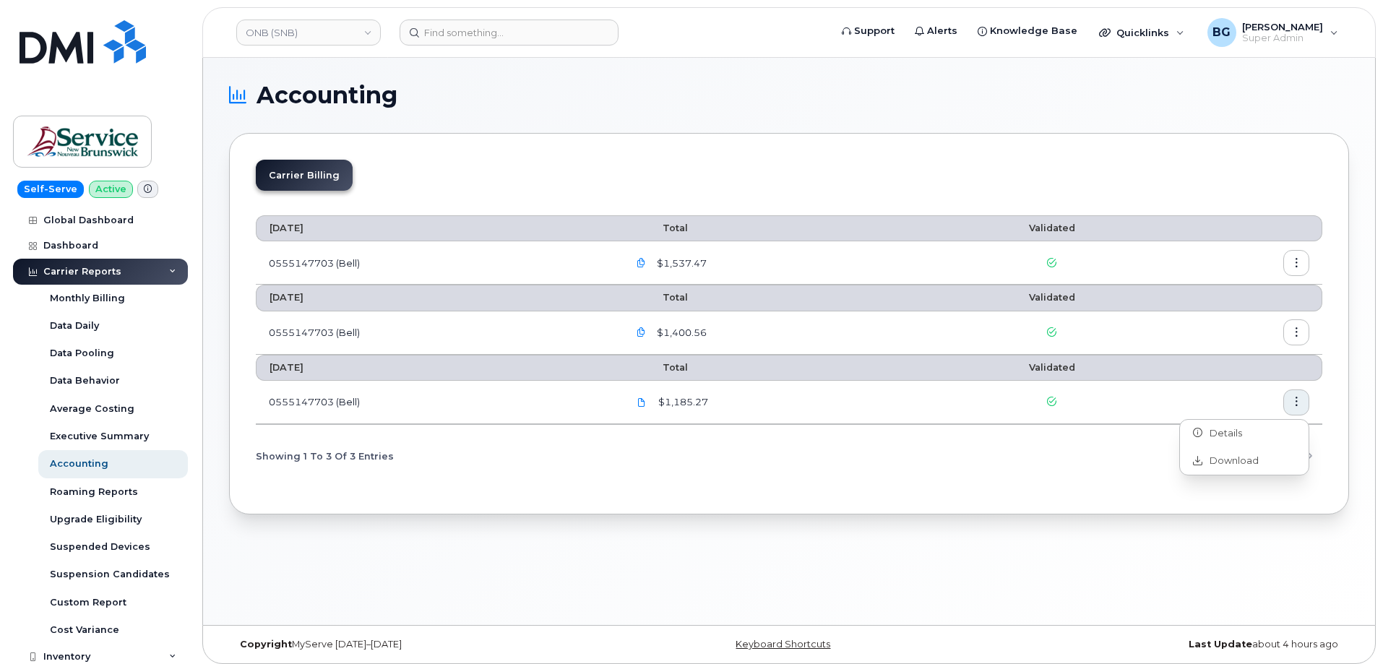
click at [987, 480] on div "[DATE] Total Validated 0555147703 (Bell) $1,537.47 [DATE] Total Validated 05551…" at bounding box center [789, 344] width 1067 height 285
